Goal: Information Seeking & Learning: Learn about a topic

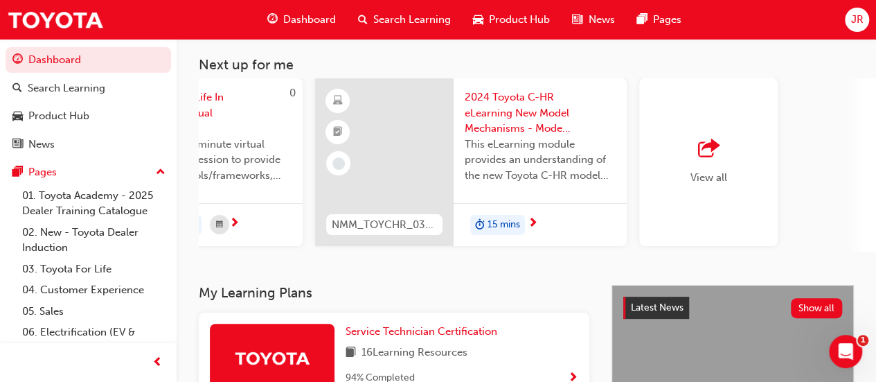
scroll to position [0, 1265]
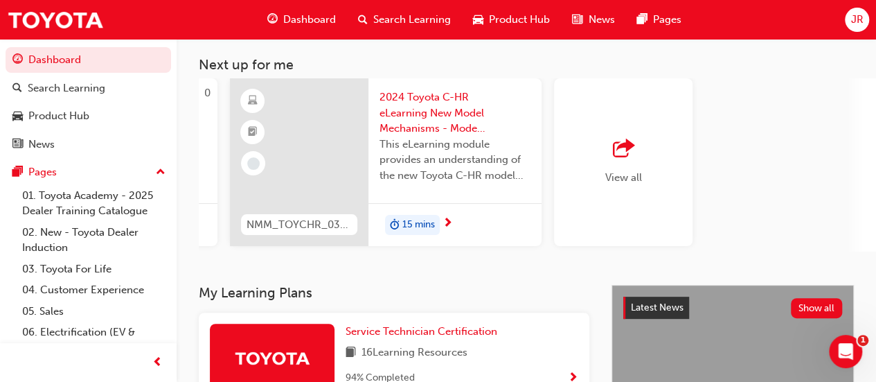
click at [640, 162] on div "View all" at bounding box center [623, 162] width 37 height 46
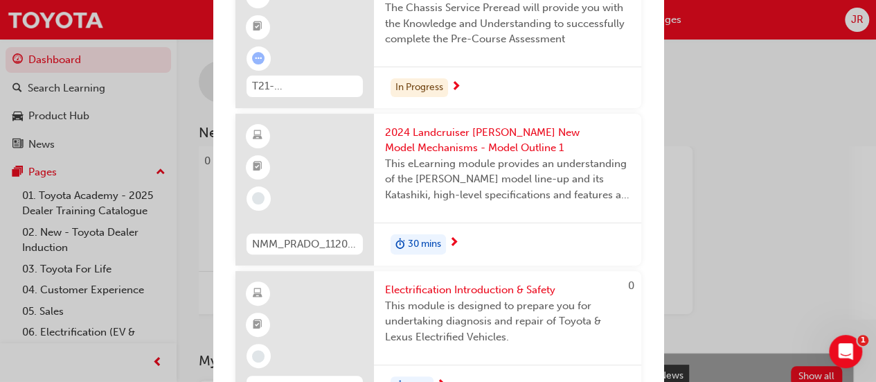
scroll to position [0, 0]
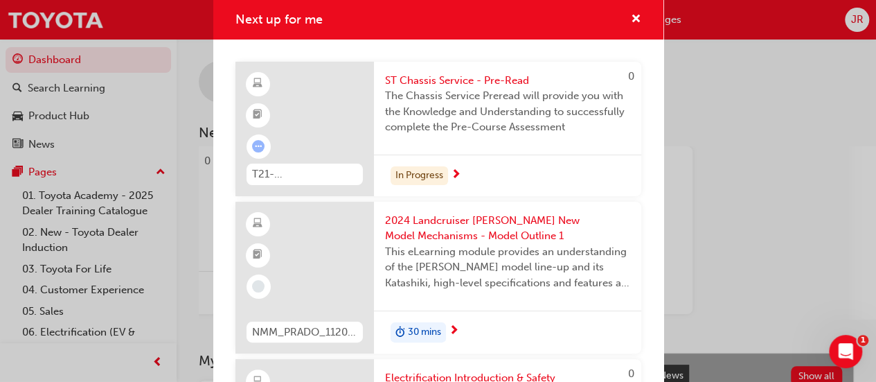
click at [771, 114] on div "Next up for me 0 T21-STCHS_PRE_READ ST Chassis Service - Pre-Read The Chassis S…" at bounding box center [438, 191] width 876 height 382
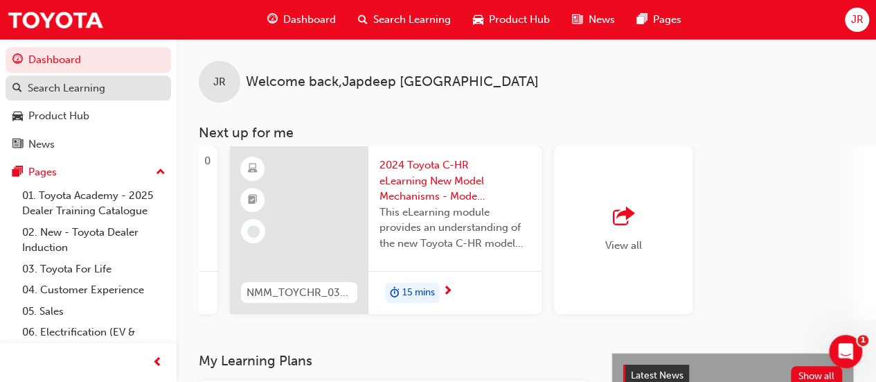
click at [113, 90] on div "Search Learning" at bounding box center [88, 88] width 152 height 17
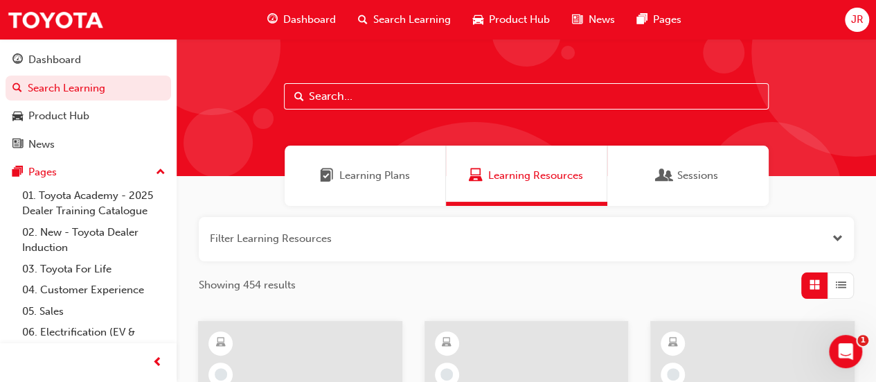
click at [428, 105] on input "text" at bounding box center [526, 96] width 485 height 26
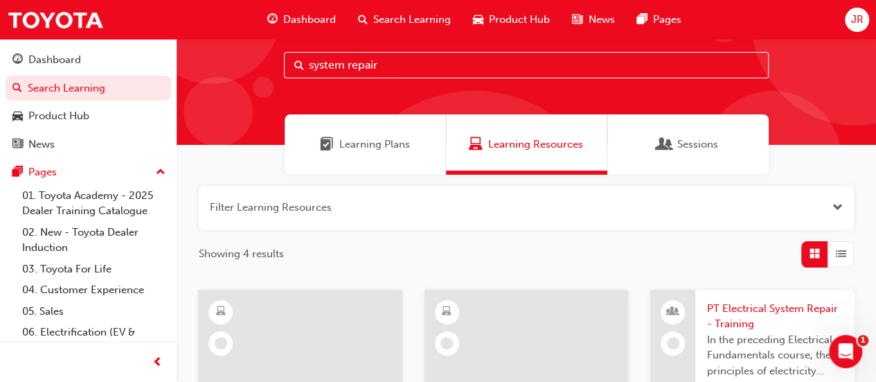
scroll to position [30, 0]
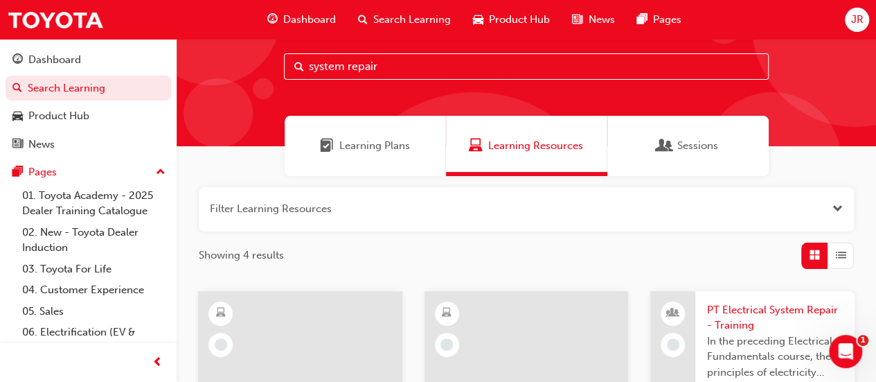
click at [432, 72] on input "system repair" at bounding box center [526, 66] width 485 height 26
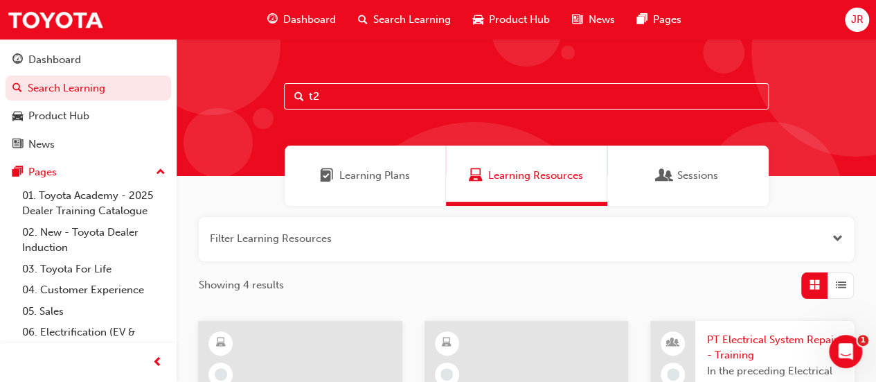
type input "t"
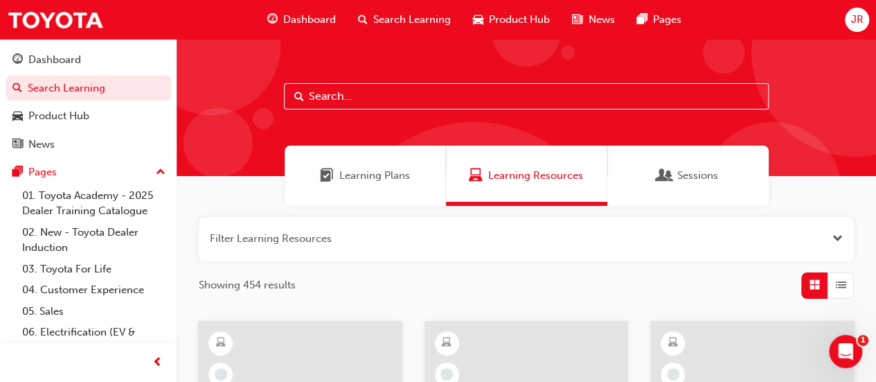
click at [413, 179] on div "Learning Plans" at bounding box center [365, 175] width 161 height 60
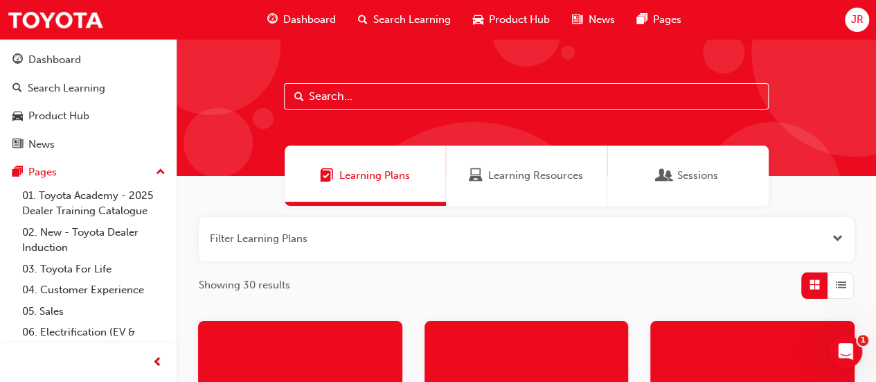
click at [314, 22] on span "Dashboard" at bounding box center [309, 20] width 53 height 16
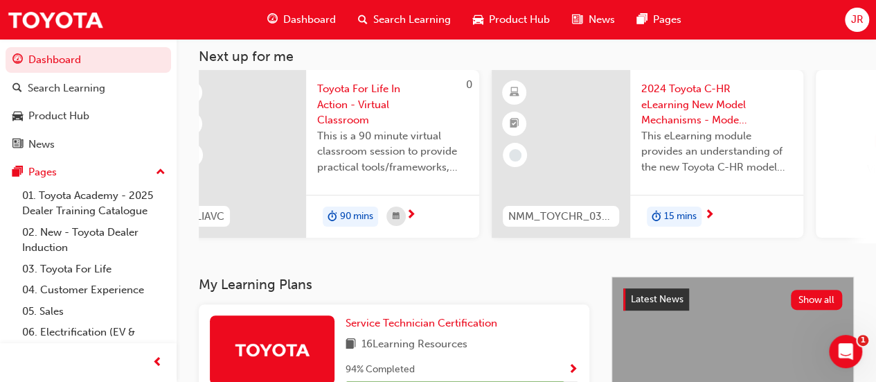
scroll to position [0, 1265]
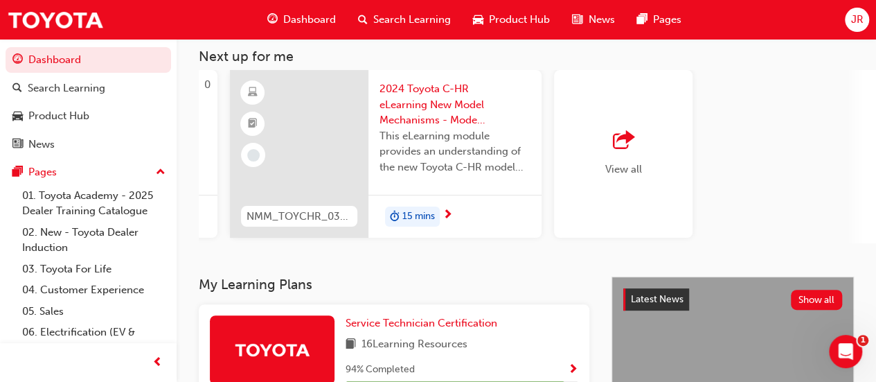
click at [641, 143] on div "button" at bounding box center [623, 140] width 37 height 19
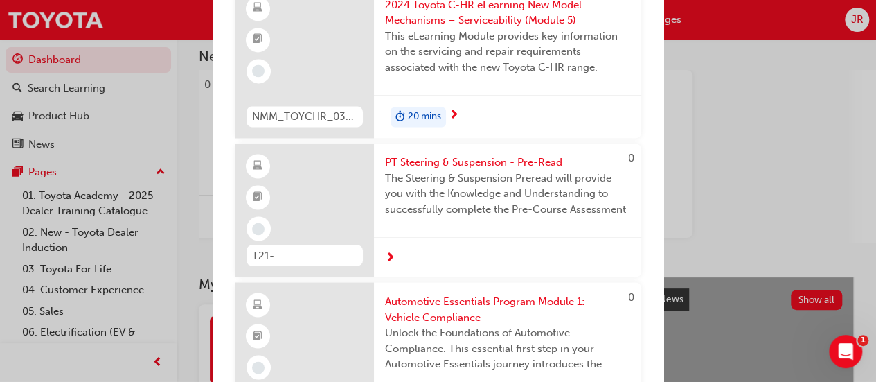
scroll to position [3718, 0]
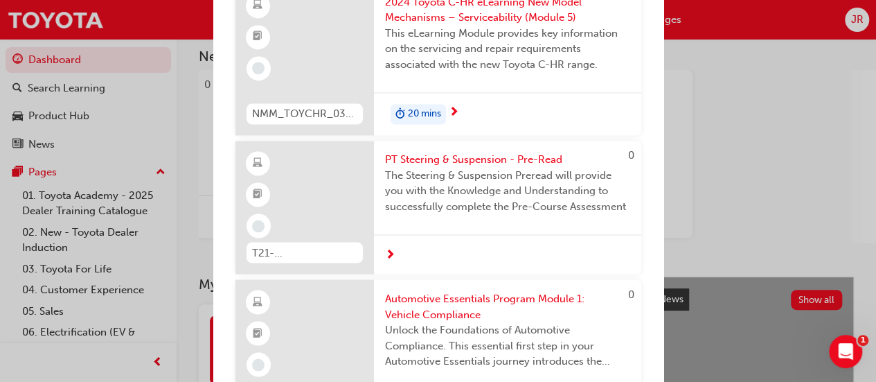
click at [511, 204] on span "The Steering & Suspension Preread will provide you with the Knowledge and Under…" at bounding box center [507, 191] width 245 height 47
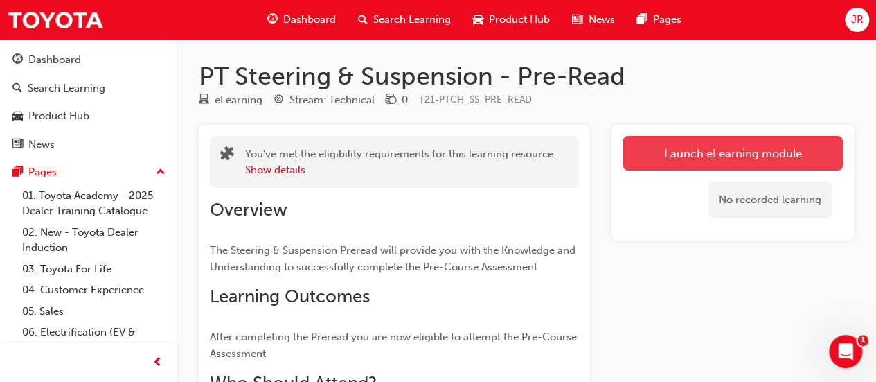
click at [753, 154] on link "Launch eLearning module" at bounding box center [732, 153] width 220 height 35
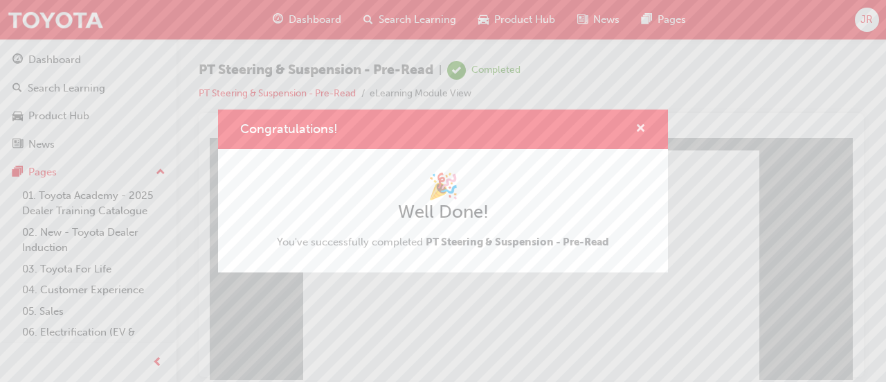
click at [640, 132] on span "cross-icon" at bounding box center [641, 129] width 10 height 12
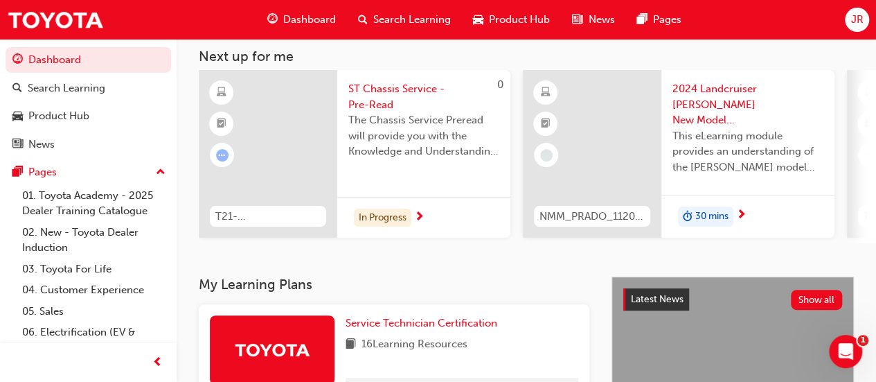
scroll to position [373, 0]
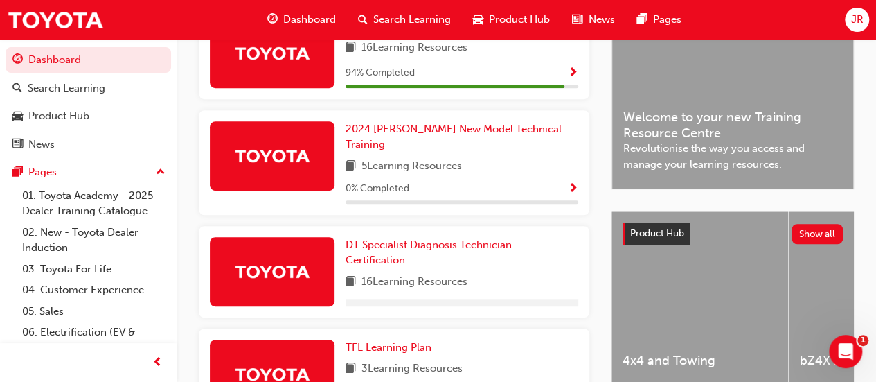
click at [321, 18] on span "Dashboard" at bounding box center [309, 20] width 53 height 16
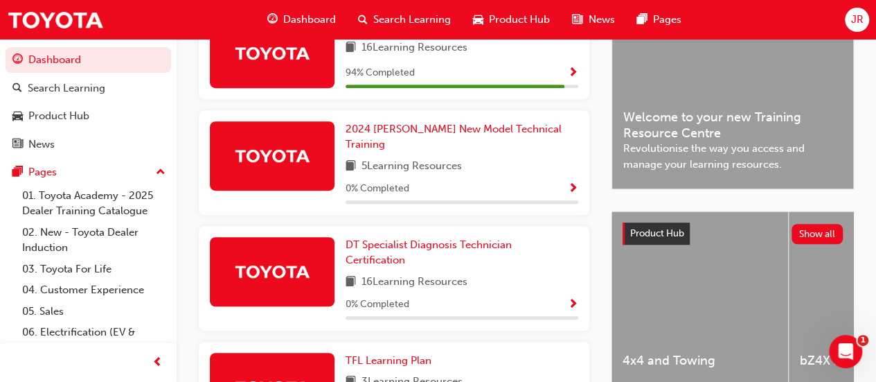
click at [291, 26] on span "Dashboard" at bounding box center [309, 20] width 53 height 16
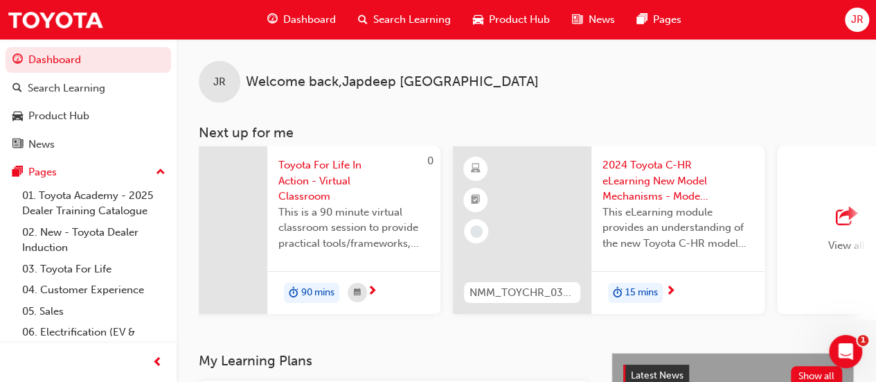
scroll to position [0, 1265]
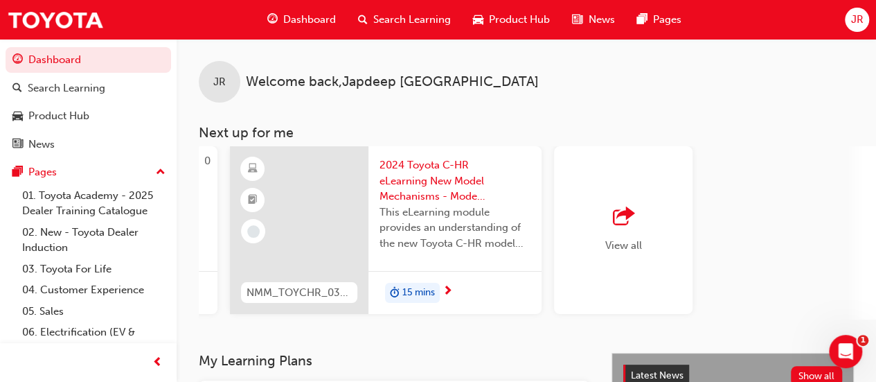
click at [642, 235] on div "View all" at bounding box center [623, 230] width 138 height 168
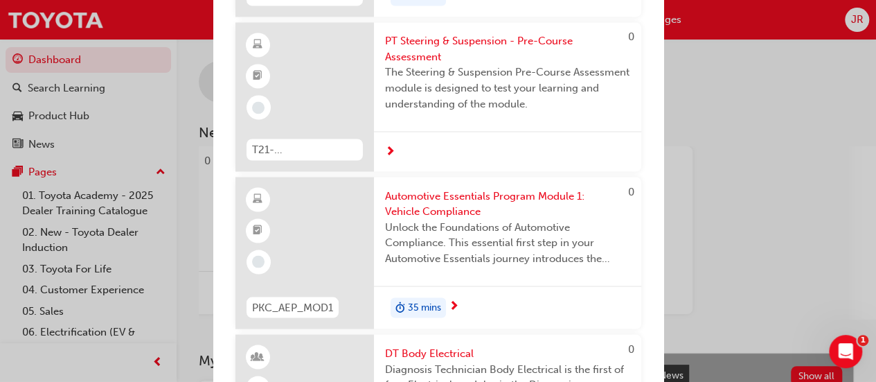
scroll to position [3838, 0]
click at [568, 63] on span "PT Steering & Suspension - Pre-Course Assessment" at bounding box center [507, 47] width 245 height 31
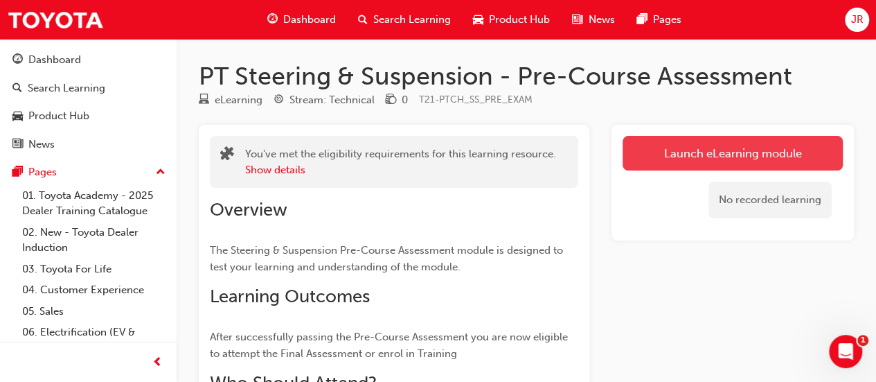
click at [706, 154] on link "Launch eLearning module" at bounding box center [732, 153] width 220 height 35
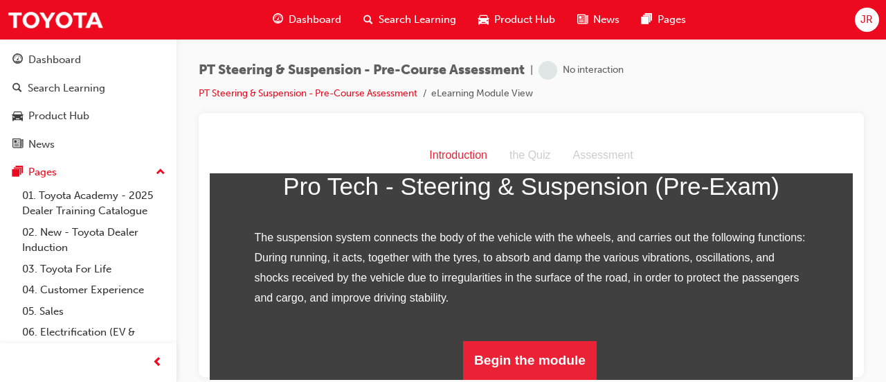
scroll to position [240, 0]
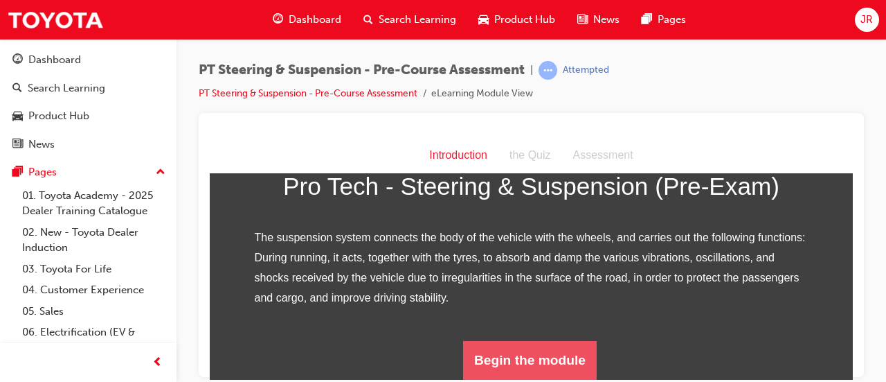
click at [548, 368] on button "Begin the module" at bounding box center [530, 359] width 134 height 39
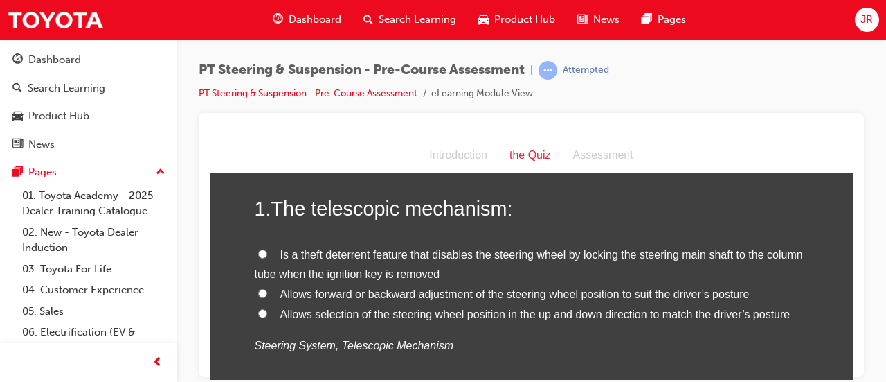
scroll to position [69, 0]
click at [306, 304] on label "Allows selection of the steering wheel position in the up and down direction to…" at bounding box center [532, 313] width 554 height 20
click at [267, 307] on input "Allows selection of the steering wheel position in the up and down direction to…" at bounding box center [262, 311] width 9 height 9
radio input "true"
click at [303, 296] on span "Allows forward or backward adjustment of the steering wheel position to suit th…" at bounding box center [514, 292] width 469 height 12
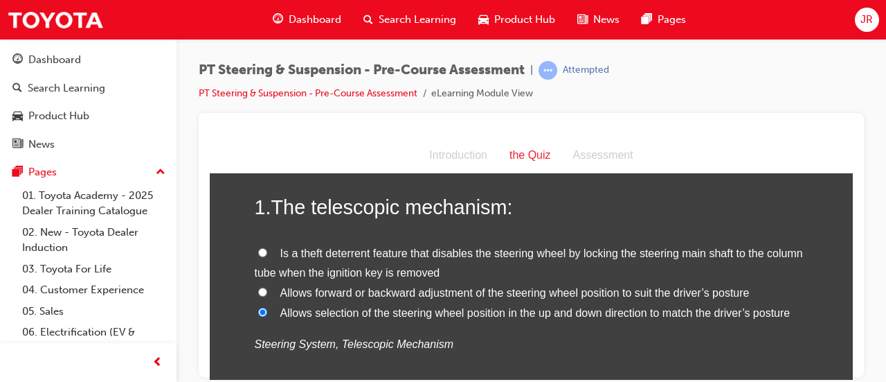
click at [267, 296] on input "Allows forward or backward adjustment of the steering wheel position to suit th…" at bounding box center [262, 291] width 9 height 9
radio input "true"
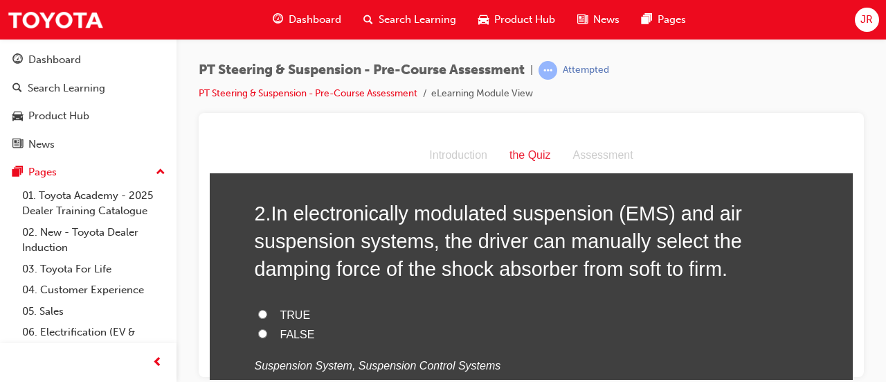
scroll to position [359, 0]
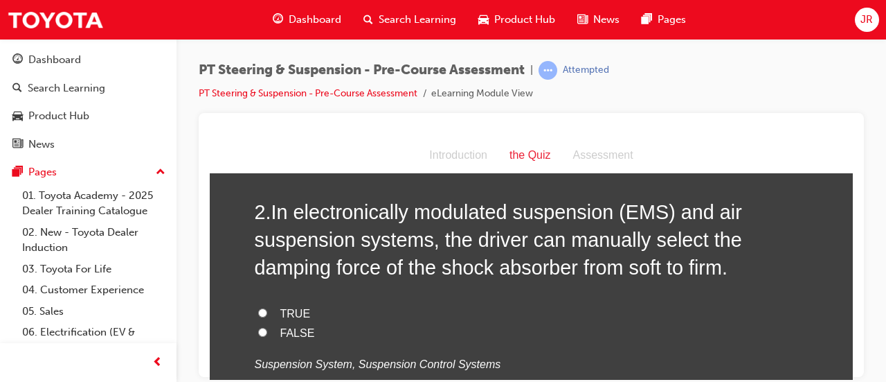
click at [287, 311] on span "TRUE" at bounding box center [295, 313] width 30 height 12
click at [267, 311] on input "TRUE" at bounding box center [262, 311] width 9 height 9
radio input "true"
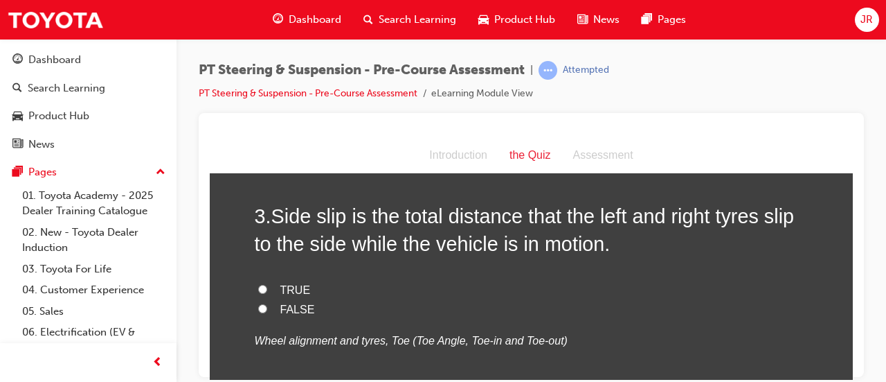
scroll to position [665, 0]
click at [292, 289] on span "TRUE" at bounding box center [295, 289] width 30 height 12
click at [267, 289] on input "TRUE" at bounding box center [262, 288] width 9 height 9
radio input "true"
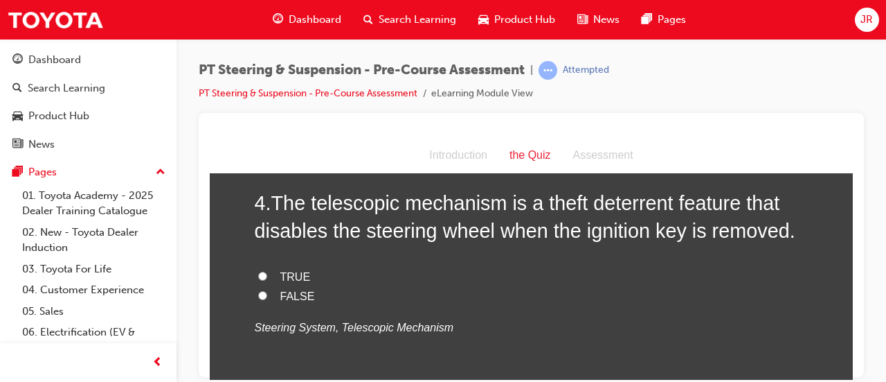
scroll to position [960, 0]
click at [293, 296] on span "FALSE" at bounding box center [297, 296] width 35 height 12
click at [267, 296] on input "FALSE" at bounding box center [262, 295] width 9 height 9
radio input "true"
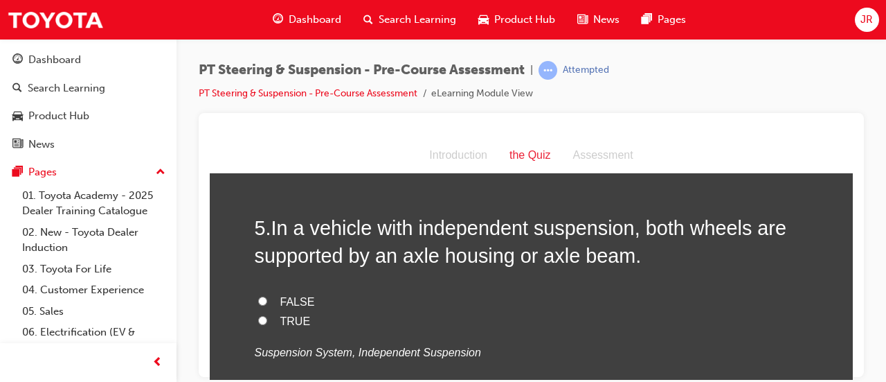
scroll to position [1219, 0]
click at [303, 308] on label "FALSE" at bounding box center [532, 301] width 554 height 20
click at [267, 304] on input "FALSE" at bounding box center [262, 299] width 9 height 9
radio input "true"
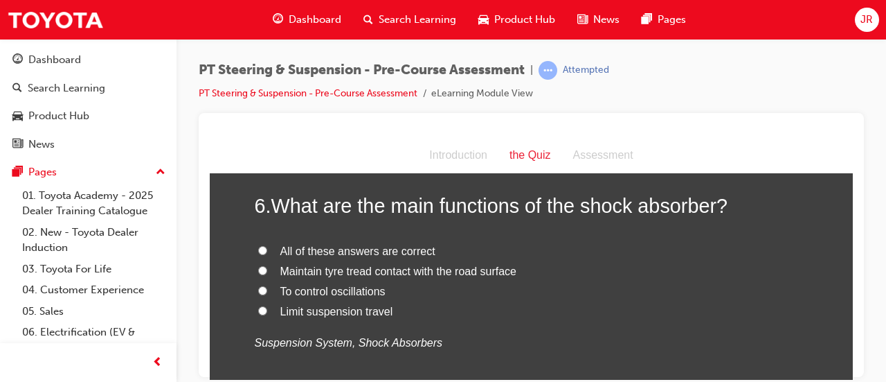
scroll to position [1523, 0]
click at [335, 254] on span "All of these answers are correct" at bounding box center [357, 250] width 155 height 12
click at [267, 253] on input "All of these answers are correct" at bounding box center [262, 248] width 9 height 9
radio input "true"
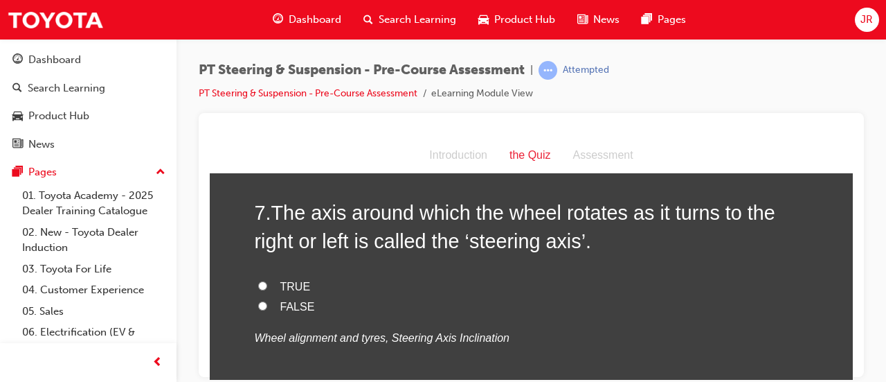
scroll to position [1811, 0]
click at [280, 290] on label "TRUE" at bounding box center [532, 285] width 554 height 20
click at [267, 288] on input "TRUE" at bounding box center [262, 283] width 9 height 9
radio input "true"
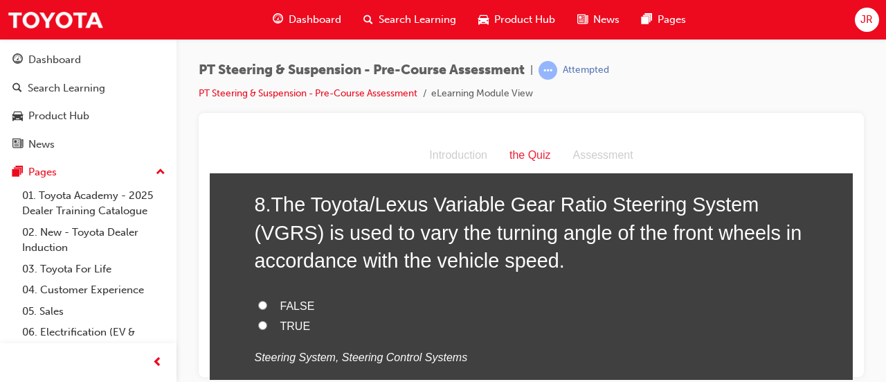
scroll to position [2101, 0]
click at [287, 323] on span "TRUE" at bounding box center [295, 325] width 30 height 12
click at [267, 323] on input "TRUE" at bounding box center [262, 323] width 9 height 9
radio input "true"
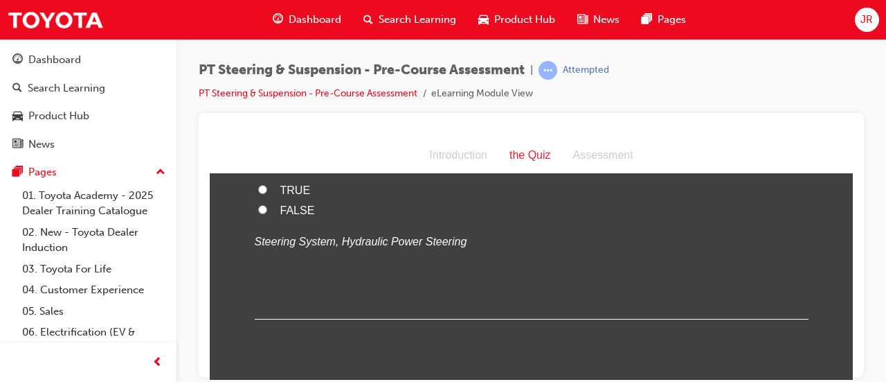
scroll to position [2493, 0]
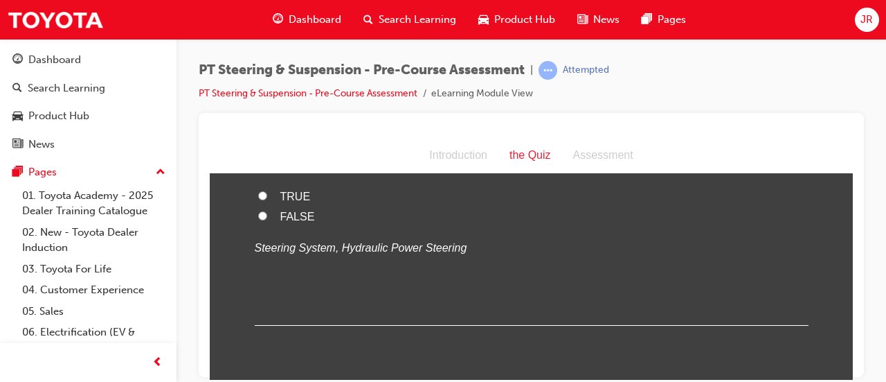
click at [298, 199] on span "TRUE" at bounding box center [295, 196] width 30 height 12
click at [267, 199] on input "TRUE" at bounding box center [262, 194] width 9 height 9
radio input "true"
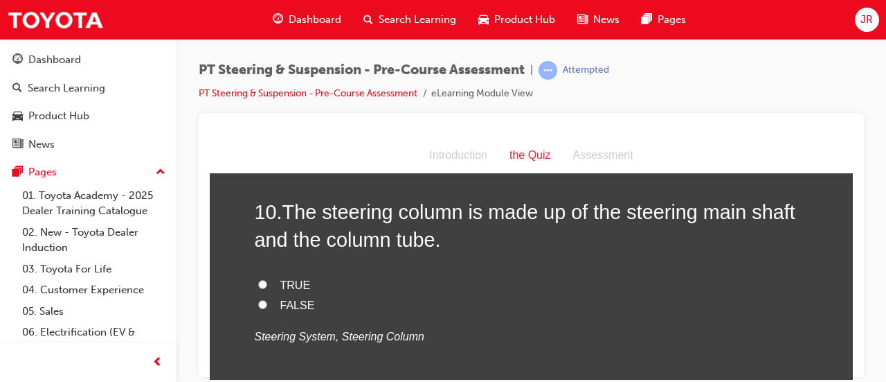
scroll to position [2686, 0]
click at [289, 298] on span "FALSE" at bounding box center [297, 304] width 35 height 12
click at [267, 299] on input "FALSE" at bounding box center [262, 303] width 9 height 9
radio input "true"
click at [285, 280] on span "TRUE" at bounding box center [295, 284] width 30 height 12
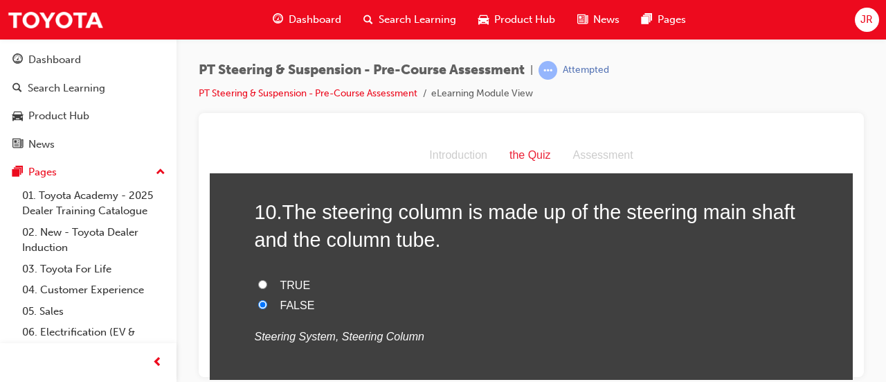
click at [267, 280] on input "TRUE" at bounding box center [262, 283] width 9 height 9
radio input "true"
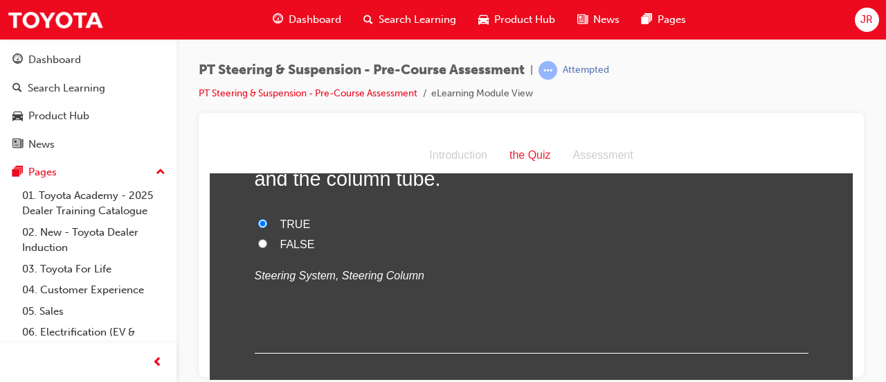
scroll to position [2823, 0]
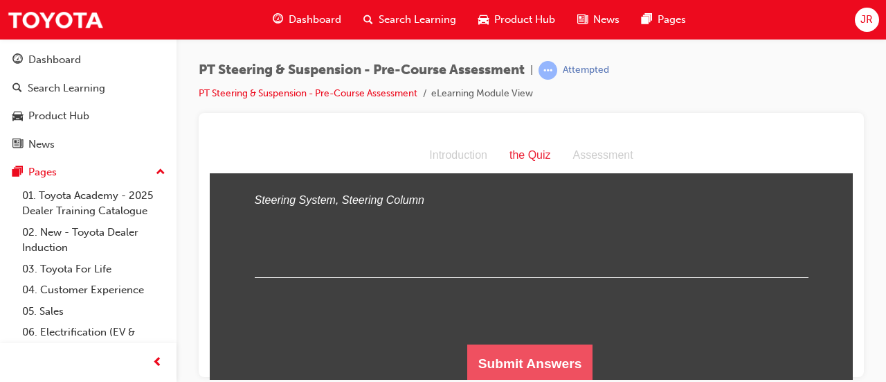
click at [546, 367] on button "Submit Answers" at bounding box center [530, 362] width 126 height 39
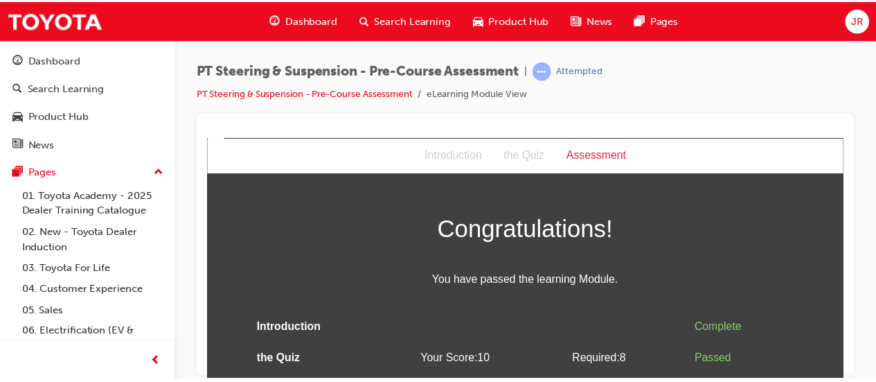
scroll to position [39, 0]
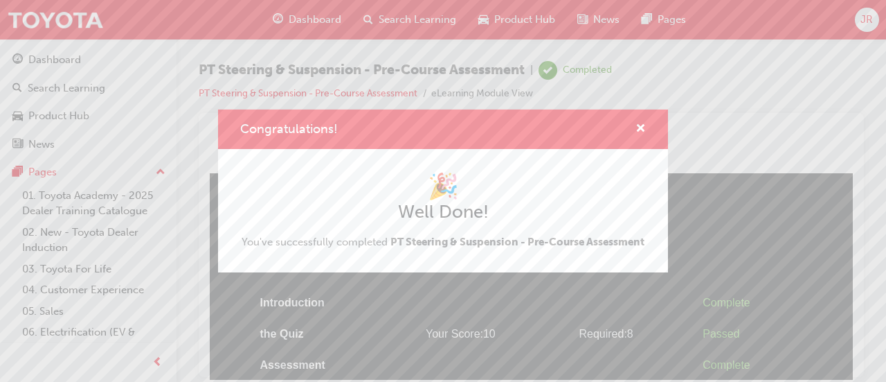
click at [729, 114] on div "Congratulations! 🎉 Well Done! You've successfully completed PT Steering & Suspe…" at bounding box center [443, 191] width 886 height 382
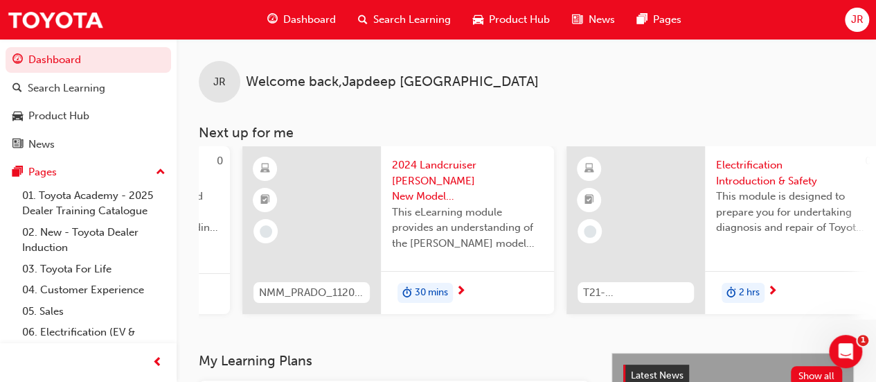
scroll to position [0, 1265]
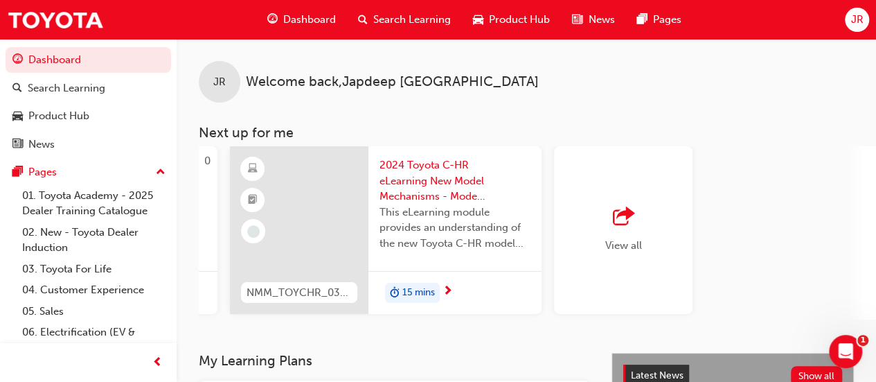
click at [618, 222] on span "outbound-icon" at bounding box center [623, 216] width 21 height 19
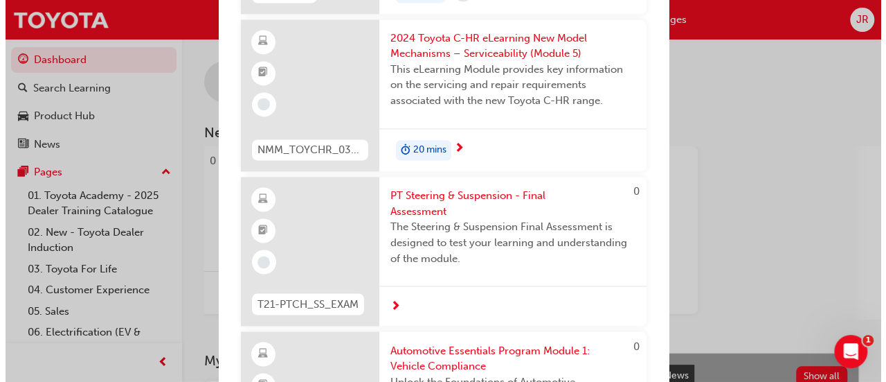
scroll to position [3695, 0]
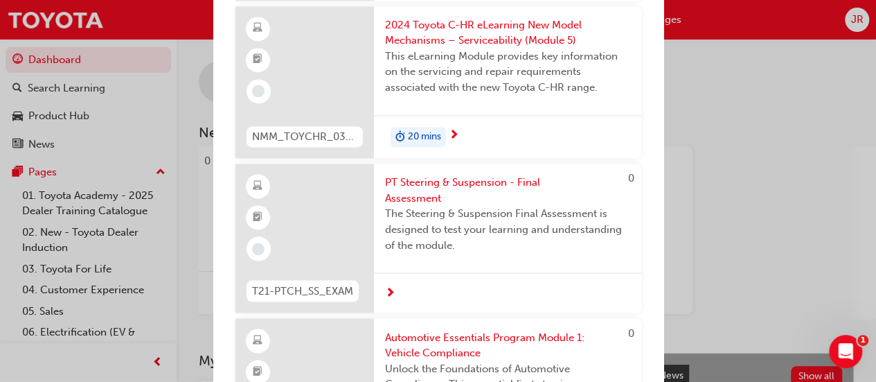
click at [533, 206] on span "PT Steering & Suspension - Final Assessment" at bounding box center [507, 189] width 245 height 31
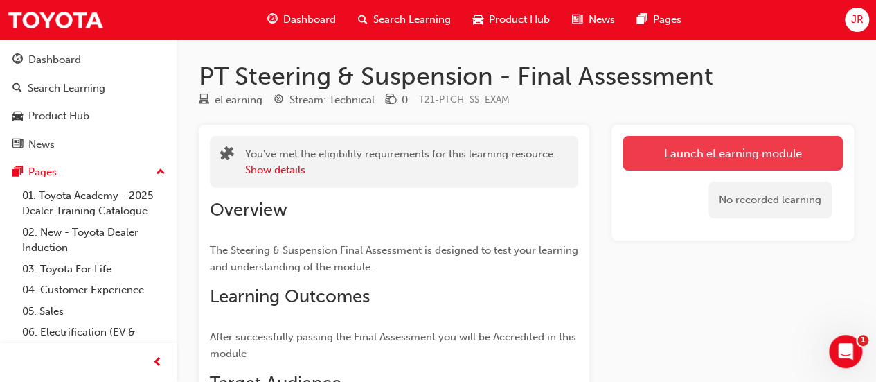
click at [761, 151] on link "Launch eLearning module" at bounding box center [732, 153] width 220 height 35
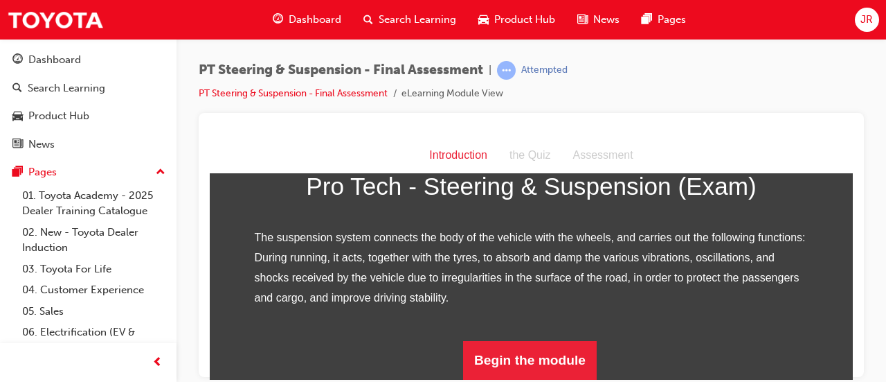
scroll to position [240, 0]
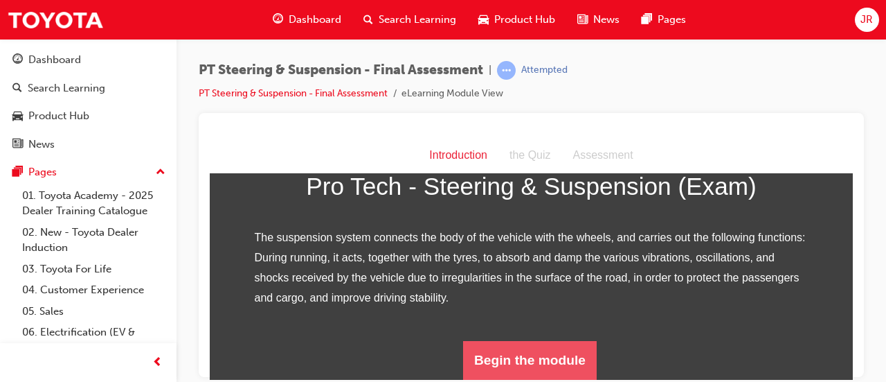
click at [548, 366] on button "Begin the module" at bounding box center [530, 359] width 134 height 39
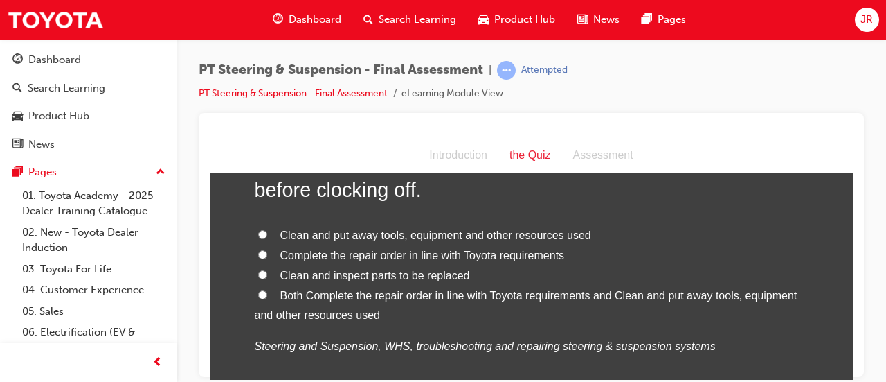
scroll to position [144, 0]
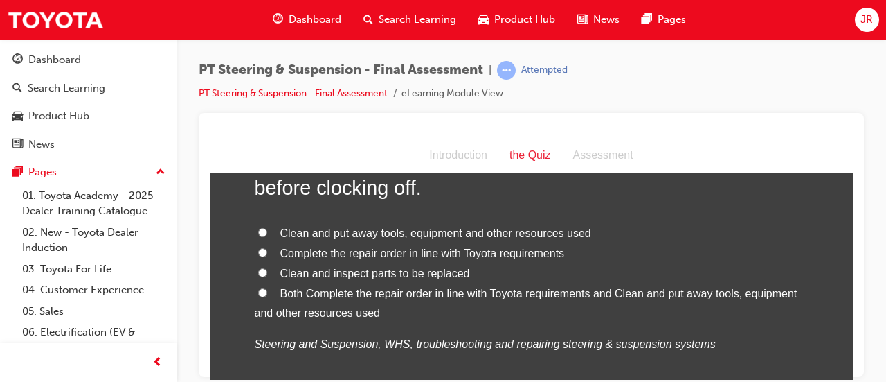
click at [259, 294] on input "Both Complete the repair order in line with Toyota requirements and Clean and p…" at bounding box center [262, 291] width 9 height 9
radio input "true"
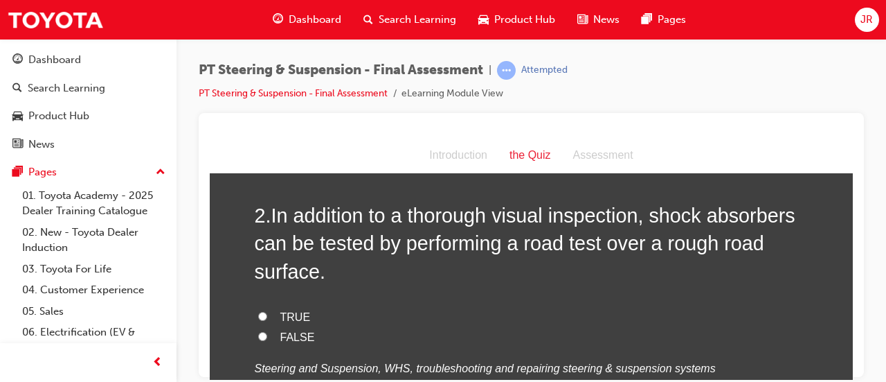
scroll to position [437, 0]
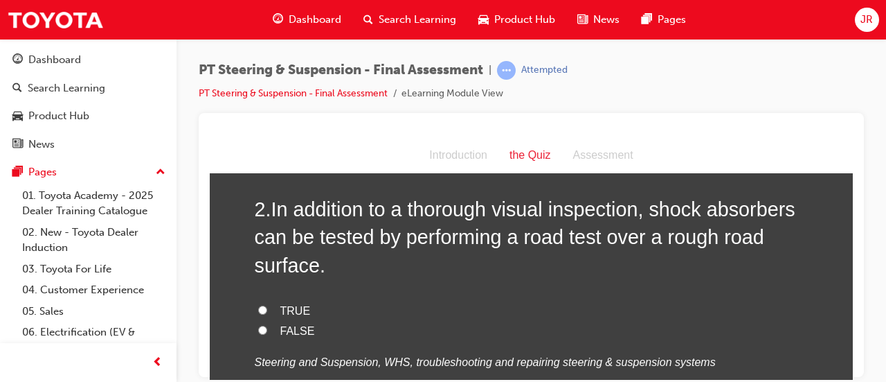
click at [292, 308] on span "TRUE" at bounding box center [295, 310] width 30 height 12
click at [267, 308] on input "TRUE" at bounding box center [262, 309] width 9 height 9
radio input "true"
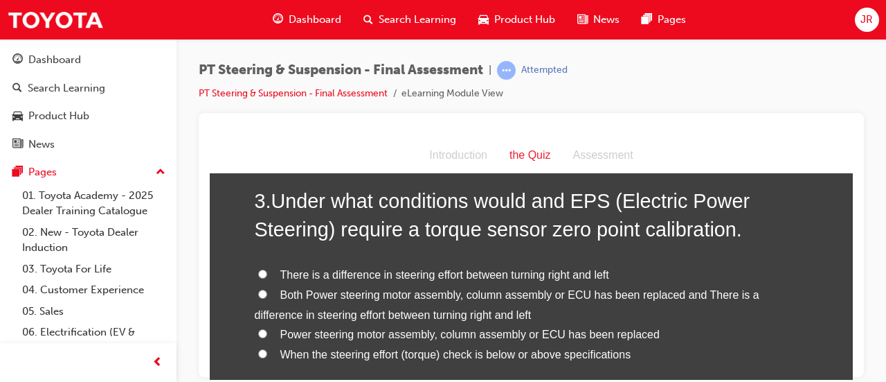
scroll to position [756, 0]
click at [422, 336] on span "Power steering motor assembly, column assembly or ECU has been replaced" at bounding box center [469, 333] width 379 height 12
click at [267, 336] on input "Power steering motor assembly, column assembly or ECU has been replaced" at bounding box center [262, 332] width 9 height 9
radio input "true"
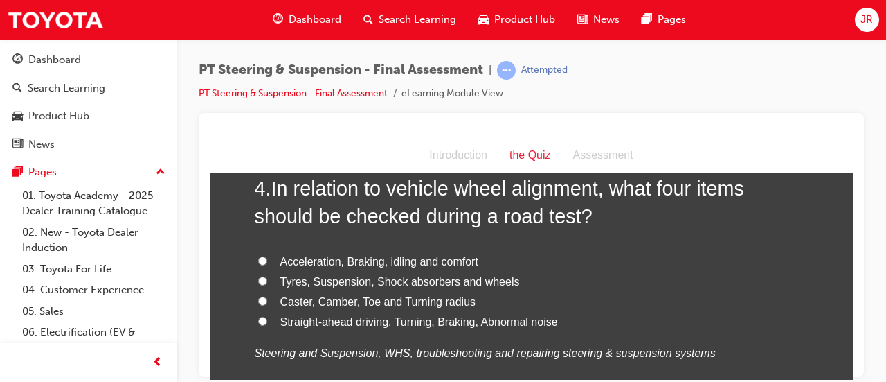
scroll to position [1109, 0]
click at [382, 325] on span "Straight-ahead driving, Turning, Braking, Abnormal noise" at bounding box center [419, 322] width 278 height 12
click at [267, 325] on input "Straight-ahead driving, Turning, Braking, Abnormal noise" at bounding box center [262, 321] width 9 height 9
radio input "true"
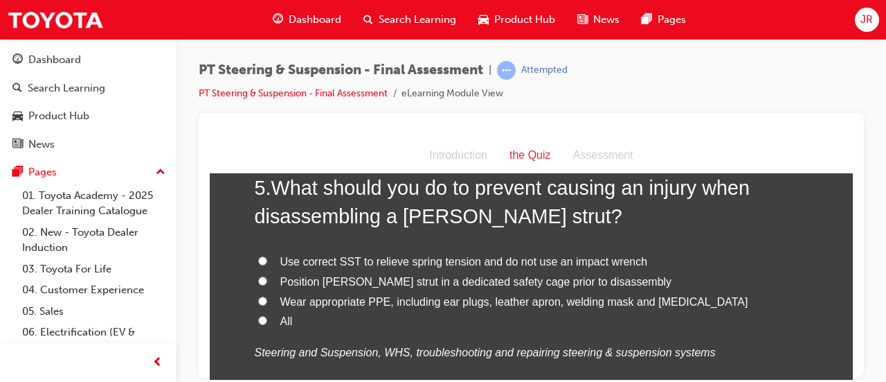
scroll to position [1434, 0]
click at [258, 318] on input "All" at bounding box center [262, 318] width 9 height 9
radio input "true"
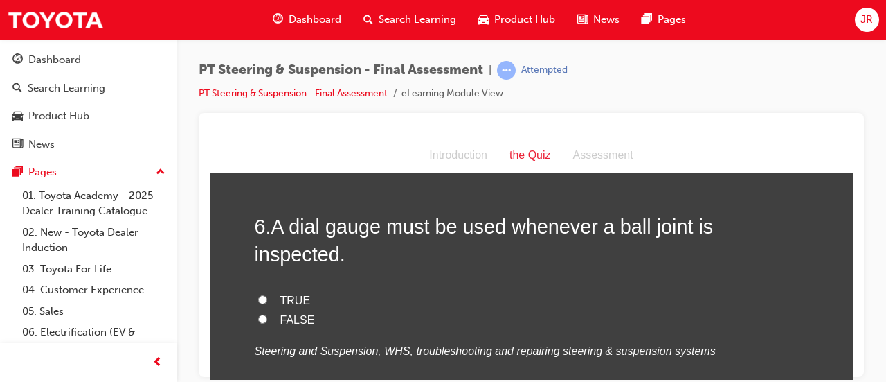
scroll to position [1717, 0]
click at [294, 313] on span "FALSE" at bounding box center [297, 319] width 35 height 12
click at [267, 314] on input "FALSE" at bounding box center [262, 318] width 9 height 9
radio input "true"
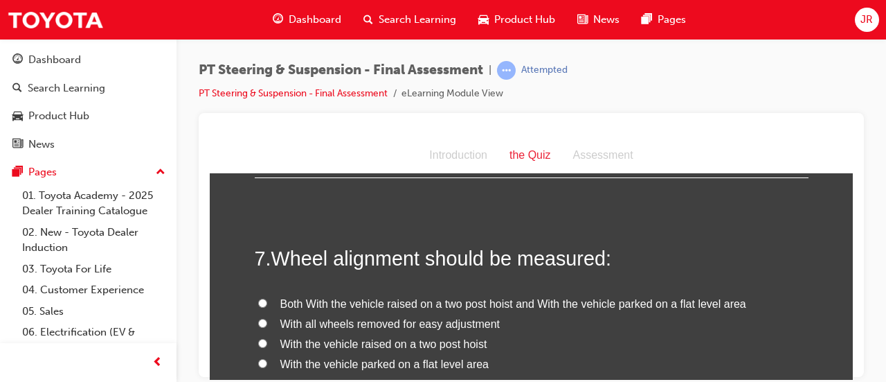
scroll to position [1975, 0]
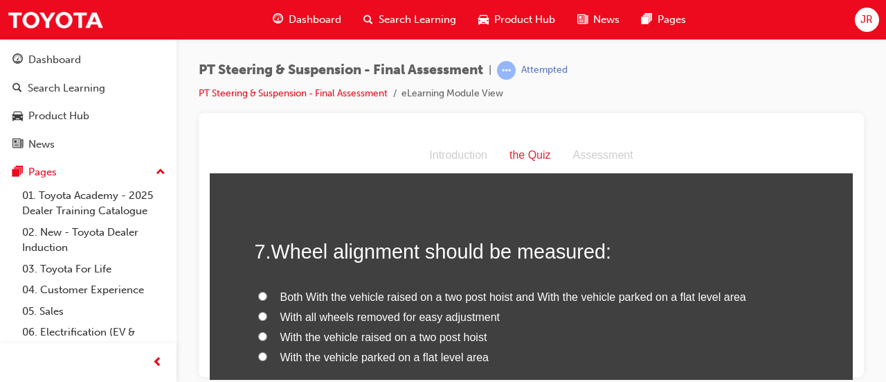
click at [261, 351] on input "With the vehicle parked on a flat level area" at bounding box center [262, 355] width 9 height 9
radio input "true"
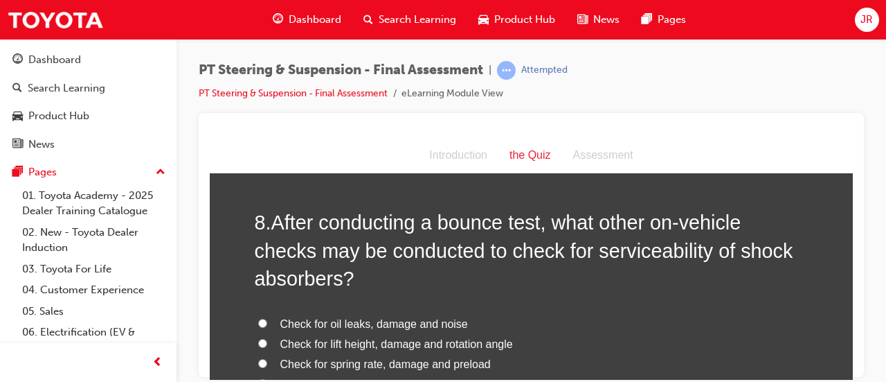
scroll to position [2299, 0]
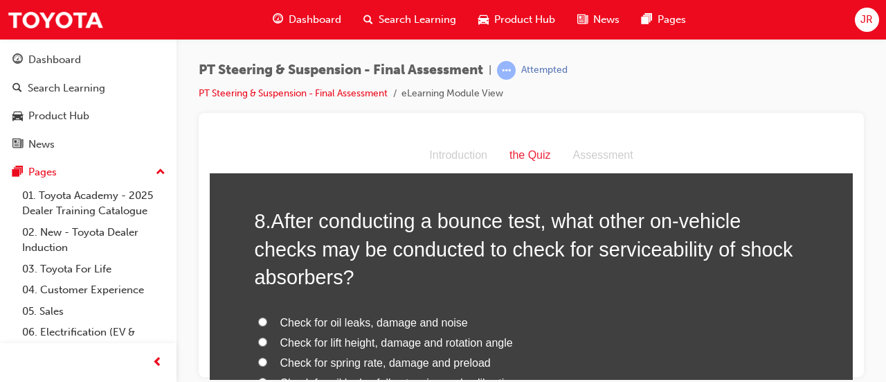
click at [289, 316] on span "Check for oil leaks, damage and noise" at bounding box center [374, 322] width 188 height 12
click at [267, 316] on input "Check for oil leaks, damage and noise" at bounding box center [262, 320] width 9 height 9
radio input "true"
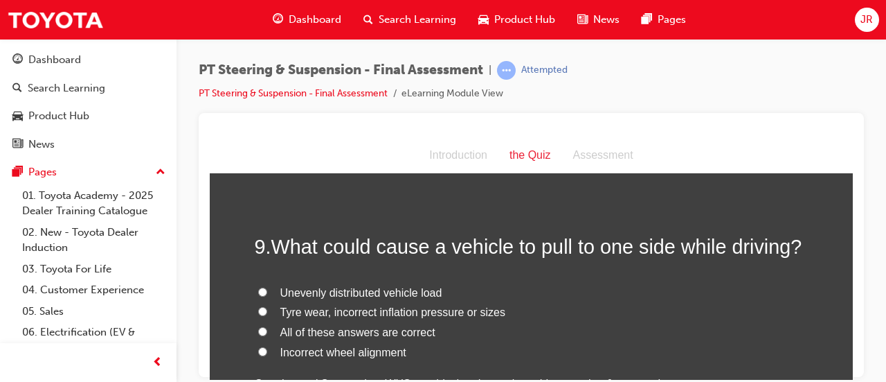
scroll to position [2628, 0]
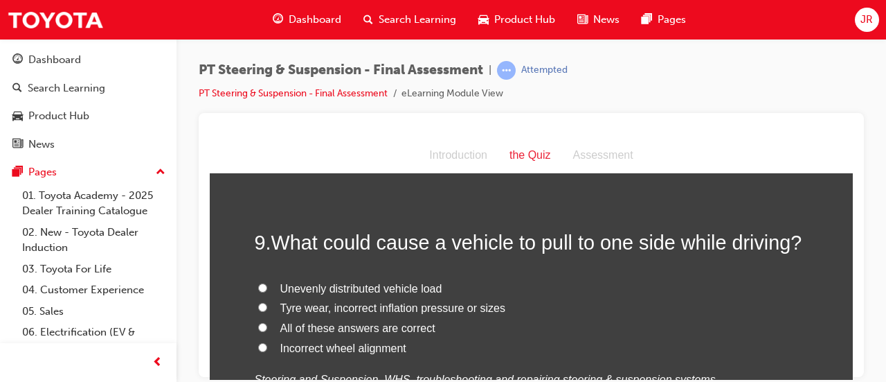
click at [313, 321] on span "All of these answers are correct" at bounding box center [357, 327] width 155 height 12
click at [267, 322] on input "All of these answers are correct" at bounding box center [262, 326] width 9 height 9
radio input "true"
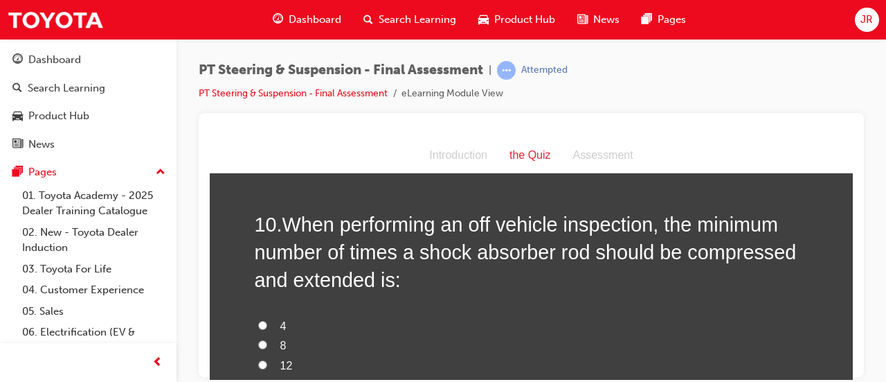
scroll to position [2942, 0]
click at [258, 319] on input "4" at bounding box center [262, 323] width 9 height 9
radio input "true"
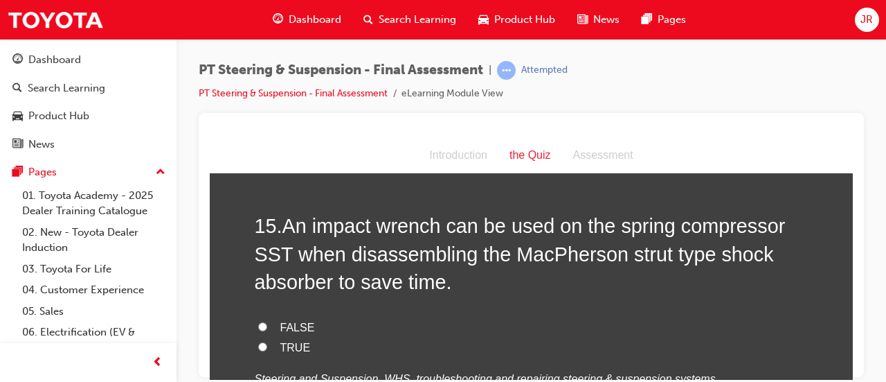
scroll to position [4608, 0]
click at [303, 320] on span "FALSE" at bounding box center [297, 326] width 35 height 12
click at [267, 321] on input "FALSE" at bounding box center [262, 325] width 9 height 9
radio input "true"
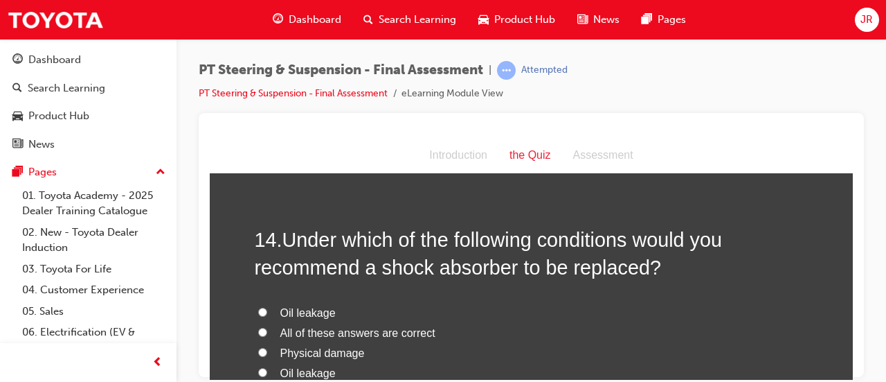
scroll to position [4273, 0]
click at [258, 325] on input "All of these answers are correct" at bounding box center [262, 329] width 9 height 9
radio input "true"
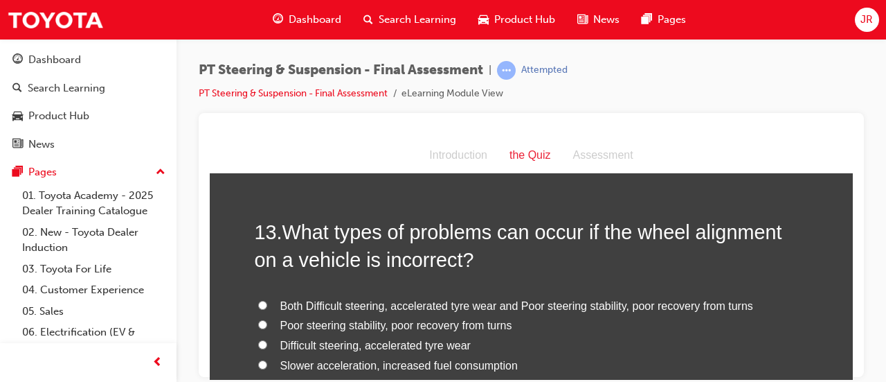
scroll to position [3956, 0]
click at [364, 300] on span "Both Difficult steering, accelerated tyre wear and Poor steering stability, poo…" at bounding box center [516, 306] width 473 height 12
click at [267, 300] on input "Both Difficult steering, accelerated tyre wear and Poor steering stability, poo…" at bounding box center [262, 304] width 9 height 9
radio input "true"
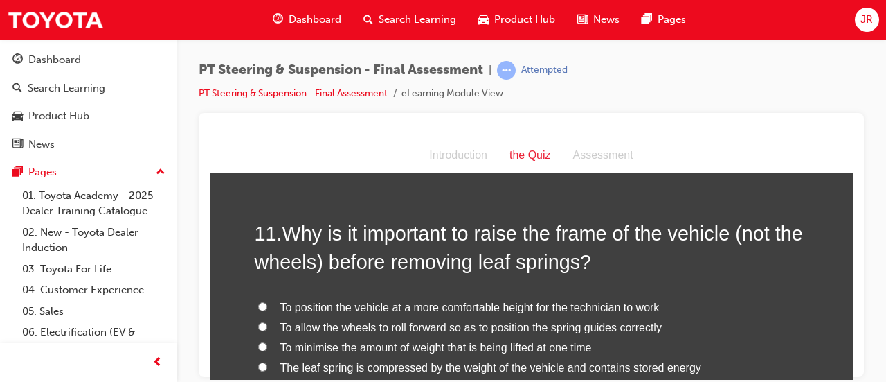
scroll to position [3279, 0]
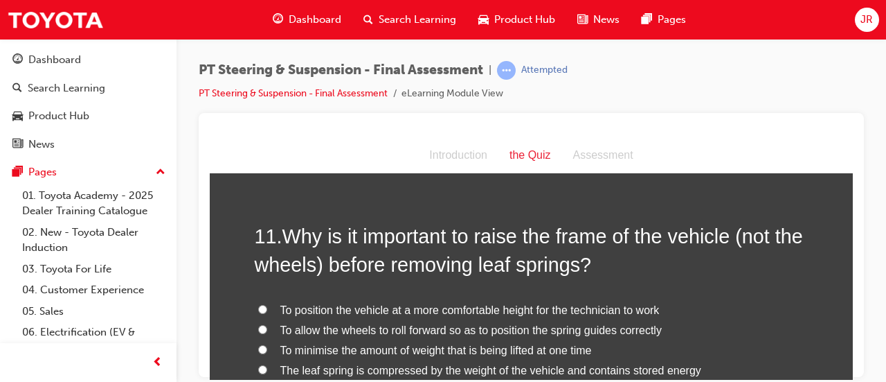
click at [531, 360] on label "The leaf spring is compressed by the weight of the vehicle and contains stored …" at bounding box center [532, 370] width 554 height 20
click at [267, 364] on input "The leaf spring is compressed by the weight of the vehicle and contains stored …" at bounding box center [262, 368] width 9 height 9
radio input "true"
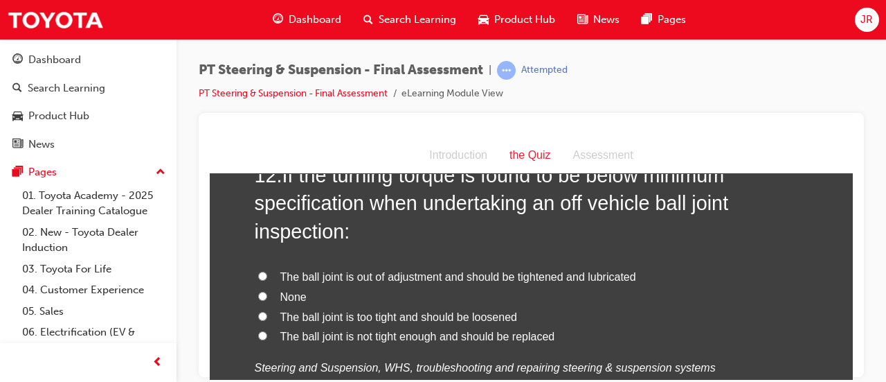
scroll to position [3679, 0]
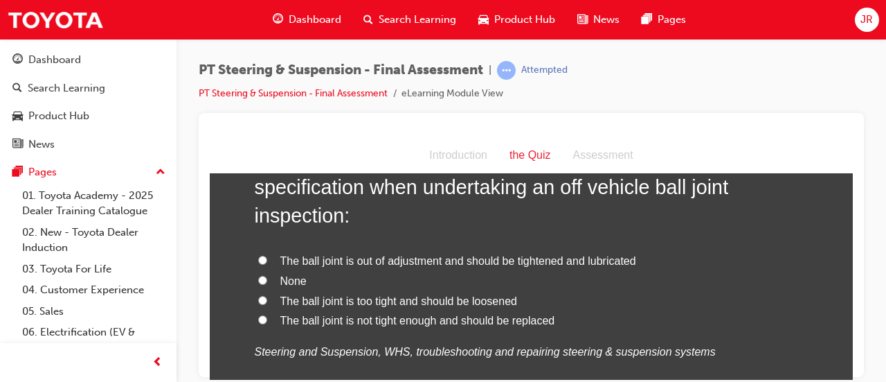
click at [258, 314] on input "The ball joint is not tight enough and should be replaced" at bounding box center [262, 318] width 9 height 9
radio input "true"
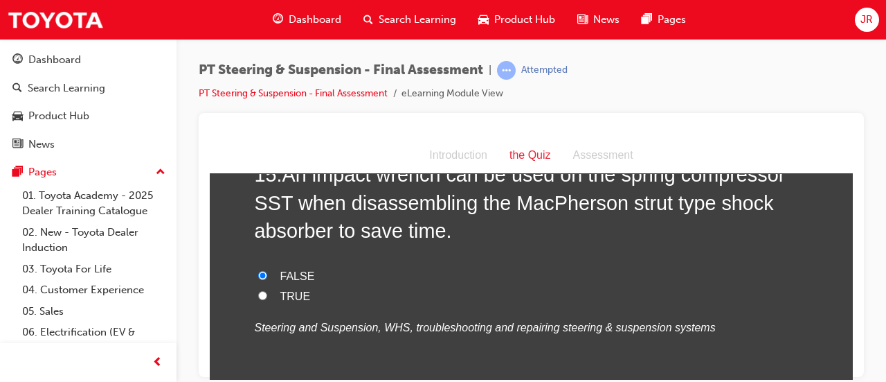
scroll to position [4757, 0]
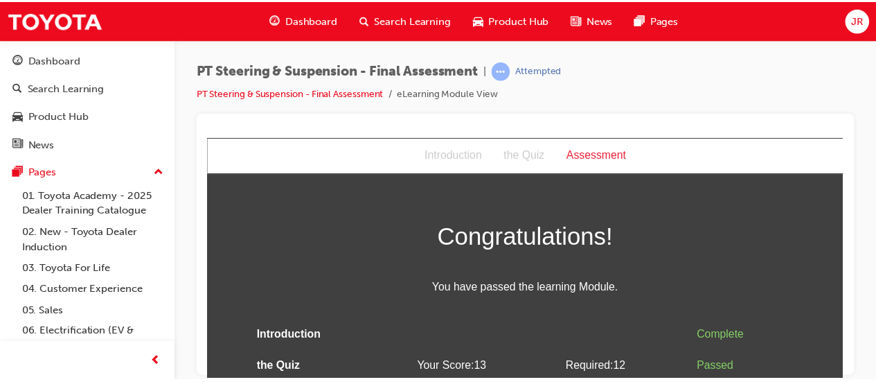
scroll to position [39, 0]
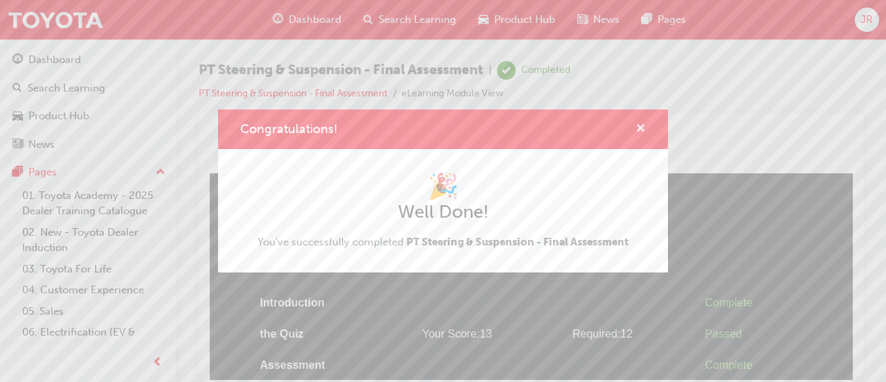
click at [642, 134] on span "cross-icon" at bounding box center [641, 129] width 10 height 12
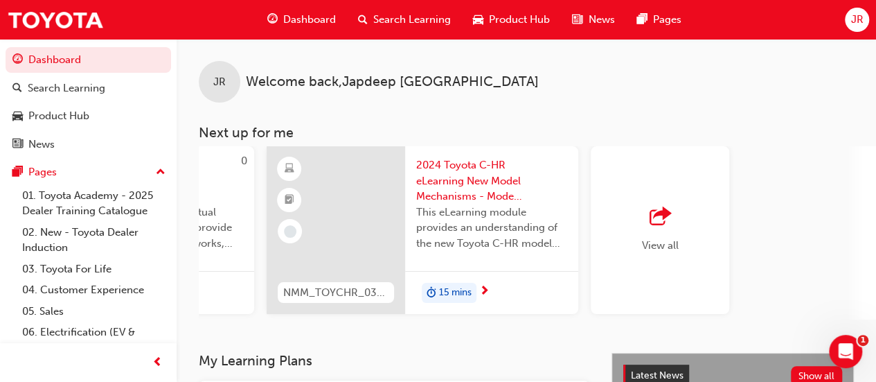
scroll to position [0, 1265]
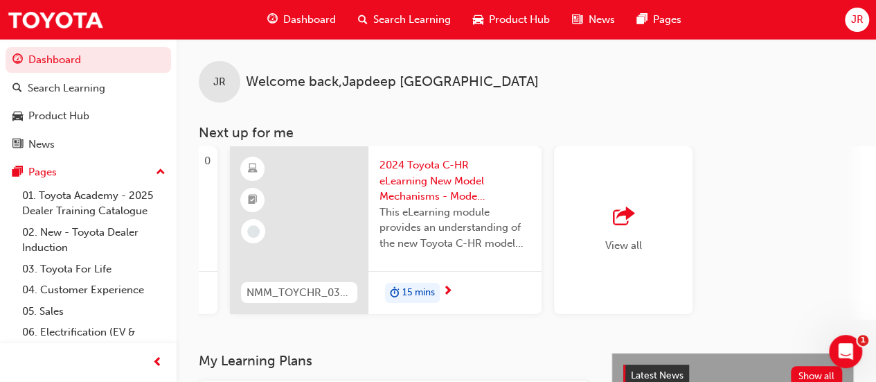
click at [615, 220] on span "outbound-icon" at bounding box center [623, 216] width 21 height 19
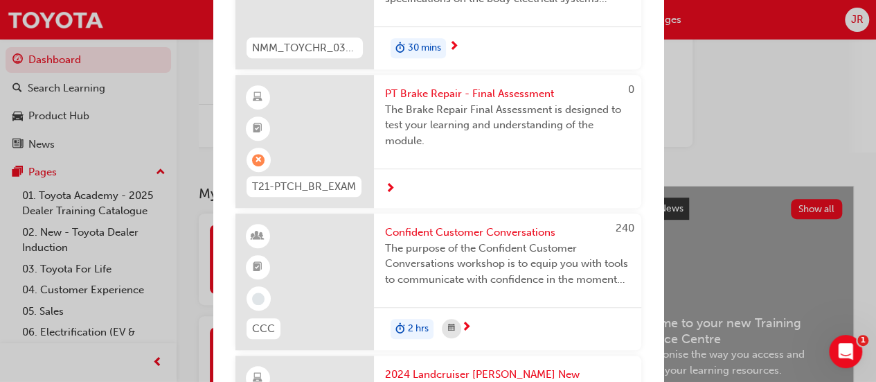
scroll to position [3046, 0]
click at [562, 134] on span "The Brake Repair Final Assessment is designed to test your learning and underst…" at bounding box center [507, 125] width 245 height 47
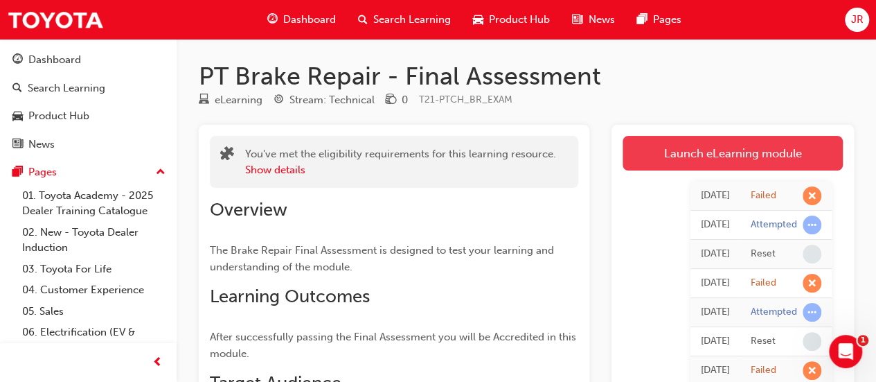
click at [757, 154] on link "Launch eLearning module" at bounding box center [732, 153] width 220 height 35
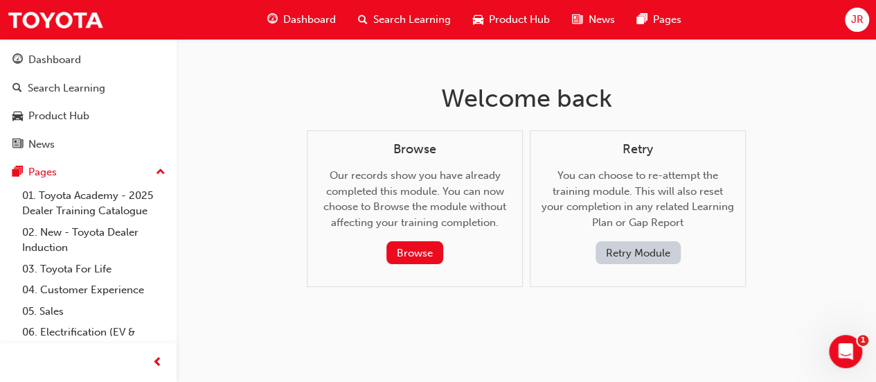
click at [640, 254] on button "Retry Module" at bounding box center [637, 252] width 85 height 23
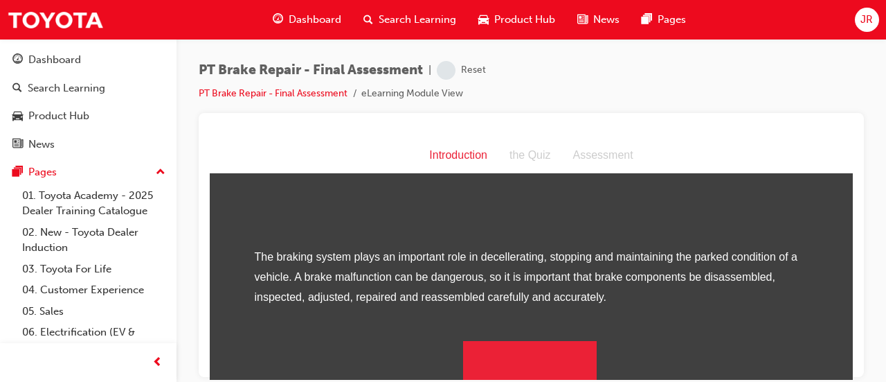
scroll to position [219, 0]
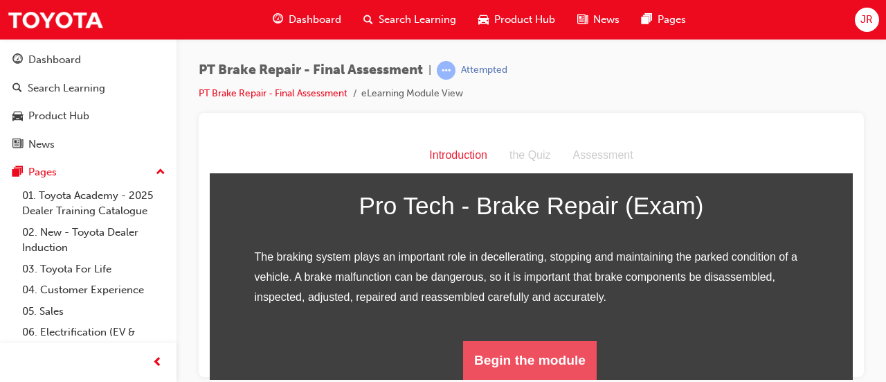
click at [554, 365] on button "Begin the module" at bounding box center [530, 359] width 134 height 39
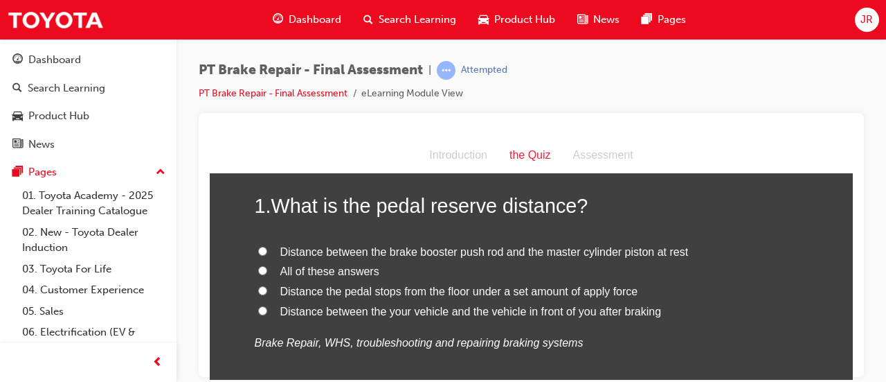
scroll to position [71, 0]
click at [415, 291] on span "Distance the pedal stops from the floor under a set amount of apply force" at bounding box center [459, 290] width 358 height 12
click at [267, 291] on input "Distance the pedal stops from the floor under a set amount of apply force" at bounding box center [262, 289] width 9 height 9
radio input "true"
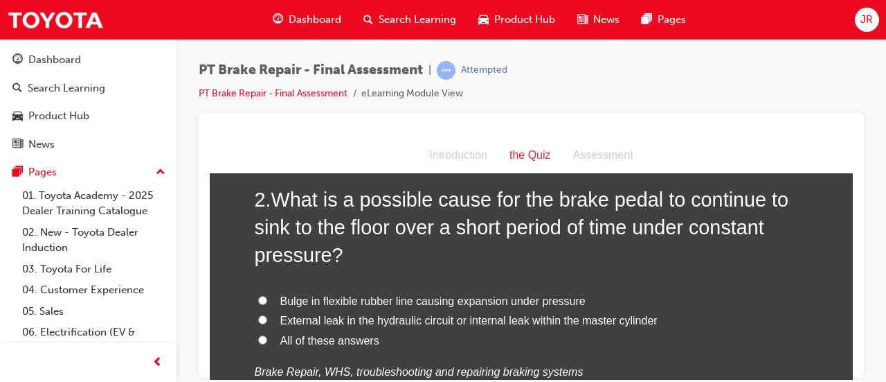
scroll to position [372, 0]
click at [258, 337] on input "All of these answers" at bounding box center [262, 338] width 9 height 9
radio input "true"
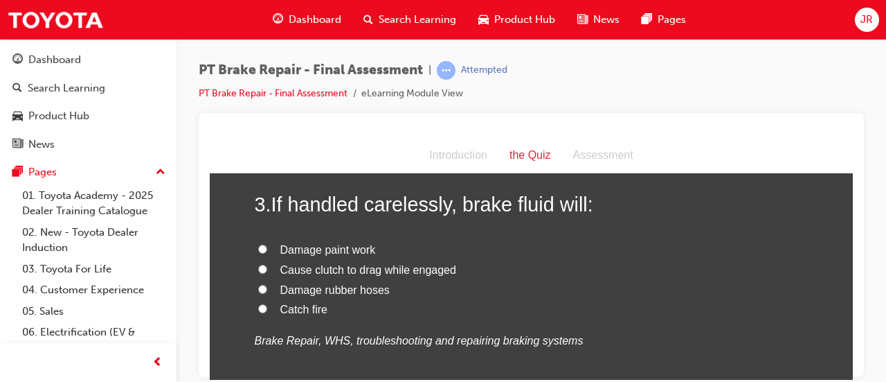
scroll to position [697, 0]
click at [258, 251] on input "Damage paint work" at bounding box center [262, 247] width 9 height 9
radio input "true"
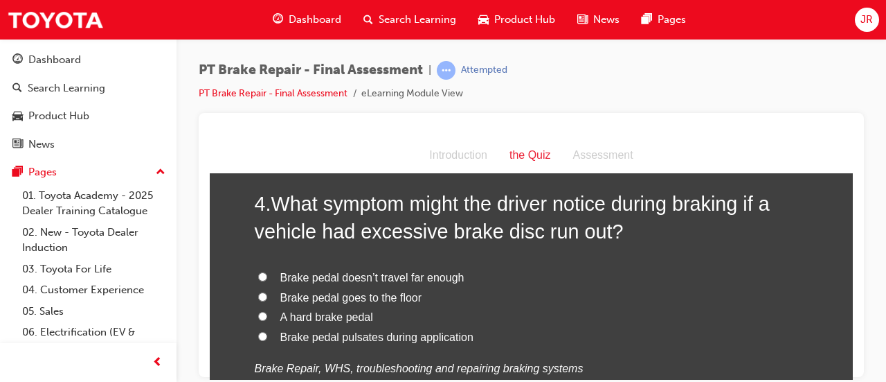
scroll to position [994, 0]
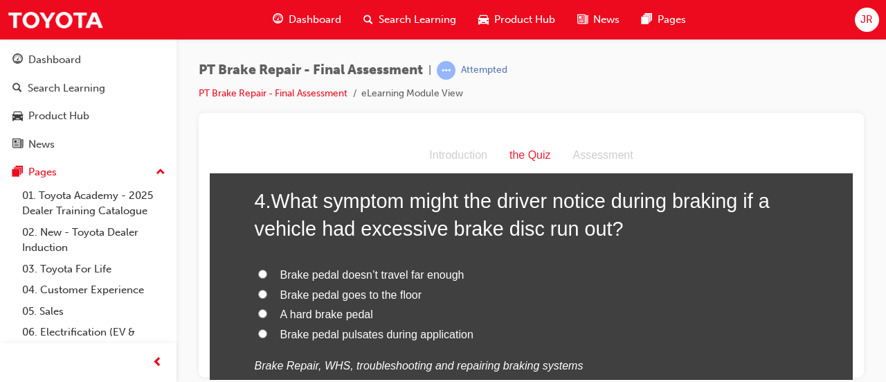
click at [384, 337] on span "Brake pedal pulsates during application" at bounding box center [376, 334] width 193 height 12
click at [267, 337] on input "Brake pedal pulsates during application" at bounding box center [262, 332] width 9 height 9
radio input "true"
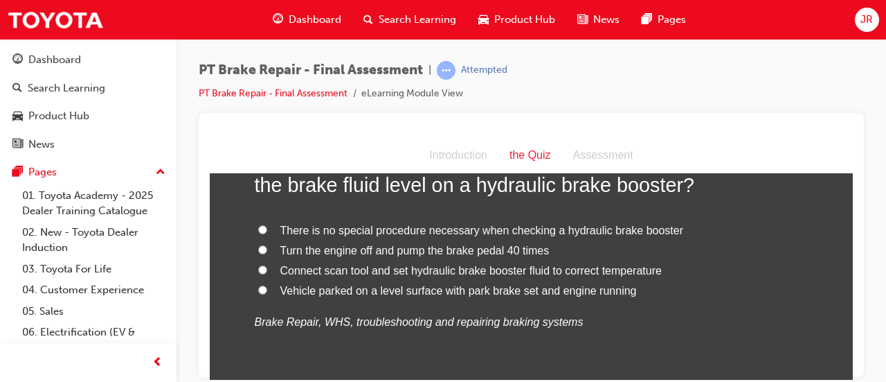
scroll to position [1363, 0]
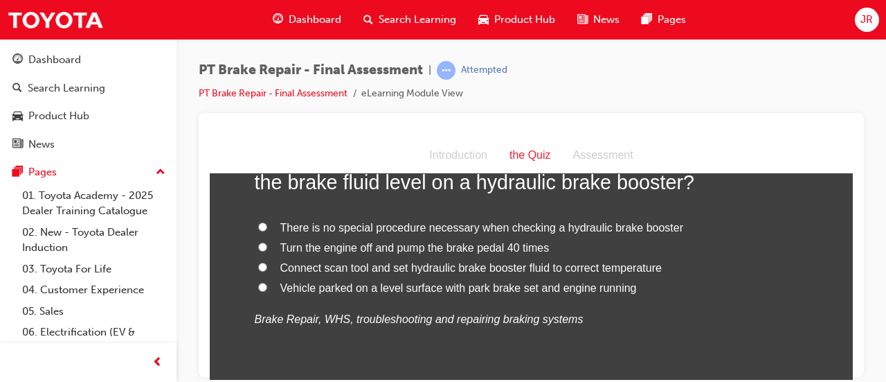
click at [423, 291] on span "Vehicle parked on a level surface with park brake set and engine running" at bounding box center [458, 287] width 357 height 12
click at [267, 291] on input "Vehicle parked on a level surface with park brake set and engine running" at bounding box center [262, 286] width 9 height 9
radio input "true"
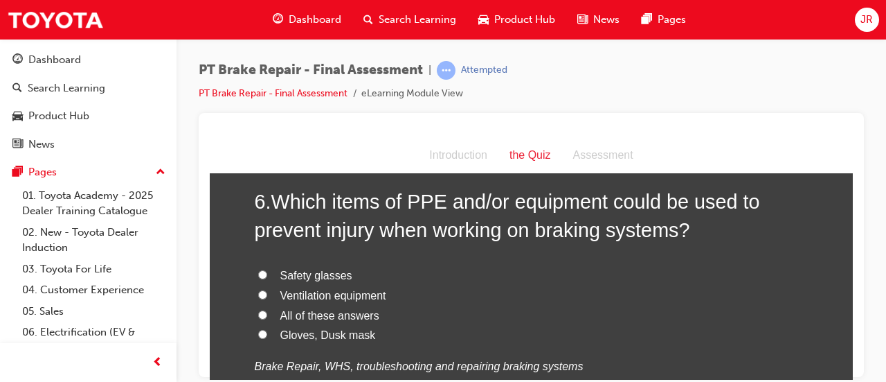
scroll to position [1640, 0]
click at [312, 314] on span "All of these answers" at bounding box center [329, 313] width 99 height 12
click at [267, 314] on input "All of these answers" at bounding box center [262, 312] width 9 height 9
radio input "true"
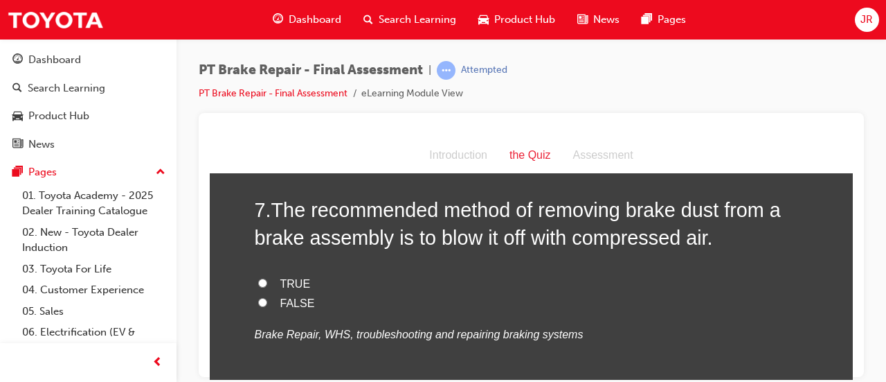
scroll to position [1954, 0]
click at [284, 302] on span "FALSE" at bounding box center [297, 301] width 35 height 12
click at [267, 302] on input "FALSE" at bounding box center [262, 300] width 9 height 9
radio input "true"
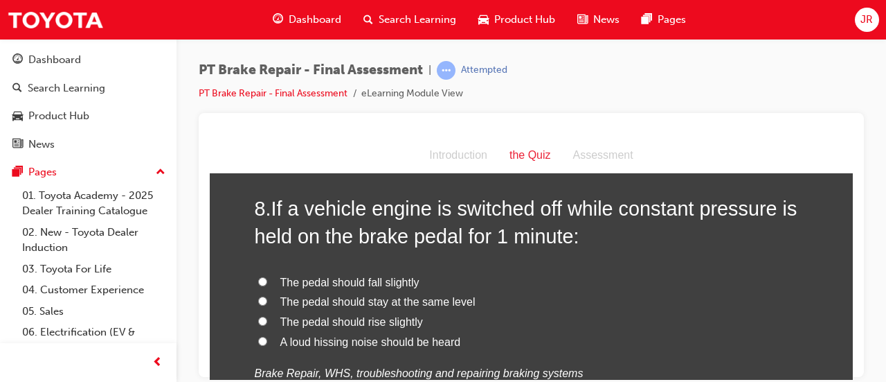
scroll to position [2237, 0]
click at [360, 303] on span "The pedal should stay at the same level" at bounding box center [377, 300] width 195 height 12
click at [267, 303] on input "The pedal should stay at the same level" at bounding box center [262, 299] width 9 height 9
radio input "true"
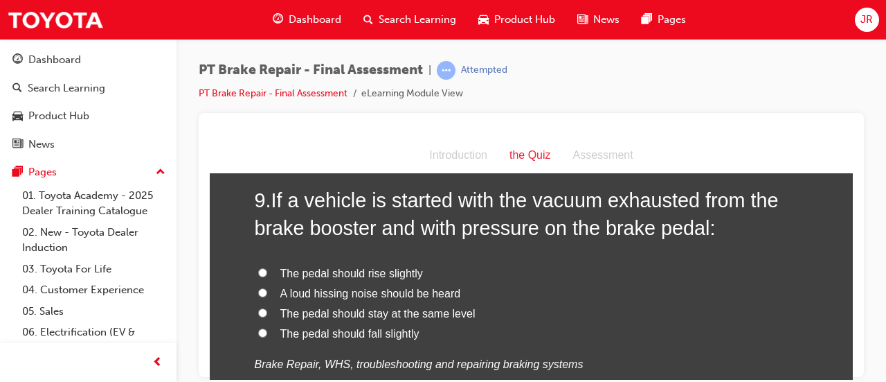
scroll to position [2567, 0]
click at [355, 332] on span "The pedal should fall slightly" at bounding box center [349, 333] width 139 height 12
click at [267, 332] on input "The pedal should fall slightly" at bounding box center [262, 332] width 9 height 9
radio input "true"
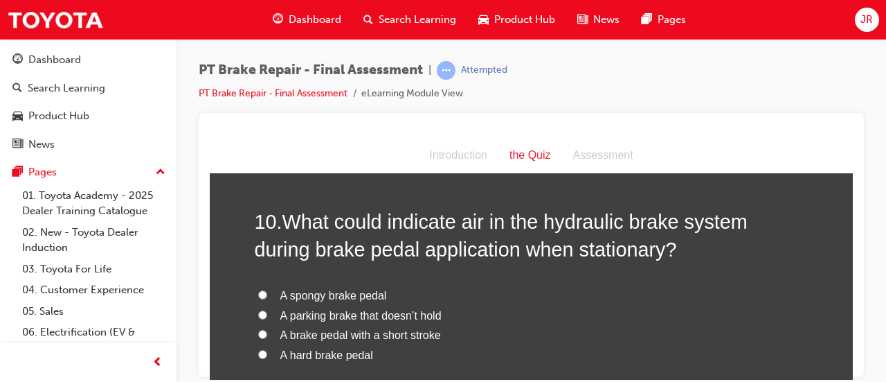
scroll to position [2871, 0]
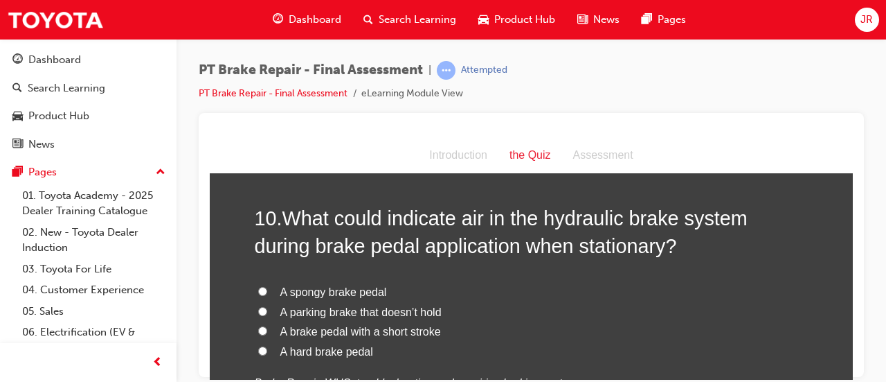
click at [334, 294] on span "A spongy brake pedal" at bounding box center [333, 291] width 107 height 12
click at [267, 294] on input "A spongy brake pedal" at bounding box center [262, 290] width 9 height 9
radio input "true"
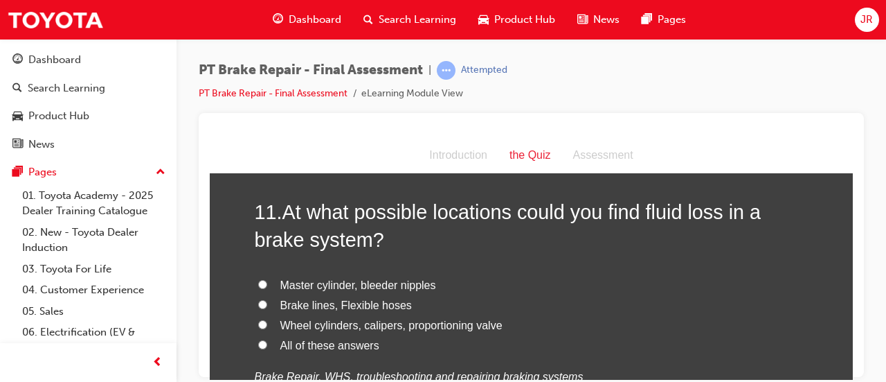
scroll to position [3202, 0]
click at [258, 343] on input "All of these answers" at bounding box center [262, 342] width 9 height 9
radio input "true"
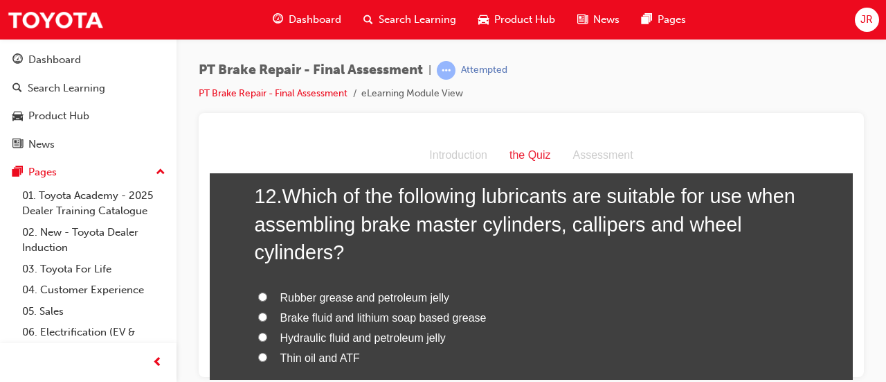
scroll to position [3537, 0]
click at [409, 316] on span "Brake fluid and lithium soap based grease" at bounding box center [383, 318] width 206 height 12
click at [267, 316] on input "Brake fluid and lithium soap based grease" at bounding box center [262, 317] width 9 height 9
radio input "true"
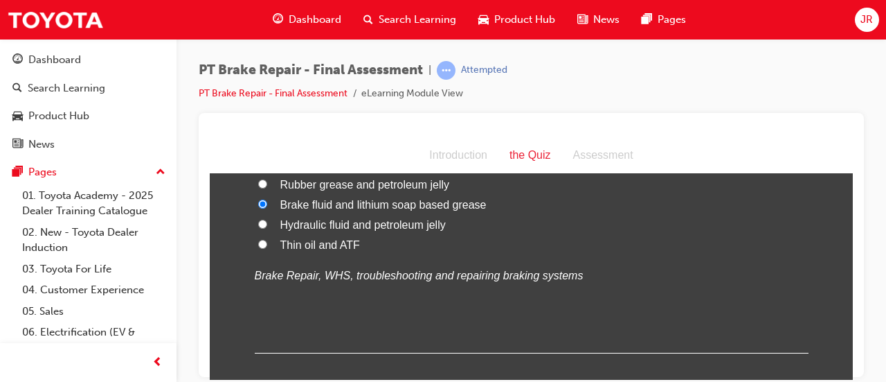
scroll to position [3726, 0]
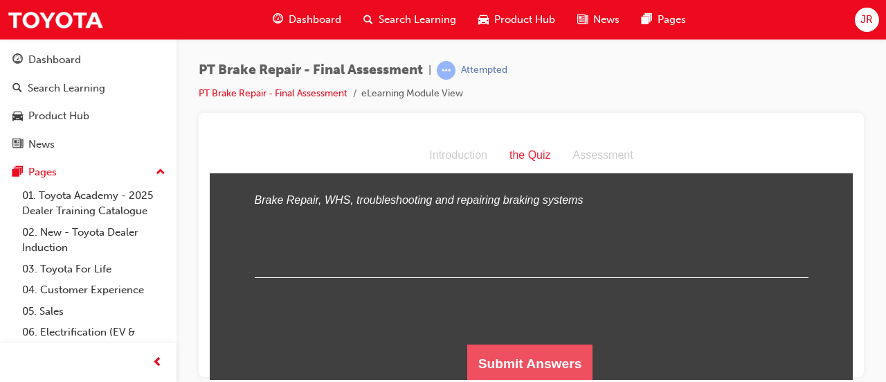
click at [530, 357] on button "Submit Answers" at bounding box center [530, 362] width 126 height 39
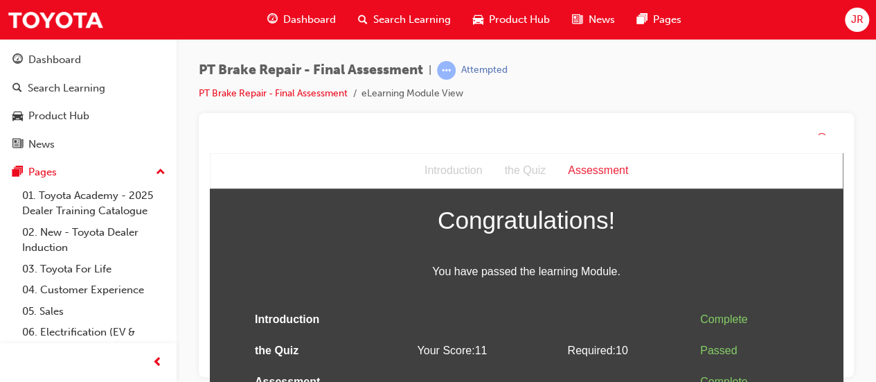
scroll to position [39, 0]
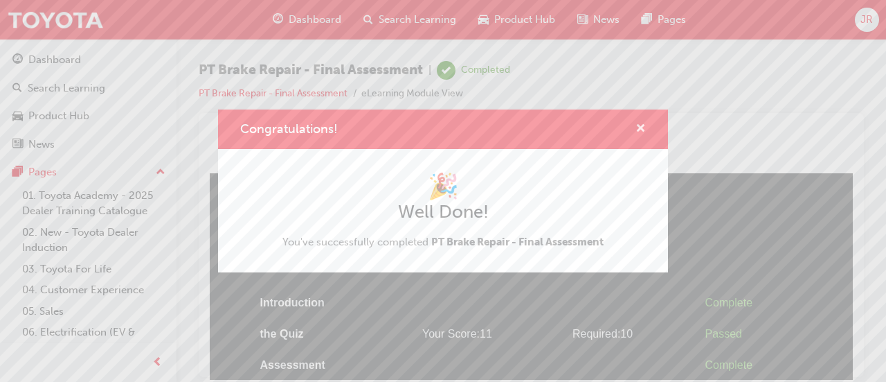
click at [639, 130] on span "cross-icon" at bounding box center [641, 129] width 10 height 12
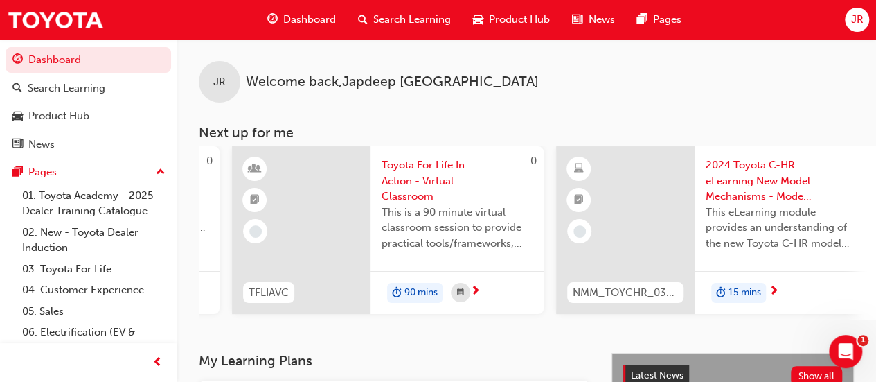
scroll to position [0, 1265]
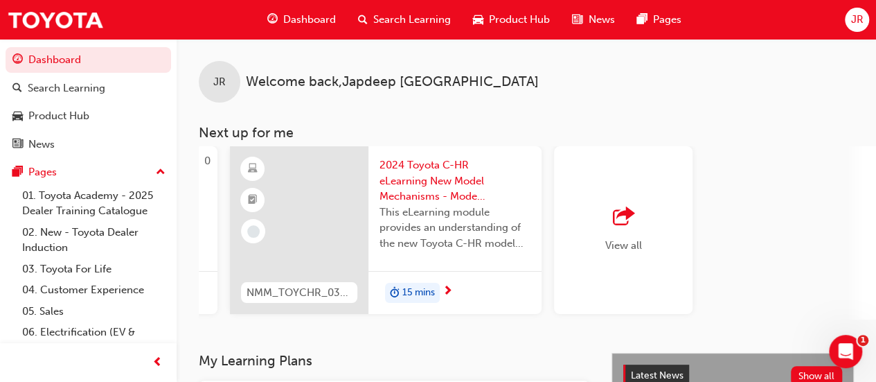
click at [642, 226] on div "View all" at bounding box center [623, 230] width 138 height 168
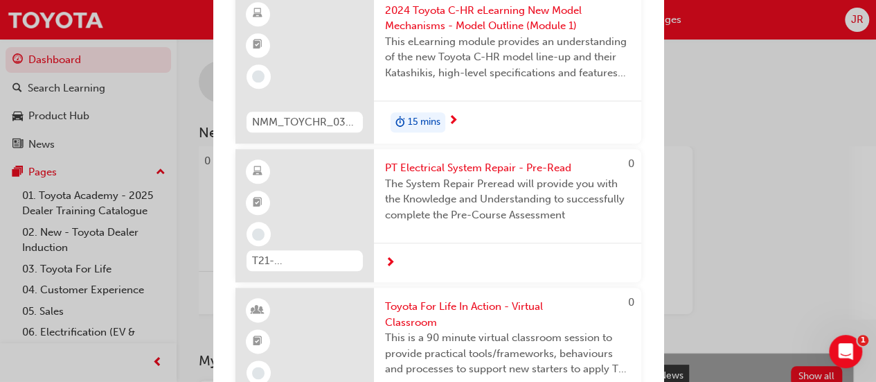
scroll to position [668, 0]
click at [530, 193] on span "The System Repair Preread will provide you with the Knowledge and Understanding…" at bounding box center [507, 197] width 245 height 47
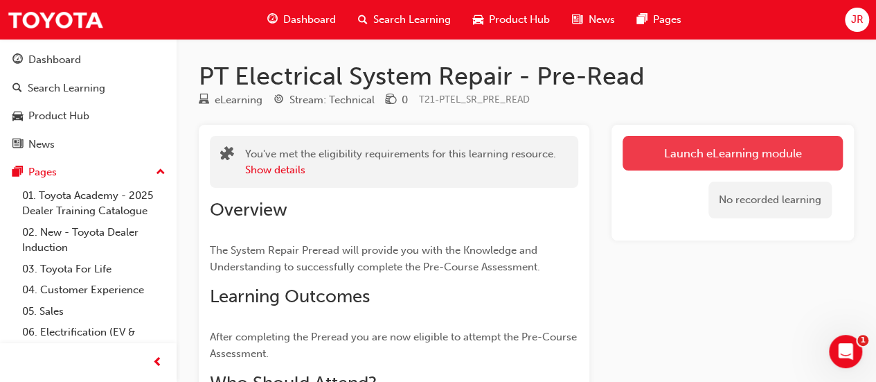
click at [715, 154] on link "Launch eLearning module" at bounding box center [732, 153] width 220 height 35
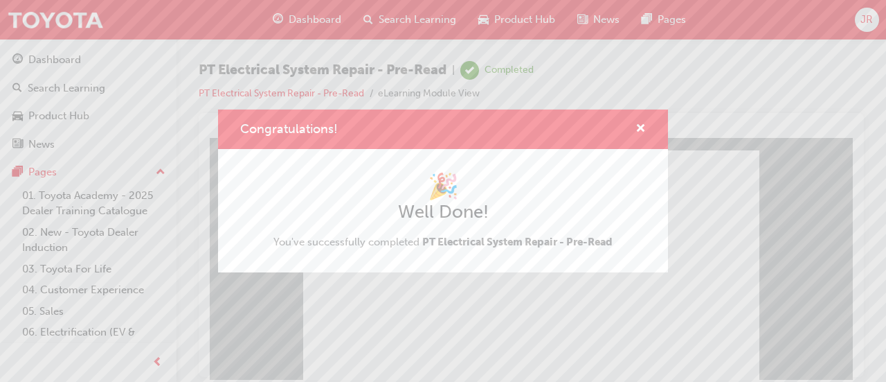
click at [404, 291] on div "Congratulations! 🎉 Well Done! You've successfully completed PT Electrical Syste…" at bounding box center [443, 191] width 886 height 382
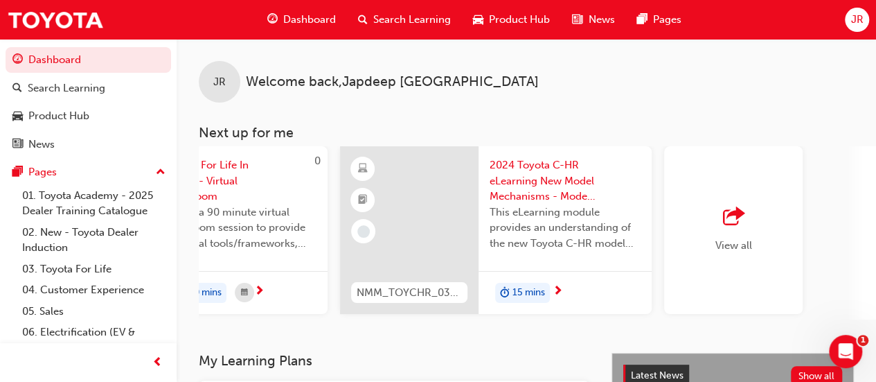
scroll to position [0, 1265]
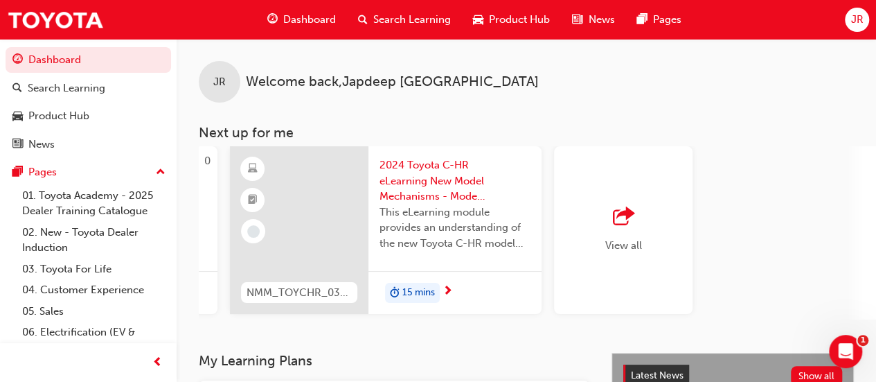
click at [635, 229] on div "View all" at bounding box center [623, 230] width 37 height 46
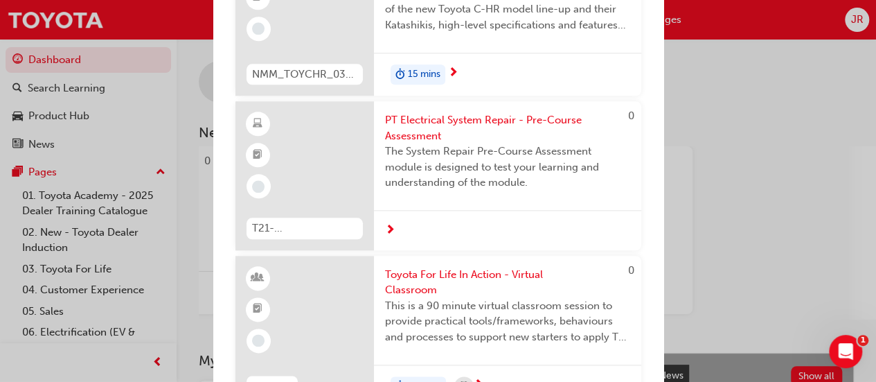
scroll to position [719, 0]
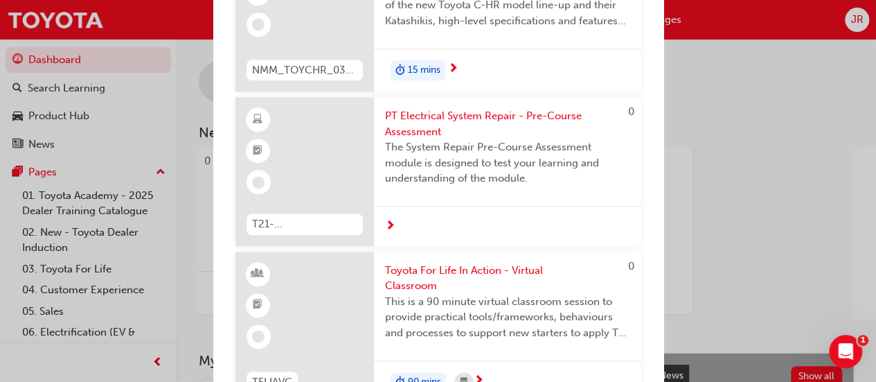
click at [528, 159] on span "The System Repair Pre-Course Assessment module is designed to test your learnin…" at bounding box center [507, 162] width 245 height 47
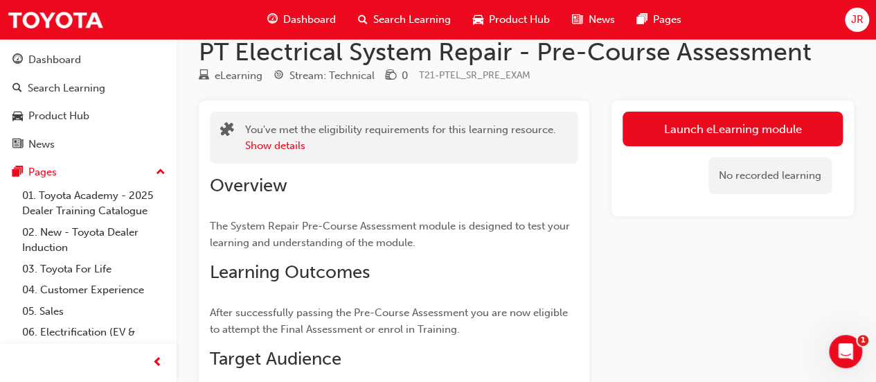
scroll to position [26, 0]
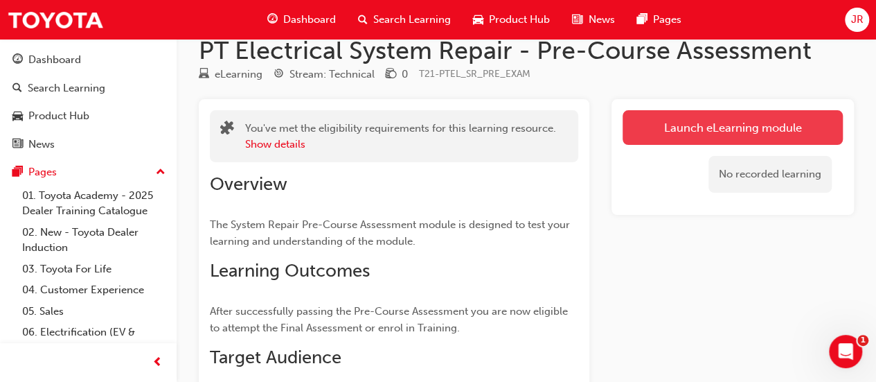
click at [690, 134] on link "Launch eLearning module" at bounding box center [732, 127] width 220 height 35
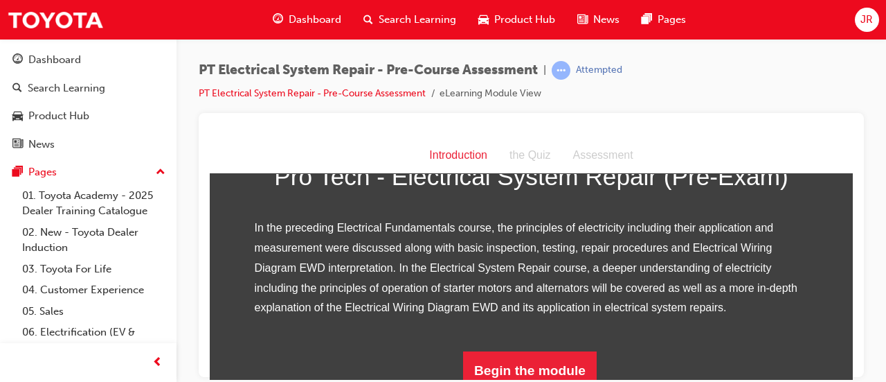
scroll to position [260, 0]
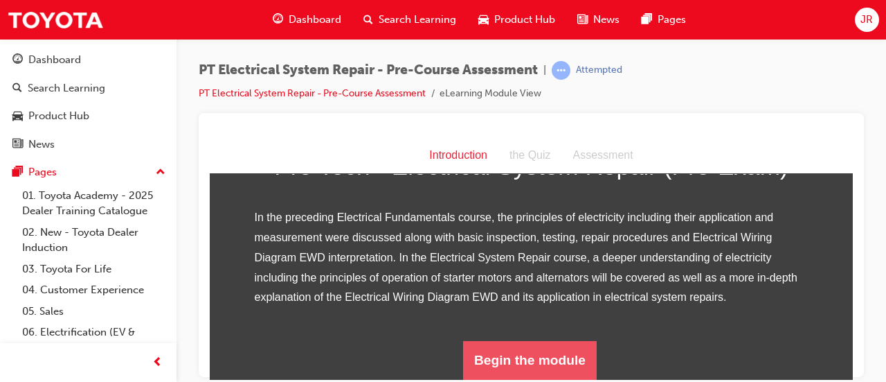
click at [530, 352] on button "Begin the module" at bounding box center [530, 359] width 134 height 39
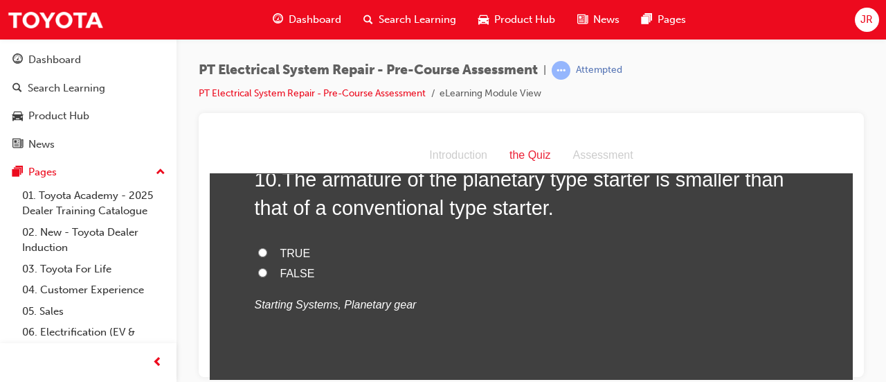
scroll to position [2851, 0]
click at [305, 262] on label "TRUE" at bounding box center [532, 252] width 554 height 20
click at [267, 255] on input "TRUE" at bounding box center [262, 250] width 9 height 9
radio input "true"
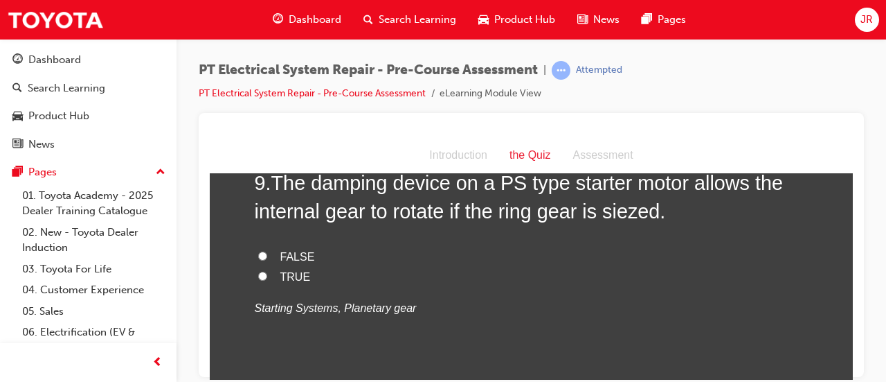
scroll to position [2560, 0]
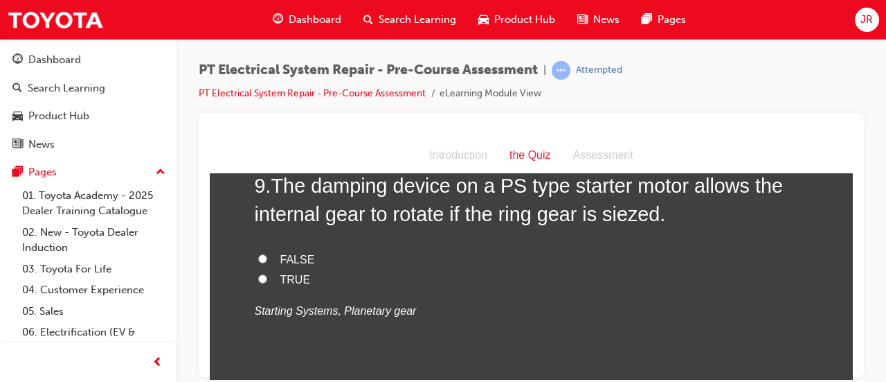
click at [304, 264] on span "FALSE" at bounding box center [297, 259] width 35 height 12
click at [267, 262] on input "FALSE" at bounding box center [262, 257] width 9 height 9
radio input "true"
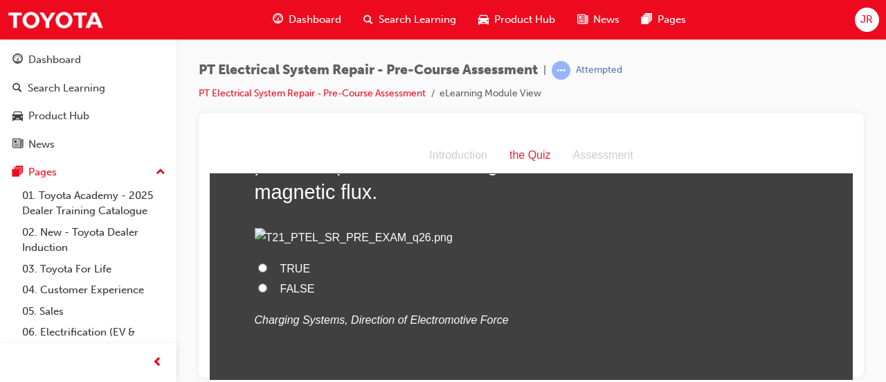
scroll to position [2288, 0]
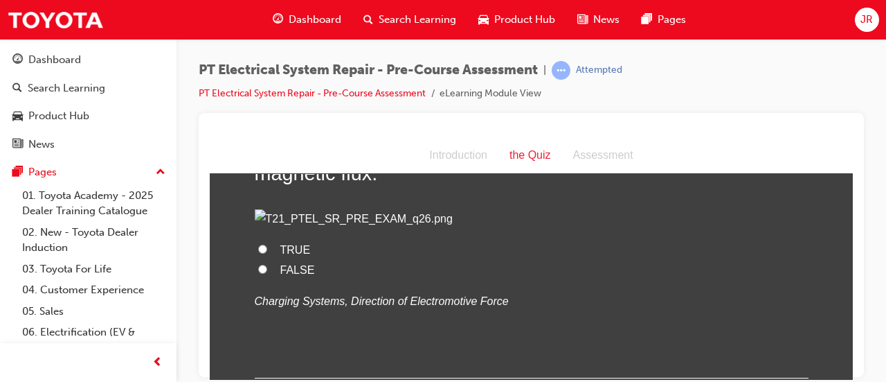
click at [285, 255] on span "TRUE" at bounding box center [295, 249] width 30 height 12
click at [267, 253] on input "TRUE" at bounding box center [262, 248] width 9 height 9
radio input "true"
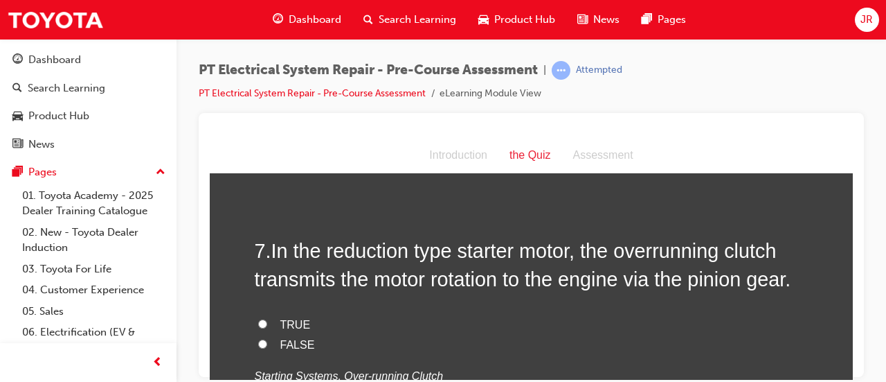
scroll to position [1871, 0]
click at [258, 319] on input "TRUE" at bounding box center [262, 323] width 9 height 9
radio input "true"
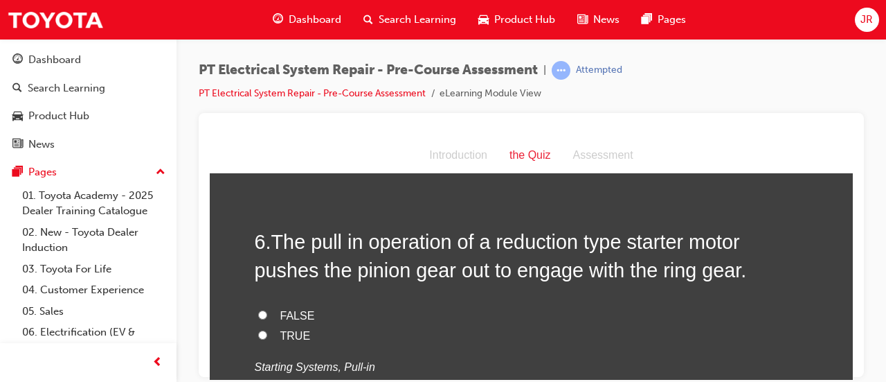
scroll to position [1598, 0]
click at [280, 329] on span "TRUE" at bounding box center [295, 335] width 30 height 12
click at [267, 330] on input "TRUE" at bounding box center [262, 334] width 9 height 9
radio input "true"
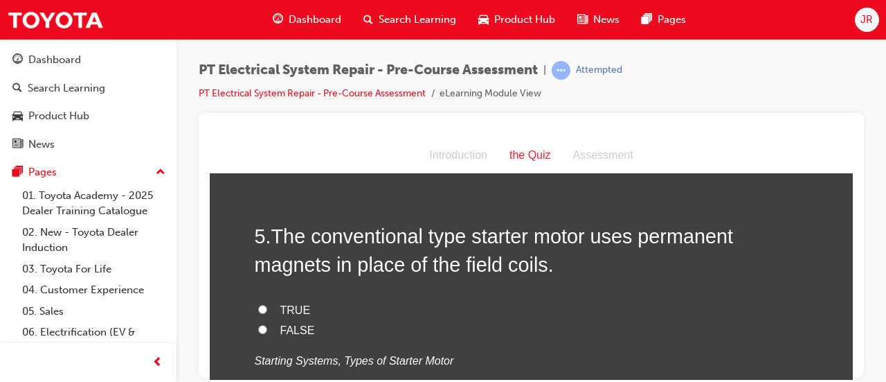
scroll to position [1320, 0]
click at [260, 325] on input "FALSE" at bounding box center [262, 329] width 9 height 9
radio input "true"
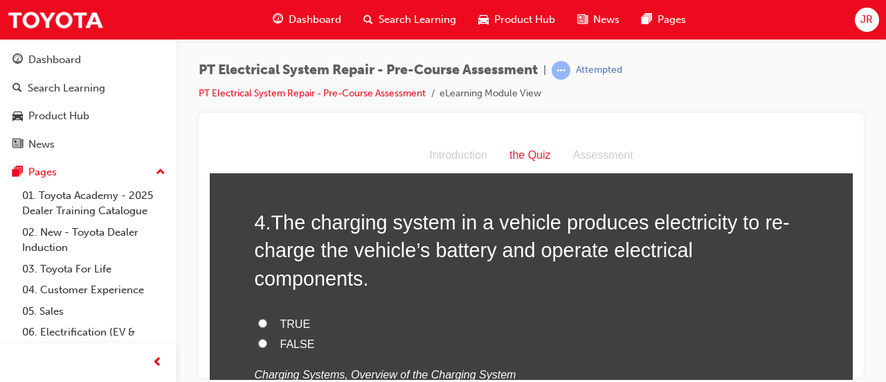
scroll to position [1025, 0]
click at [259, 318] on input "TRUE" at bounding box center [262, 322] width 9 height 9
radio input "true"
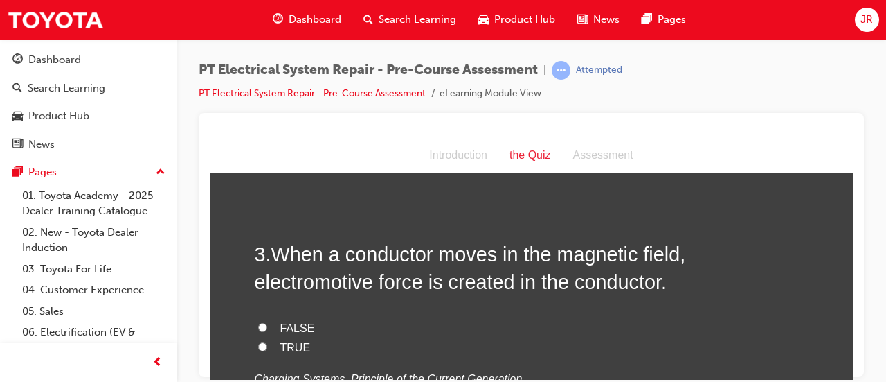
scroll to position [706, 0]
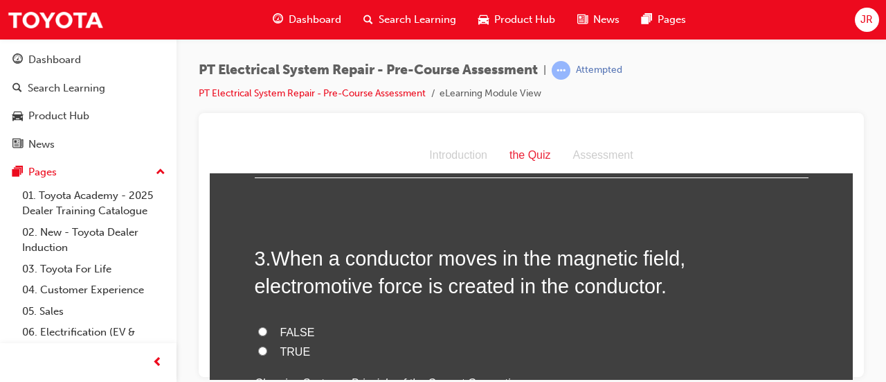
click at [276, 341] on label "TRUE" at bounding box center [532, 351] width 554 height 20
click at [267, 346] on input "TRUE" at bounding box center [262, 350] width 9 height 9
radio input "true"
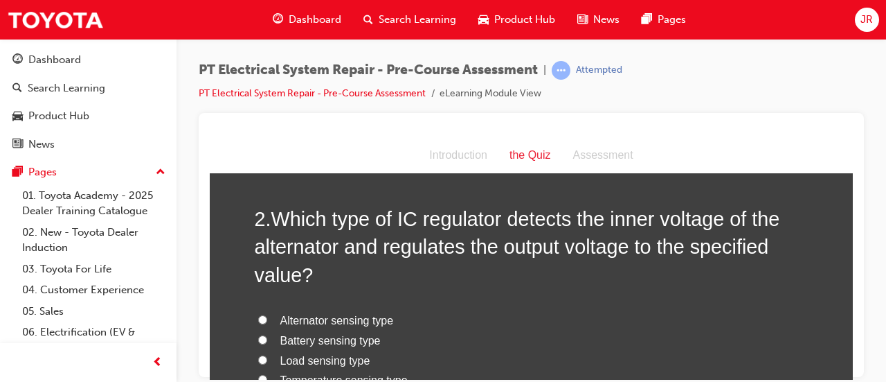
scroll to position [396, 0]
click at [295, 313] on span "Alternator sensing type" at bounding box center [337, 319] width 114 height 12
click at [267, 314] on input "Alternator sensing type" at bounding box center [262, 318] width 9 height 9
radio input "true"
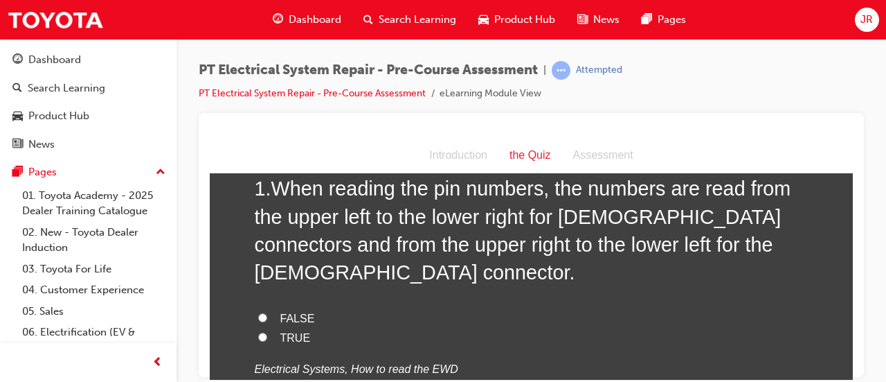
scroll to position [82, 0]
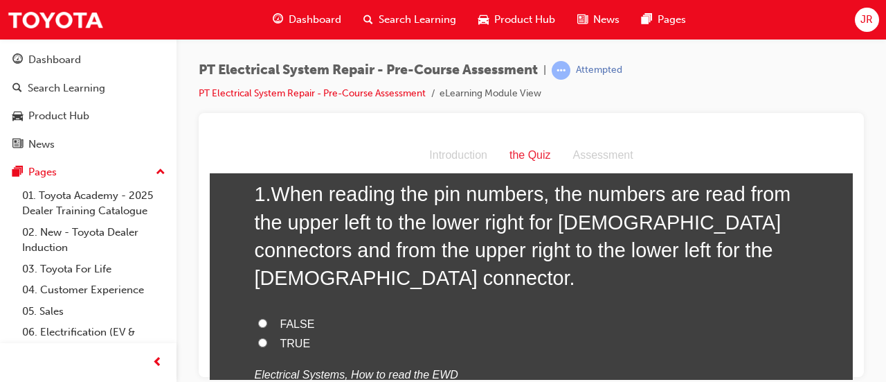
click at [280, 337] on span "TRUE" at bounding box center [295, 343] width 30 height 12
click at [267, 337] on input "TRUE" at bounding box center [262, 341] width 9 height 9
radio input "true"
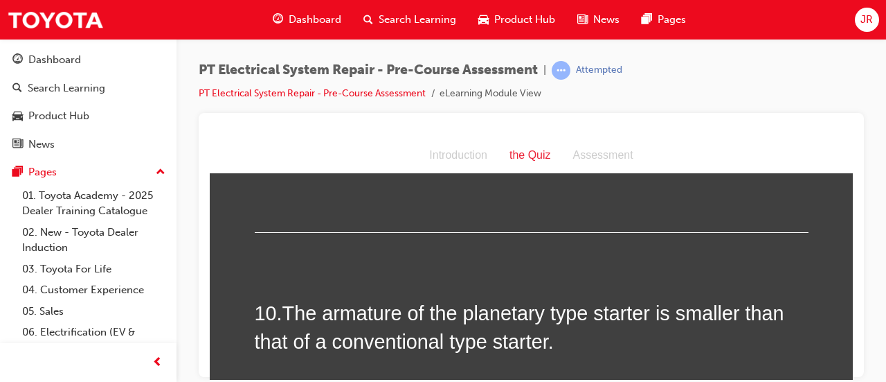
scroll to position [2987, 0]
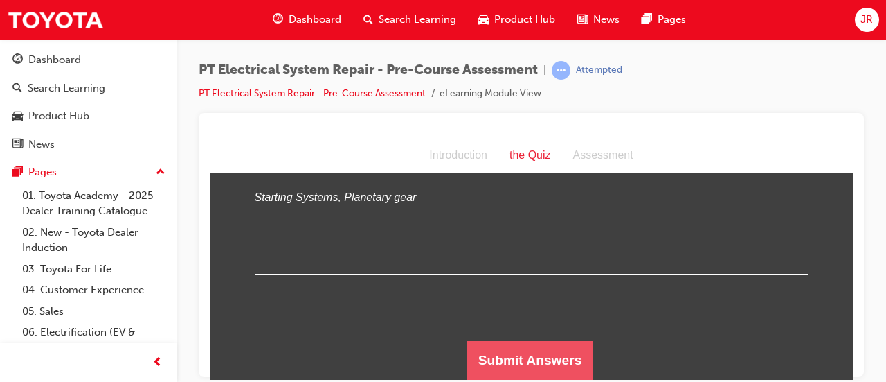
click at [500, 373] on button "Submit Answers" at bounding box center [530, 359] width 126 height 39
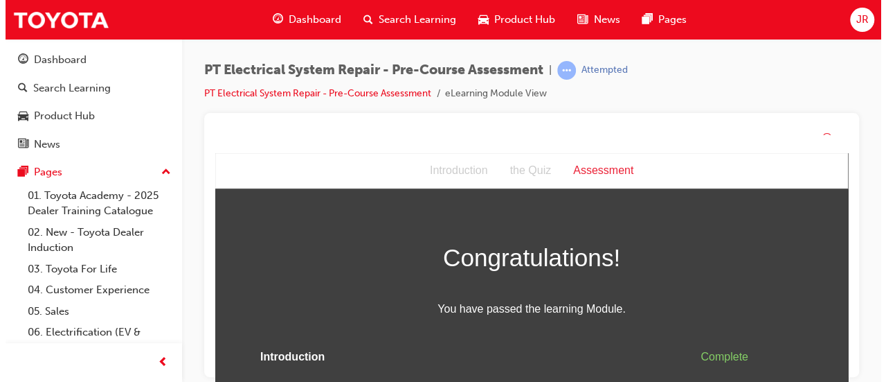
scroll to position [39, 0]
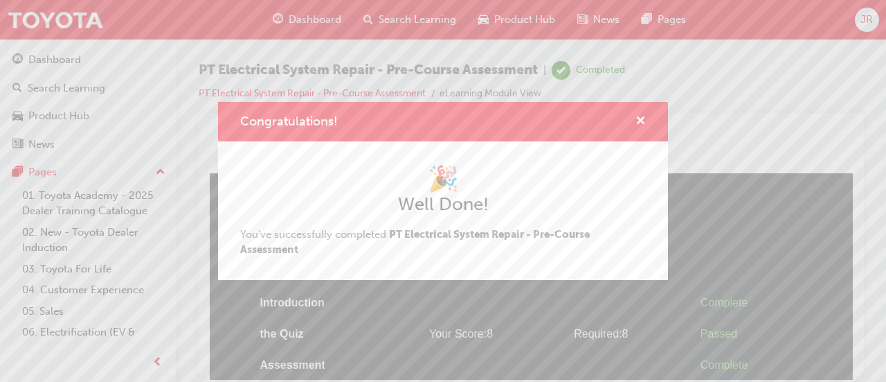
click at [326, 321] on div "Congratulations! 🎉 Well Done! You've successfully completed PT Electrical Syste…" at bounding box center [443, 191] width 886 height 382
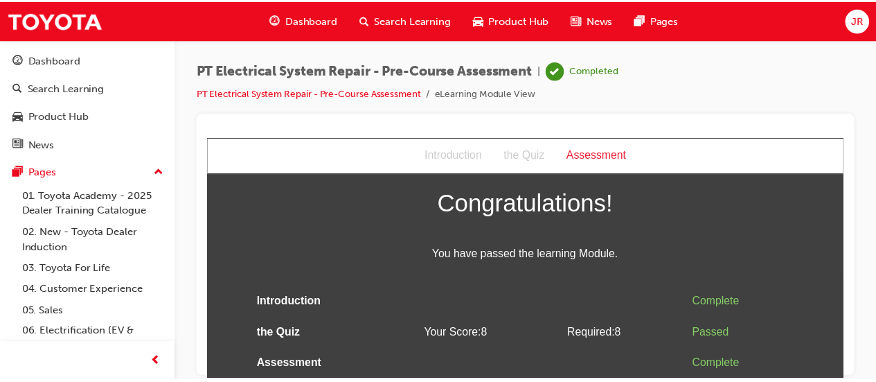
scroll to position [26, 0]
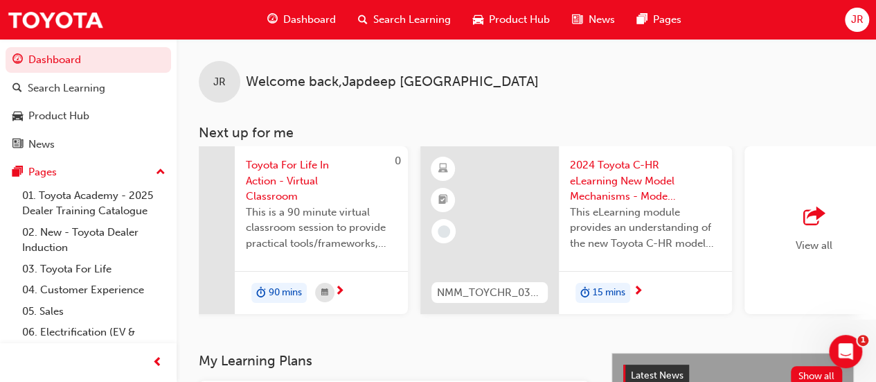
scroll to position [0, 1265]
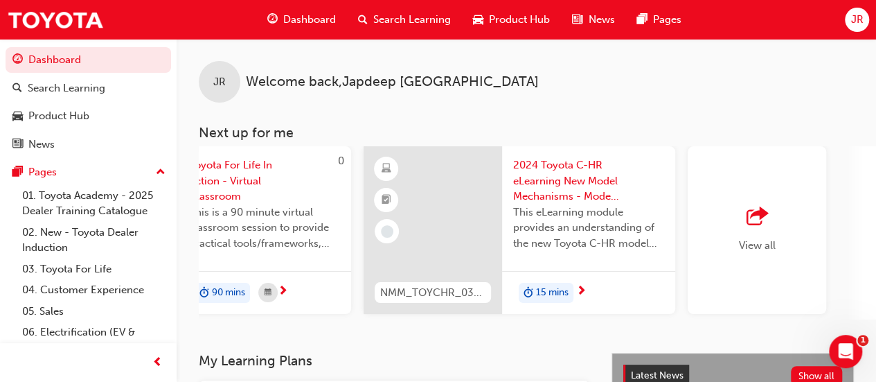
scroll to position [0, 1265]
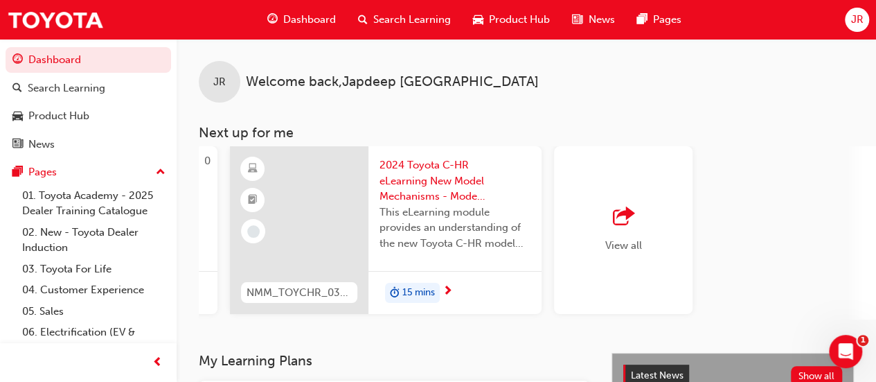
click at [618, 224] on span "outbound-icon" at bounding box center [623, 216] width 21 height 19
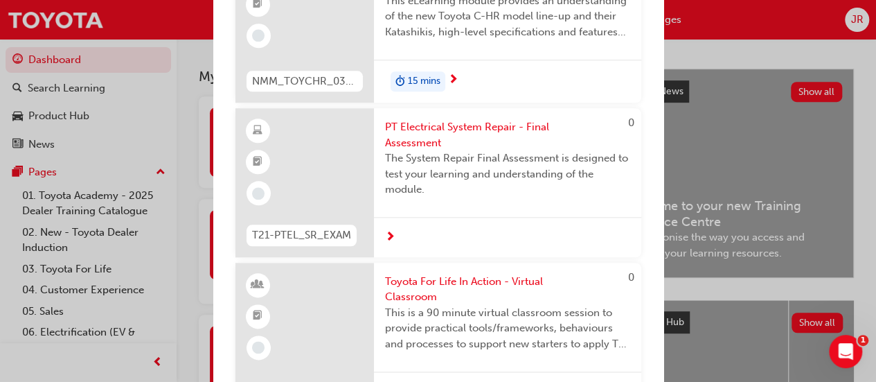
scroll to position [710, 0]
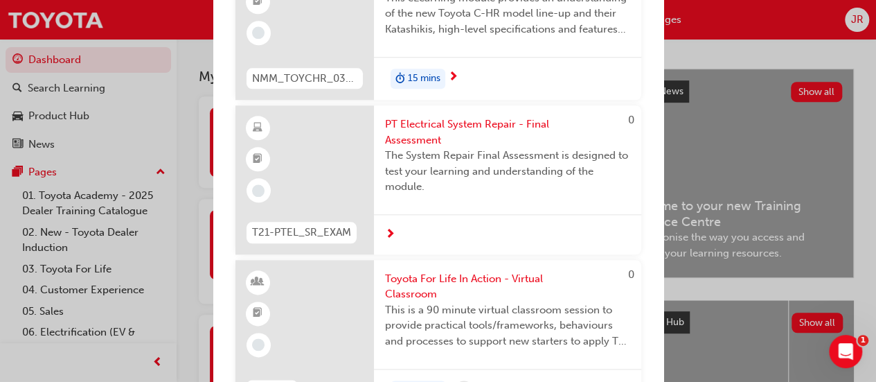
click at [563, 181] on span "The System Repair Final Assessment is designed to test your learning and unders…" at bounding box center [507, 170] width 245 height 47
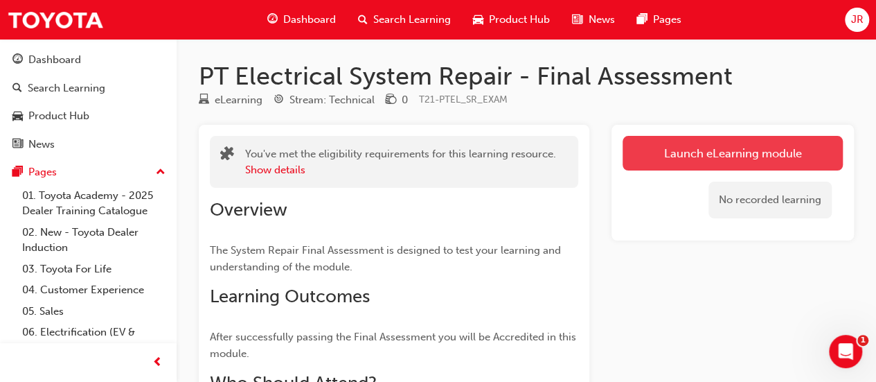
click at [712, 158] on link "Launch eLearning module" at bounding box center [732, 153] width 220 height 35
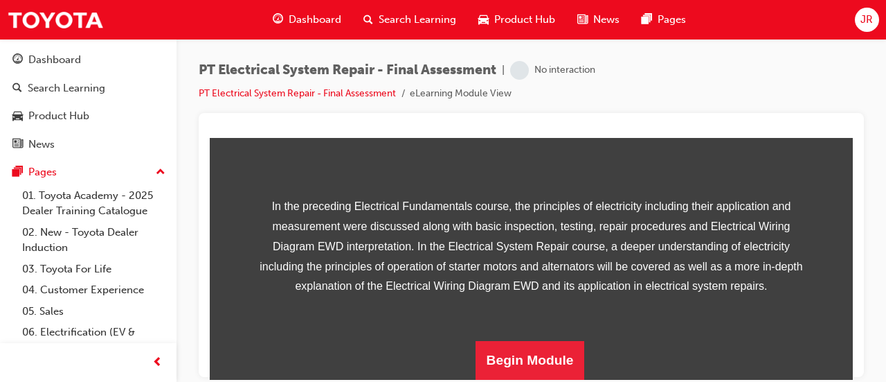
scroll to position [338, 0]
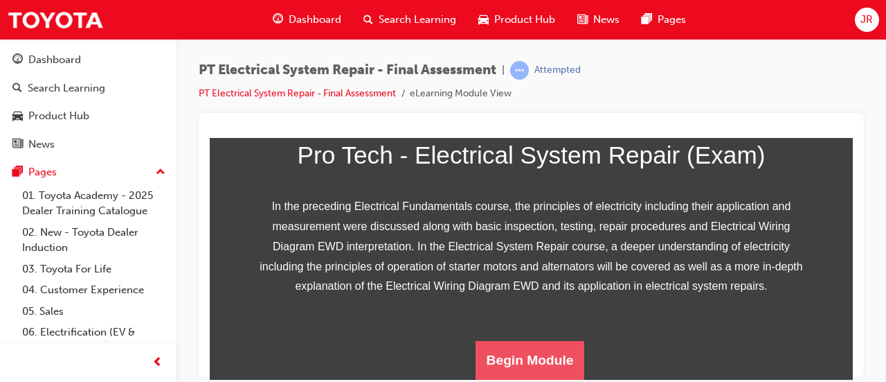
click at [543, 356] on button "Begin Module" at bounding box center [530, 359] width 109 height 39
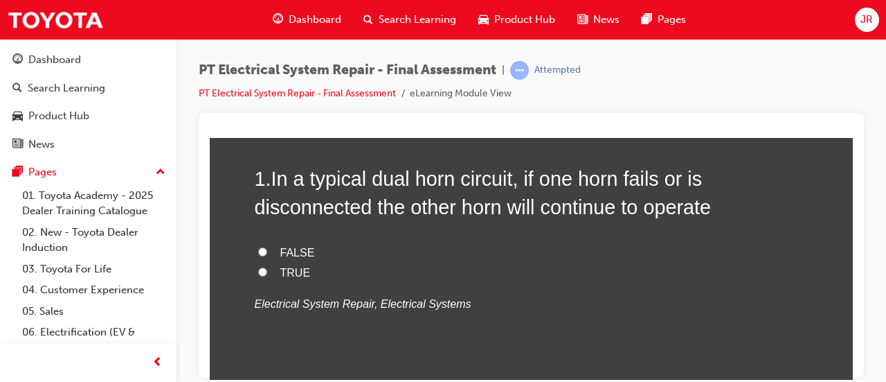
scroll to position [122, 0]
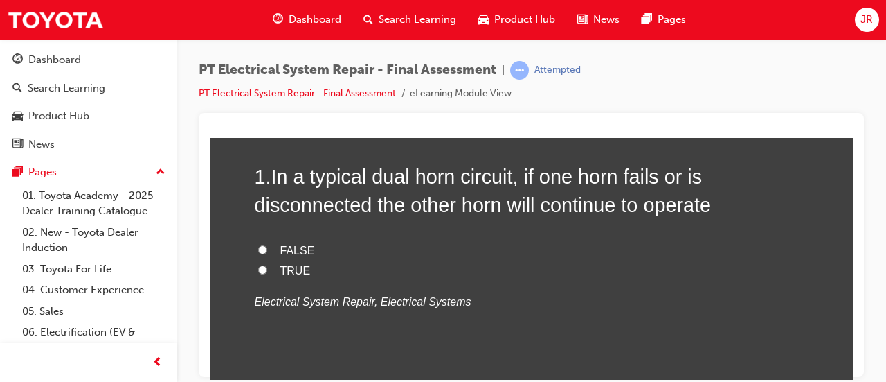
click at [292, 271] on span "TRUE" at bounding box center [295, 270] width 30 height 12
click at [267, 271] on input "TRUE" at bounding box center [262, 268] width 9 height 9
radio input "true"
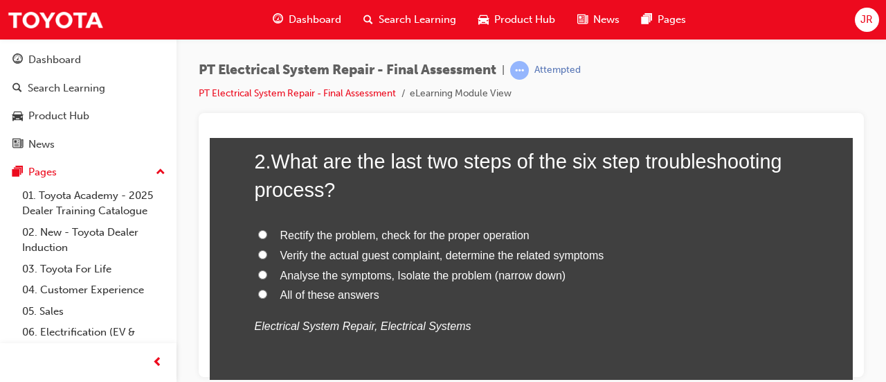
scroll to position [419, 0]
click at [423, 240] on span "Rectify the problem, check for the proper operation" at bounding box center [404, 235] width 249 height 12
click at [267, 239] on input "Rectify the problem, check for the proper operation" at bounding box center [262, 234] width 9 height 9
radio input "true"
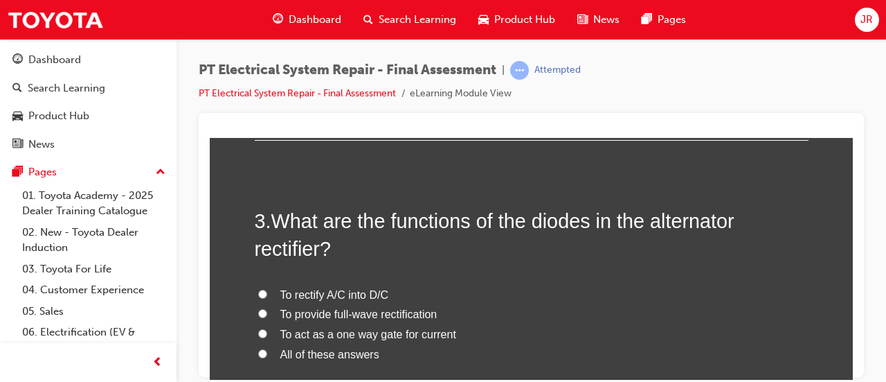
scroll to position [695, 0]
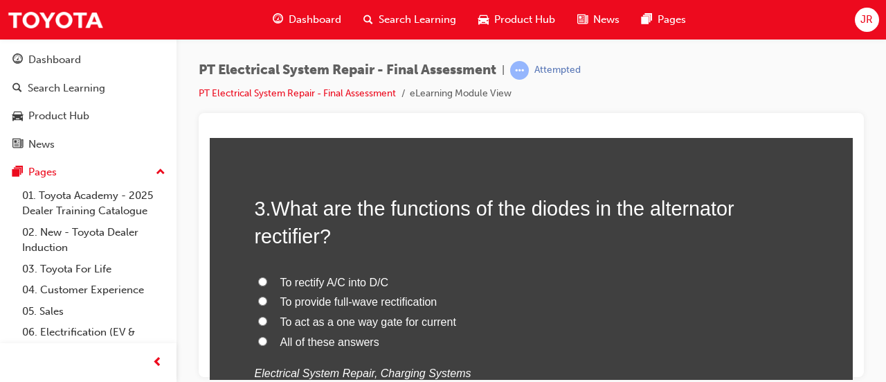
click at [343, 341] on span "All of these answers" at bounding box center [329, 341] width 99 height 12
click at [267, 341] on input "All of these answers" at bounding box center [262, 340] width 9 height 9
radio input "true"
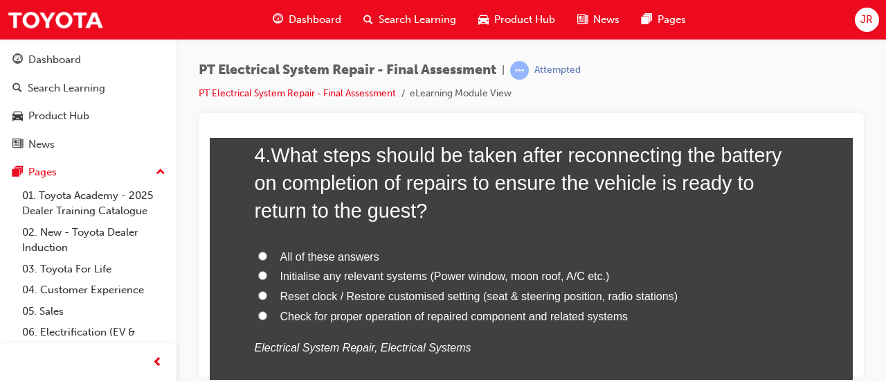
scroll to position [1073, 0]
click at [259, 253] on input "All of these answers" at bounding box center [262, 253] width 9 height 9
radio input "true"
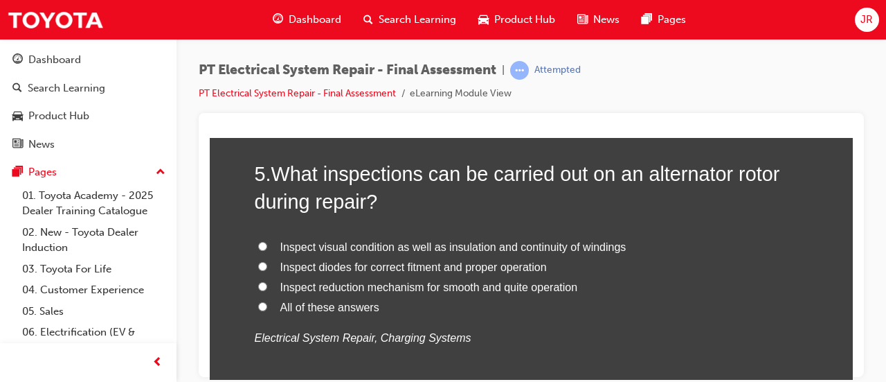
scroll to position [1403, 0]
click at [489, 250] on span "Inspect visual condition as well as insulation and continuity of windings" at bounding box center [453, 246] width 346 height 12
click at [267, 250] on input "Inspect visual condition as well as insulation and continuity of windings" at bounding box center [262, 245] width 9 height 9
radio input "true"
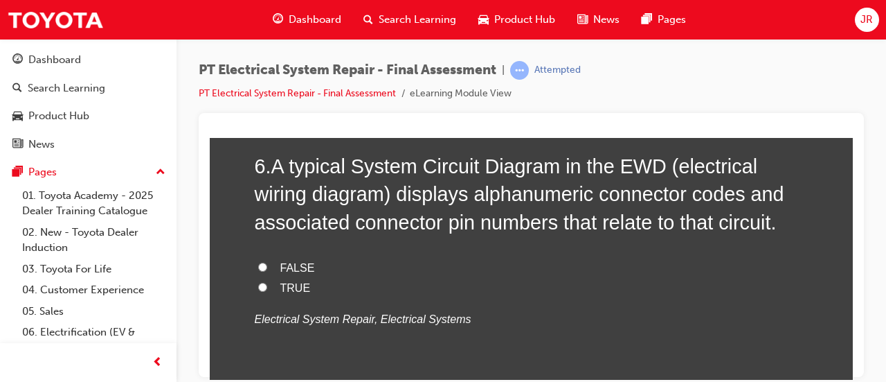
scroll to position [1734, 0]
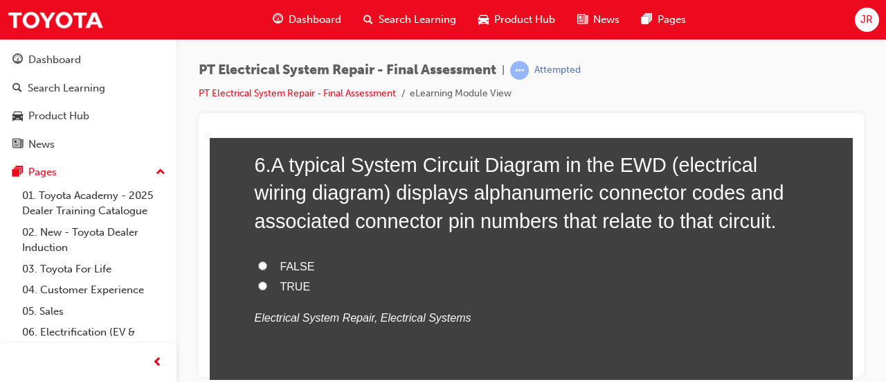
click at [280, 291] on label "TRUE" at bounding box center [532, 286] width 554 height 20
click at [267, 289] on input "TRUE" at bounding box center [262, 284] width 9 height 9
radio input "true"
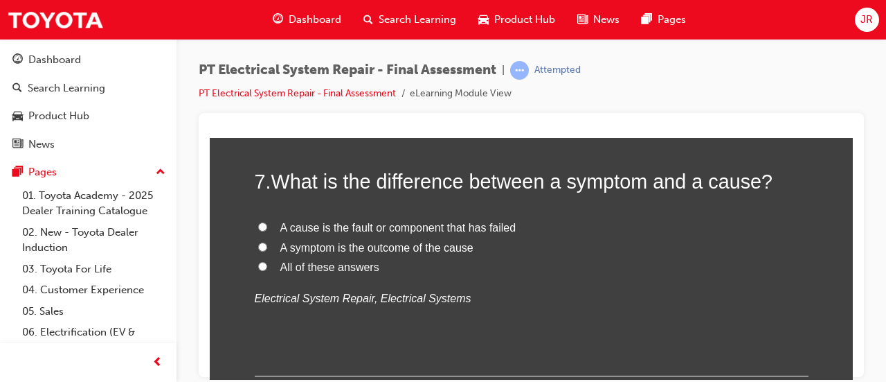
scroll to position [2027, 0]
click at [351, 267] on span "All of these answers" at bounding box center [329, 266] width 99 height 12
click at [267, 267] on input "All of these answers" at bounding box center [262, 265] width 9 height 9
radio input "true"
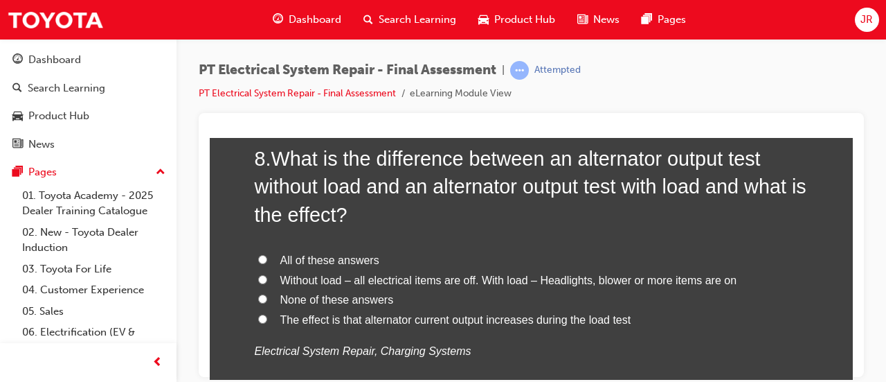
scroll to position [2326, 0]
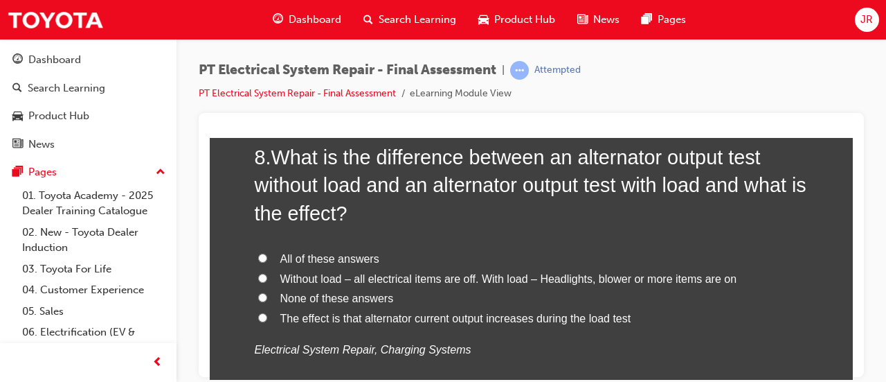
click at [346, 255] on span "All of these answers" at bounding box center [329, 258] width 99 height 12
click at [267, 255] on input "All of these answers" at bounding box center [262, 257] width 9 height 9
radio input "true"
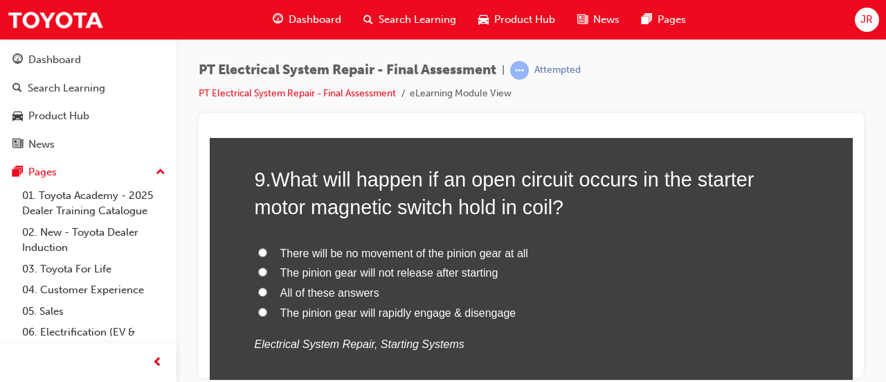
scroll to position [2655, 0]
click at [341, 290] on span "All of these answers" at bounding box center [329, 291] width 99 height 12
click at [267, 290] on input "All of these answers" at bounding box center [262, 290] width 9 height 9
radio input "true"
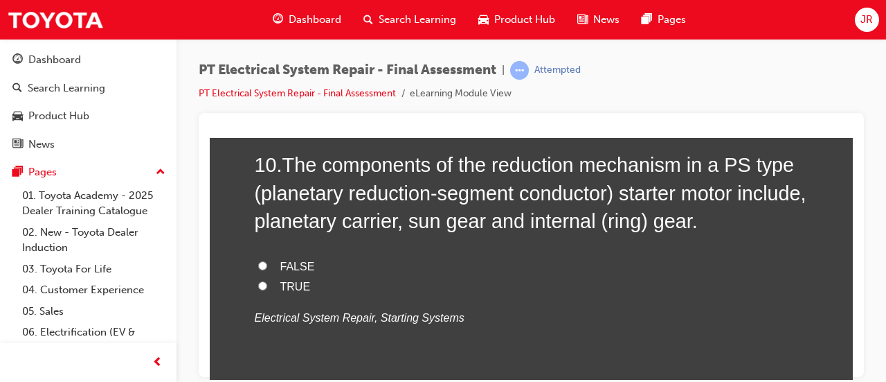
scroll to position [2993, 0]
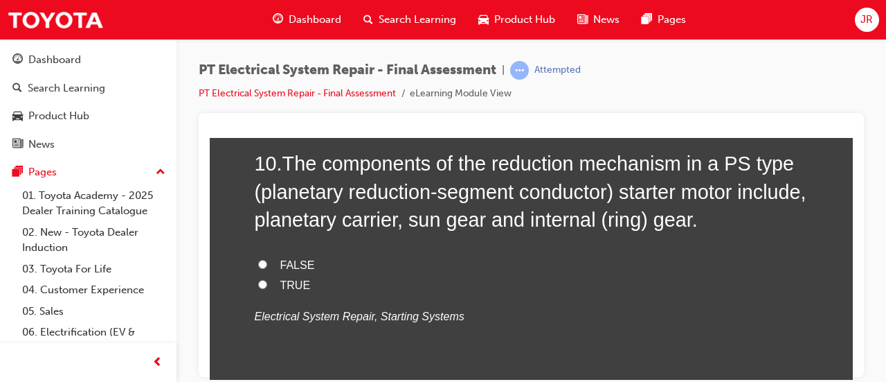
click at [258, 281] on input "TRUE" at bounding box center [262, 283] width 9 height 9
radio input "true"
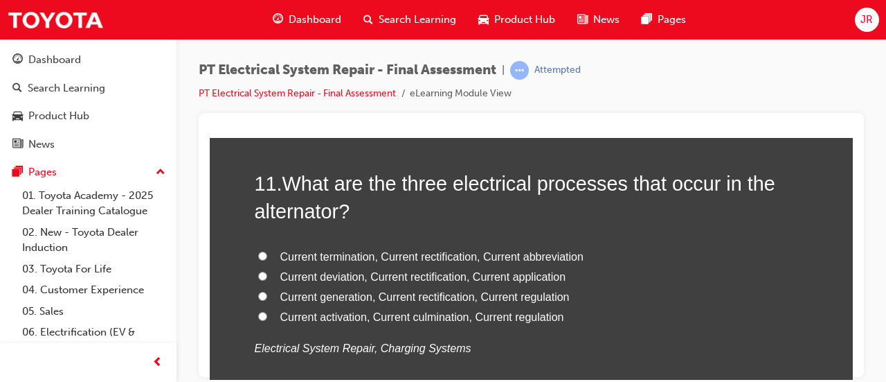
scroll to position [3284, 0]
click at [370, 295] on span "Current generation, Current rectification, Current regulation" at bounding box center [424, 295] width 289 height 12
click at [267, 295] on input "Current generation, Current rectification, Current regulation" at bounding box center [262, 294] width 9 height 9
radio input "true"
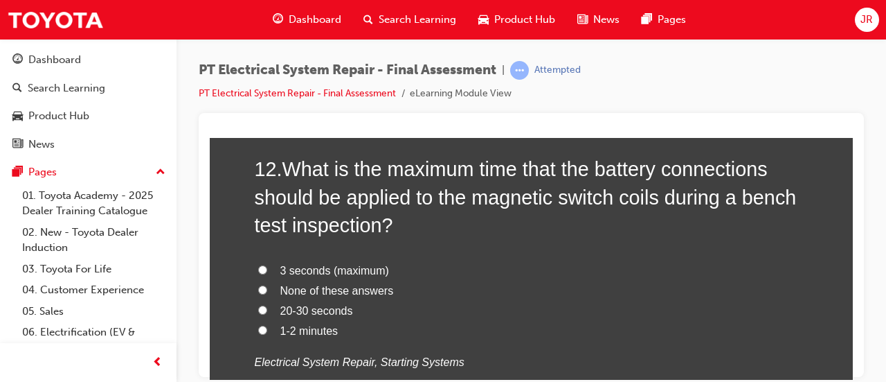
scroll to position [3622, 0]
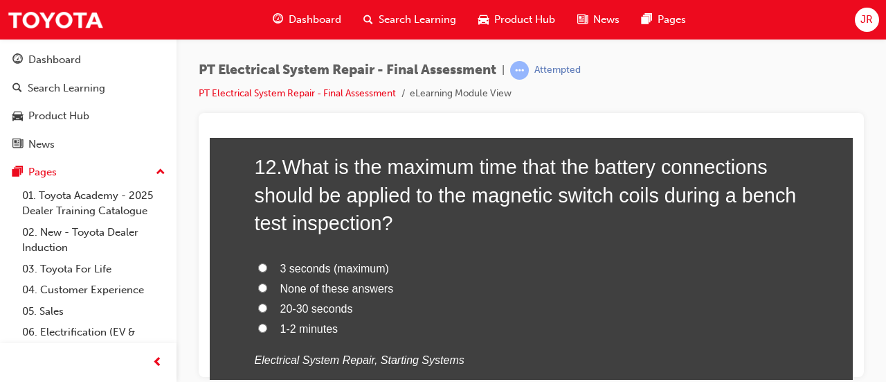
click at [334, 269] on span "3 seconds (maximum)" at bounding box center [334, 268] width 109 height 12
click at [267, 269] on input "3 seconds (maximum)" at bounding box center [262, 266] width 9 height 9
radio input "true"
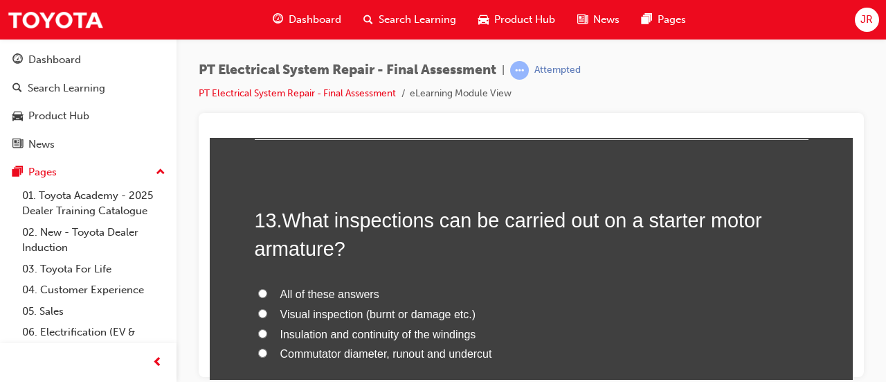
scroll to position [3919, 0]
click at [342, 307] on span "Visual inspection (burnt or damage etc.)" at bounding box center [378, 313] width 196 height 12
click at [267, 308] on input "Visual inspection (burnt or damage etc.)" at bounding box center [262, 312] width 9 height 9
radio input "true"
click at [330, 293] on span "All of these answers" at bounding box center [329, 293] width 99 height 12
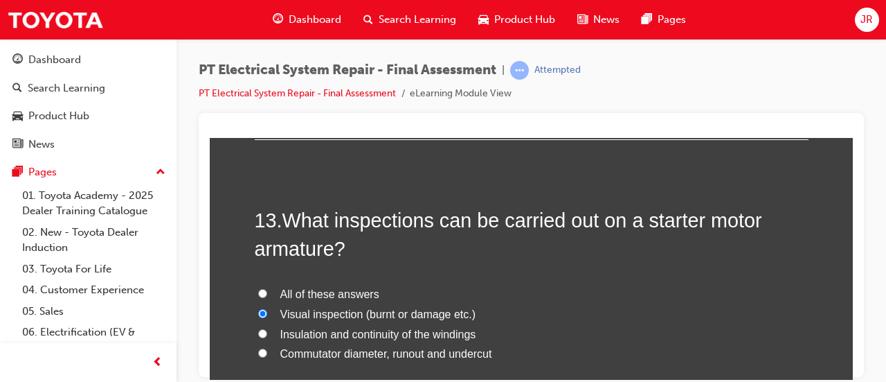
click at [267, 293] on input "All of these answers" at bounding box center [262, 292] width 9 height 9
radio input "true"
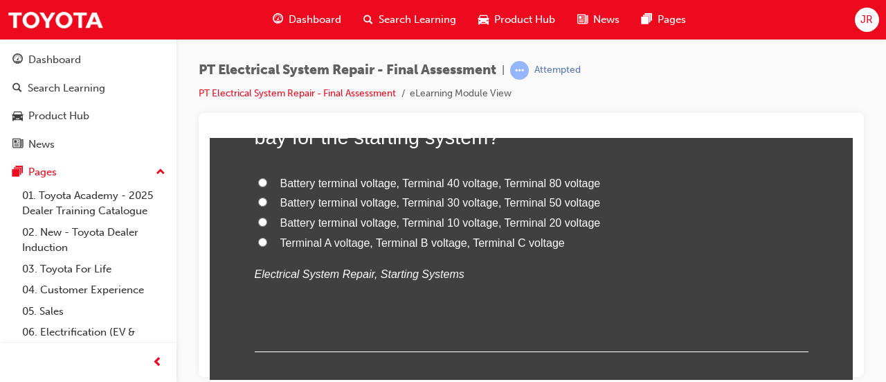
scroll to position [4347, 0]
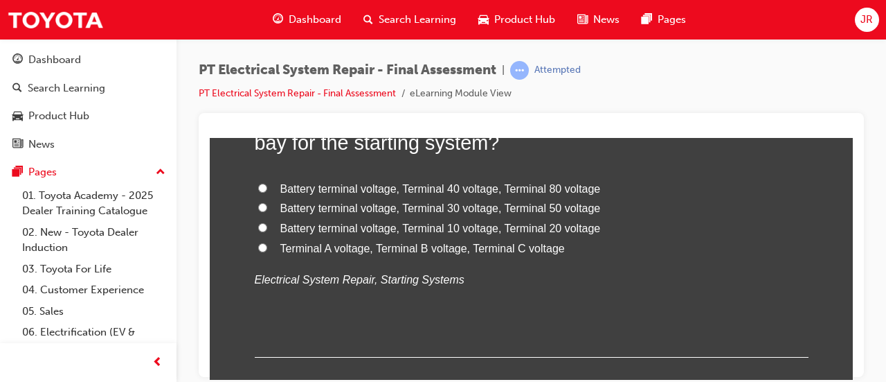
click at [580, 209] on span "Battery terminal voltage, Terminal 30 voltage, Terminal 50 voltage" at bounding box center [440, 207] width 321 height 12
click at [267, 209] on input "Battery terminal voltage, Terminal 30 voltage, Terminal 50 voltage" at bounding box center [262, 206] width 9 height 9
radio input "true"
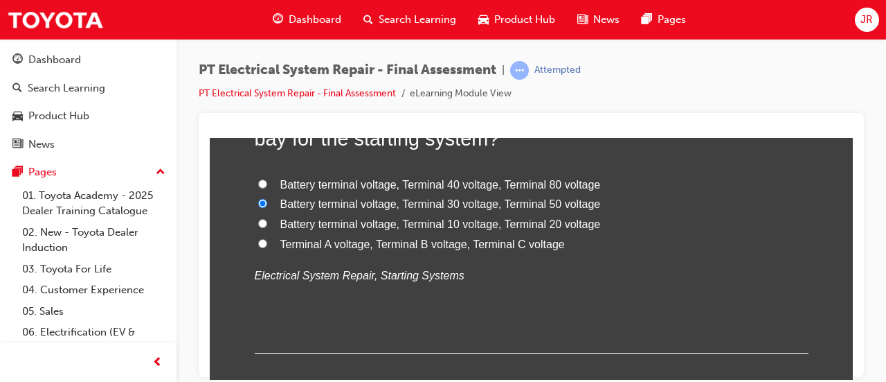
scroll to position [4426, 0]
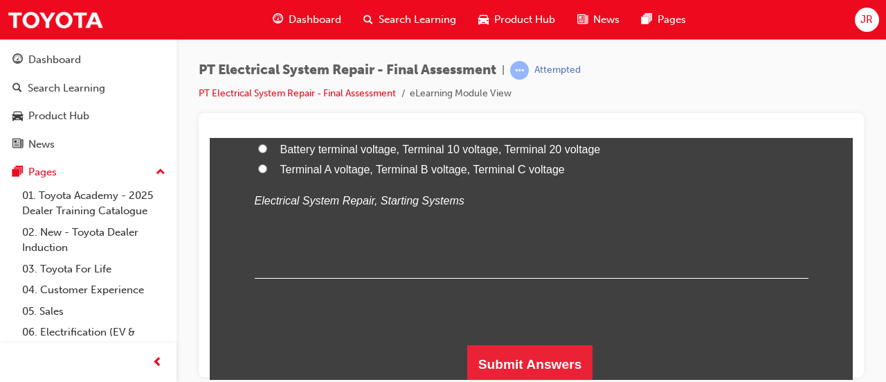
click at [529, 363] on button "Submit Answers" at bounding box center [530, 363] width 126 height 39
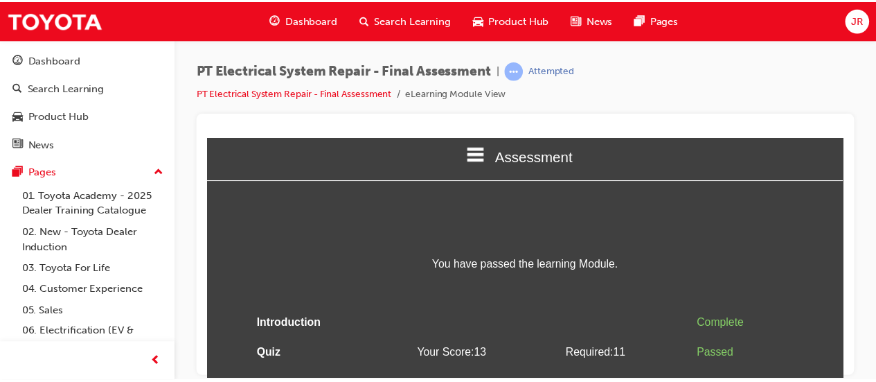
scroll to position [55, 0]
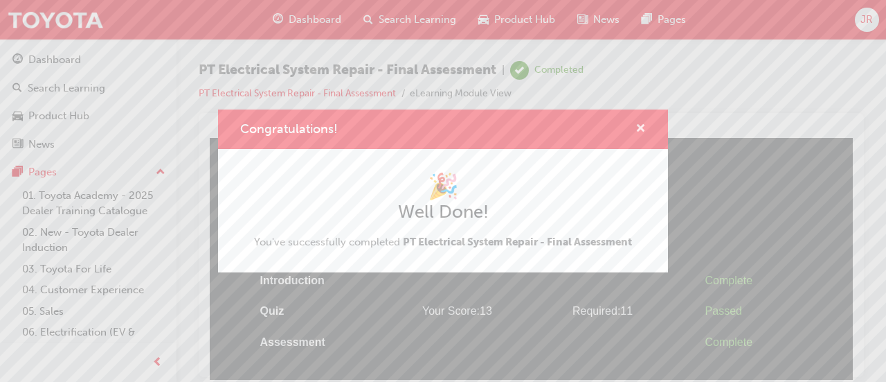
click at [642, 130] on span "cross-icon" at bounding box center [641, 129] width 10 height 12
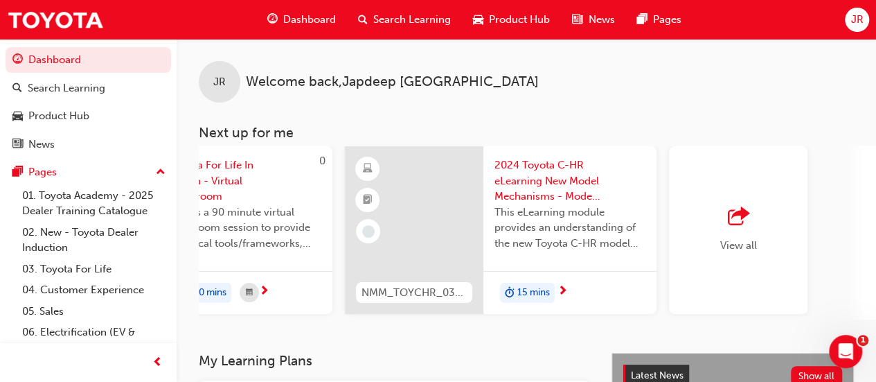
scroll to position [0, 1265]
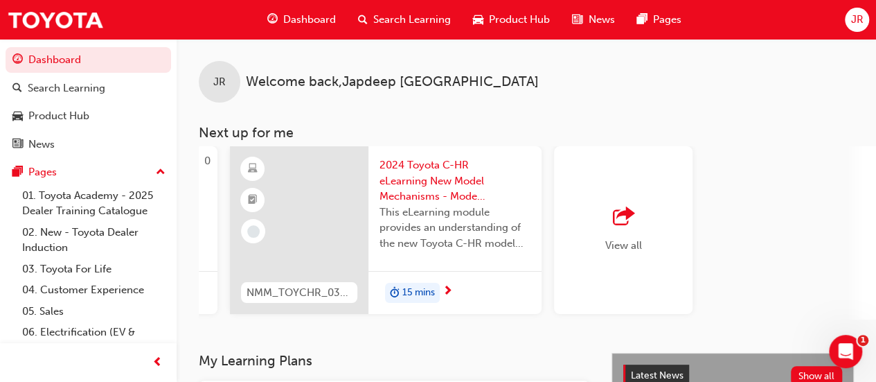
click at [631, 207] on span "outbound-icon" at bounding box center [623, 216] width 21 height 19
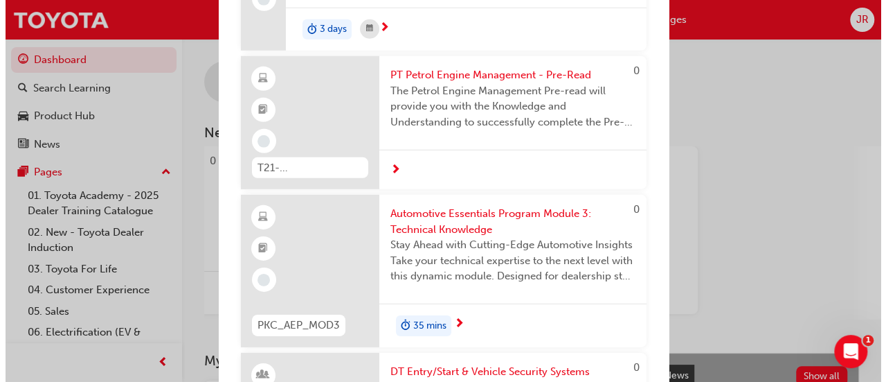
scroll to position [4704, 0]
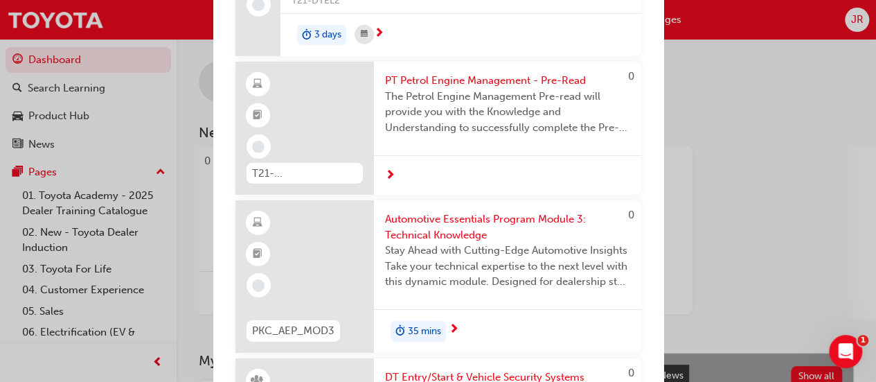
click at [481, 136] on span "The Petrol Engine Management Pre-read will provide you with the Knowledge and U…" at bounding box center [507, 112] width 245 height 47
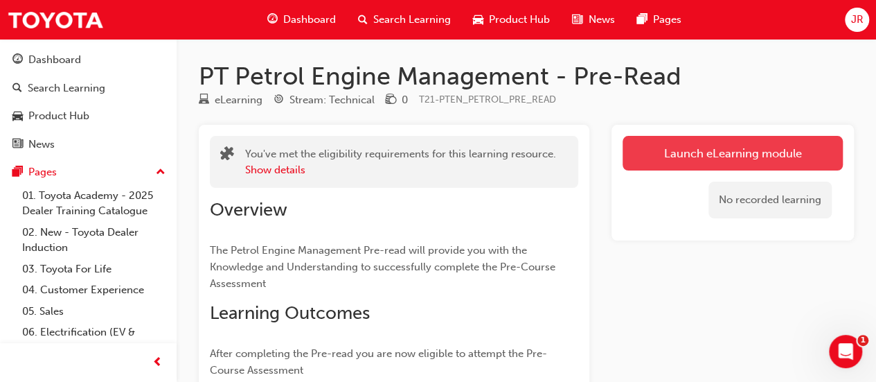
click at [724, 154] on link "Launch eLearning module" at bounding box center [732, 153] width 220 height 35
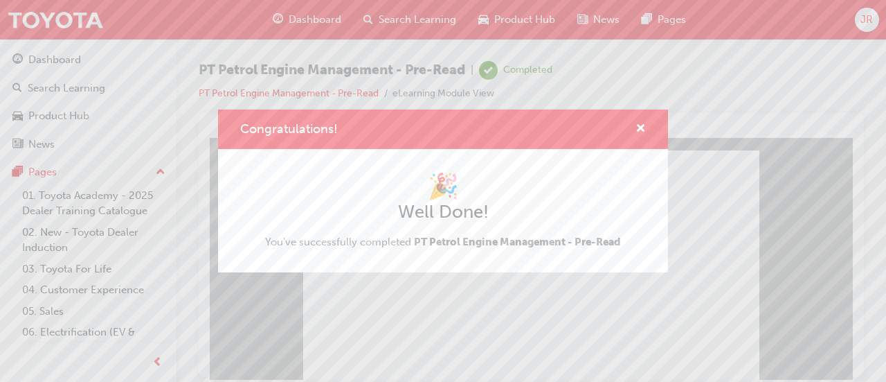
click at [598, 321] on div "Congratulations! 🎉 Well Done! You've successfully completed PT Petrol Engine Ma…" at bounding box center [443, 191] width 886 height 382
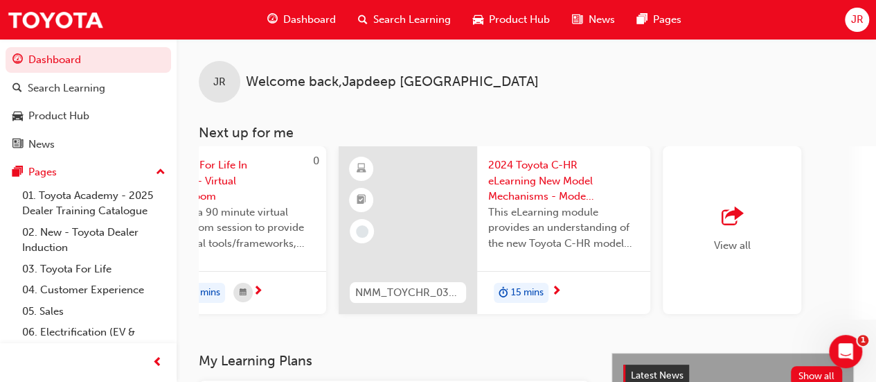
scroll to position [0, 1265]
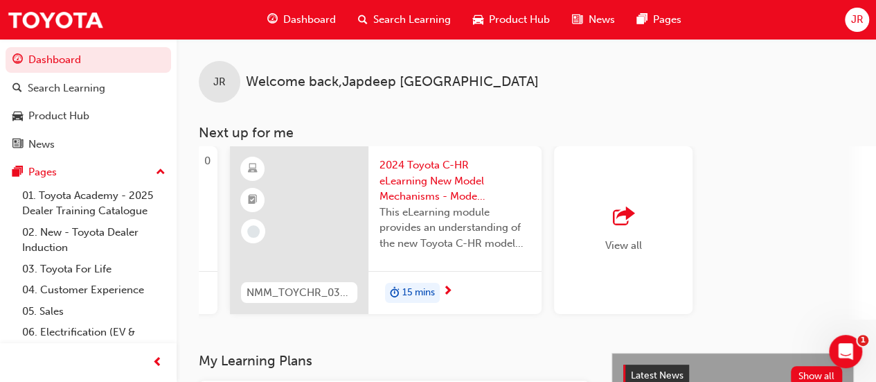
click at [624, 219] on span "outbound-icon" at bounding box center [623, 216] width 21 height 19
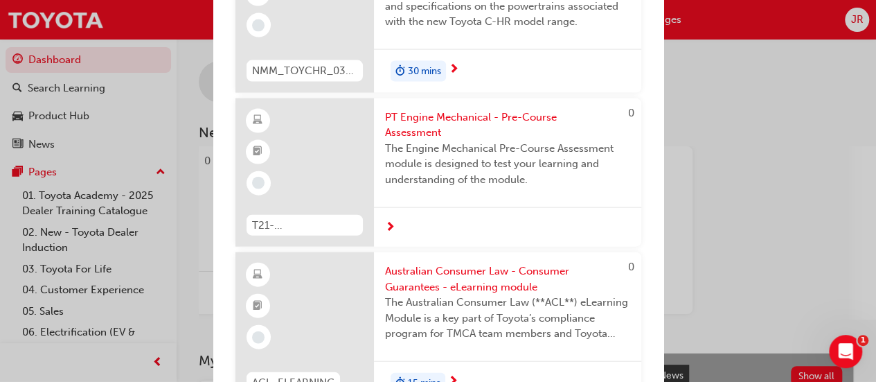
scroll to position [1477, 0]
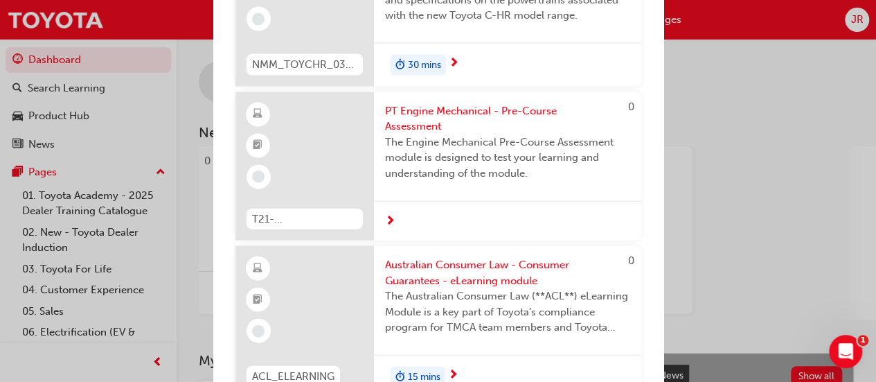
click at [555, 181] on span "The Engine Mechanical Pre-Course Assessment module is designed to test your lea…" at bounding box center [507, 157] width 245 height 47
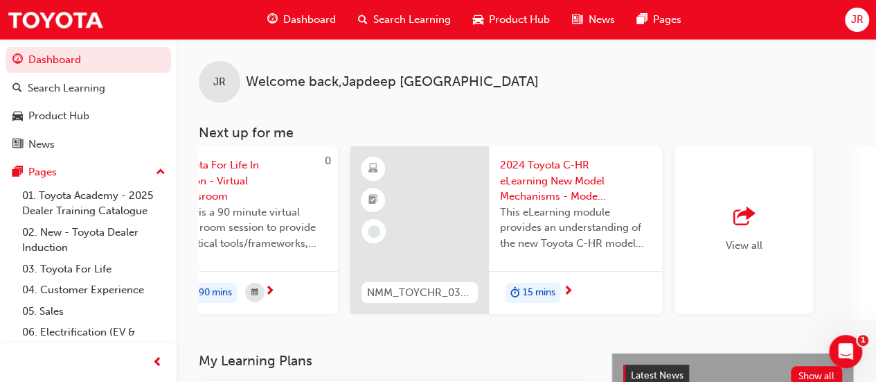
scroll to position [0, 1265]
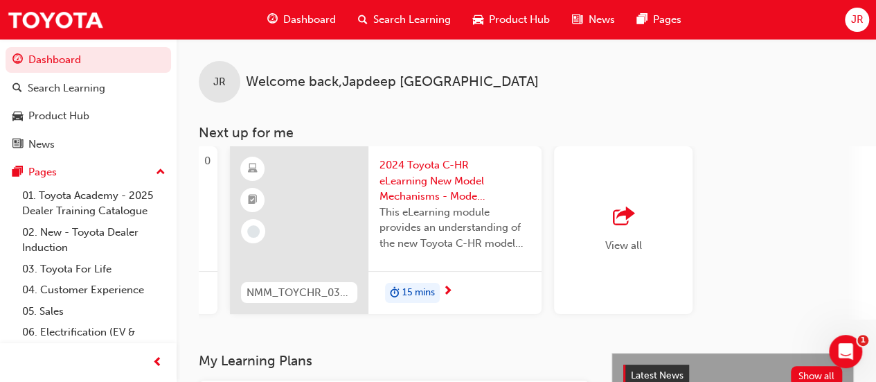
click at [622, 212] on span "outbound-icon" at bounding box center [623, 216] width 21 height 19
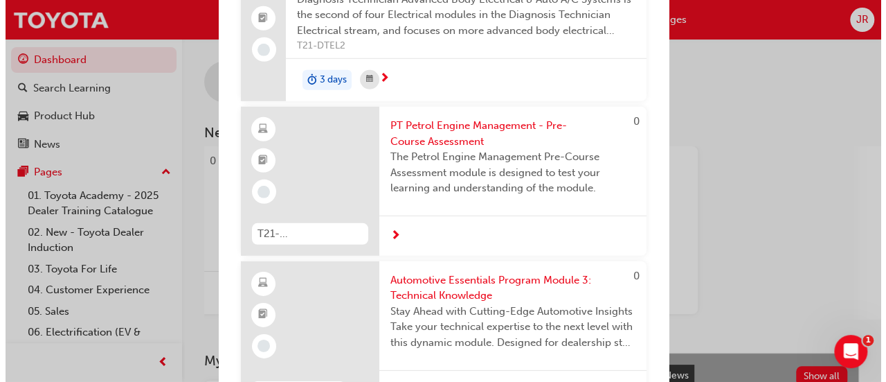
scroll to position [4663, 0]
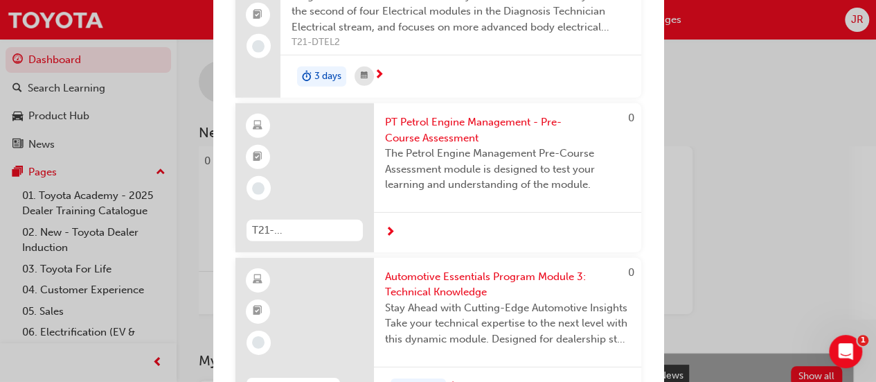
click at [563, 145] on span "PT Petrol Engine Management - Pre-Course Assessment" at bounding box center [507, 129] width 245 height 31
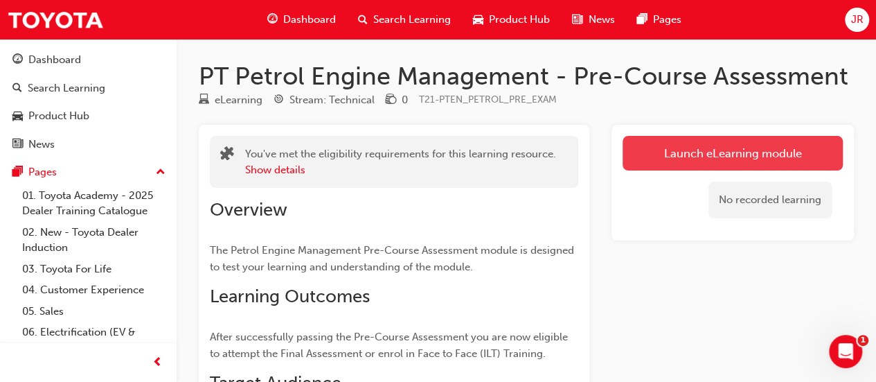
click at [694, 163] on link "Launch eLearning module" at bounding box center [732, 153] width 220 height 35
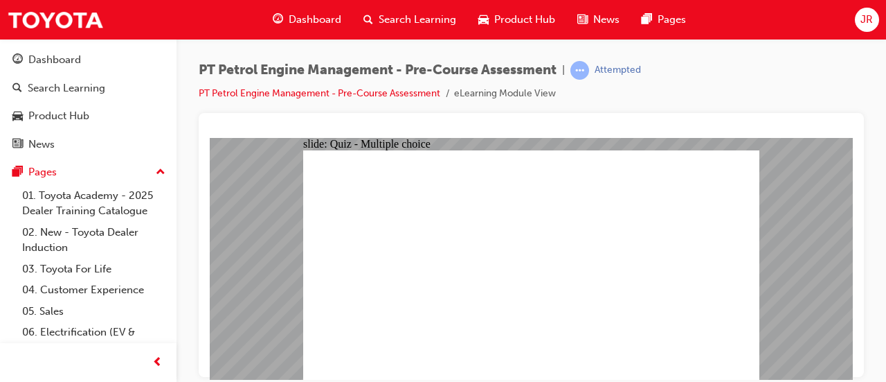
radio input "true"
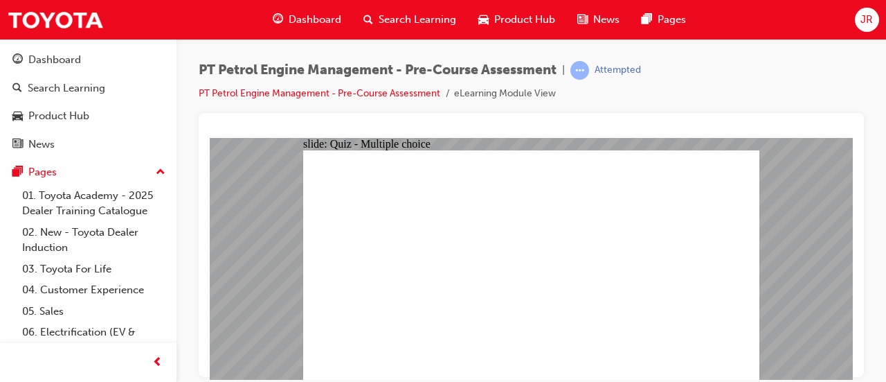
radio input "true"
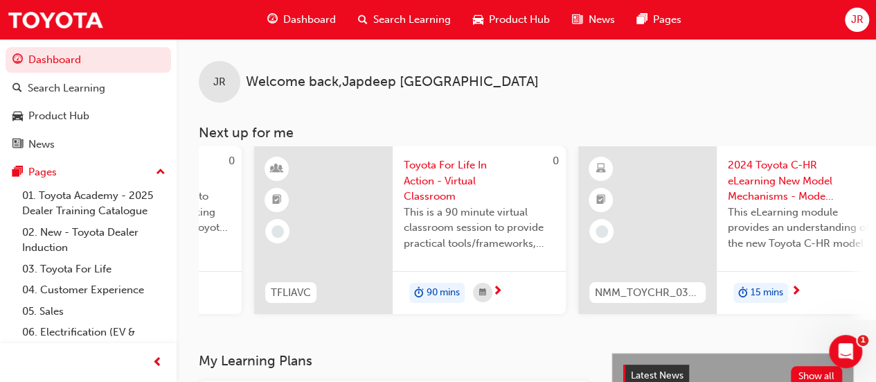
scroll to position [0, 1265]
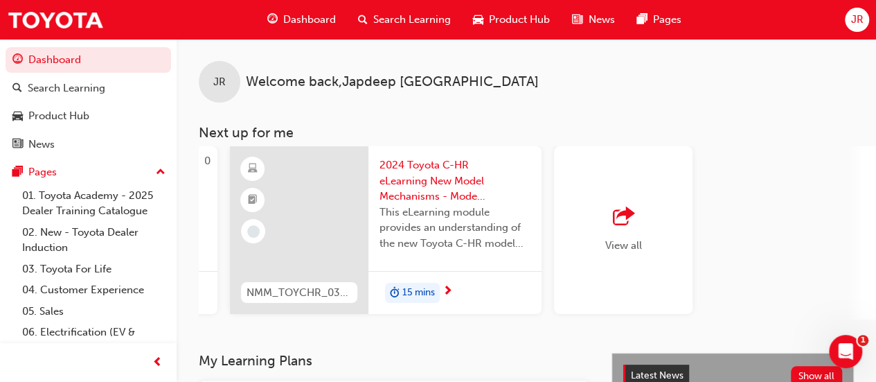
click at [620, 226] on span "outbound-icon" at bounding box center [623, 216] width 21 height 19
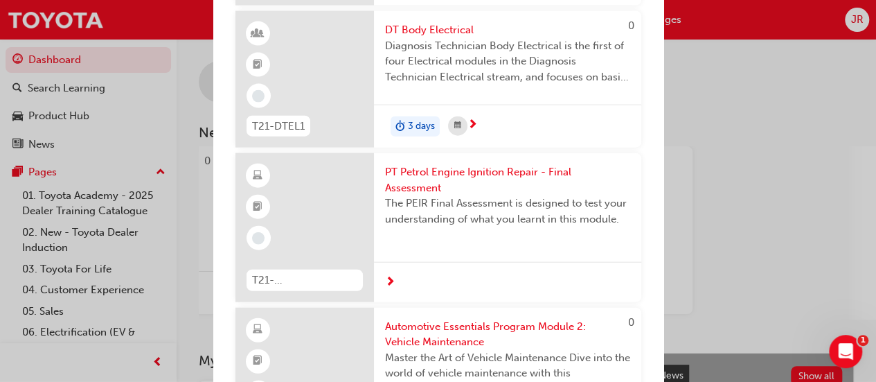
scroll to position [4163, 0]
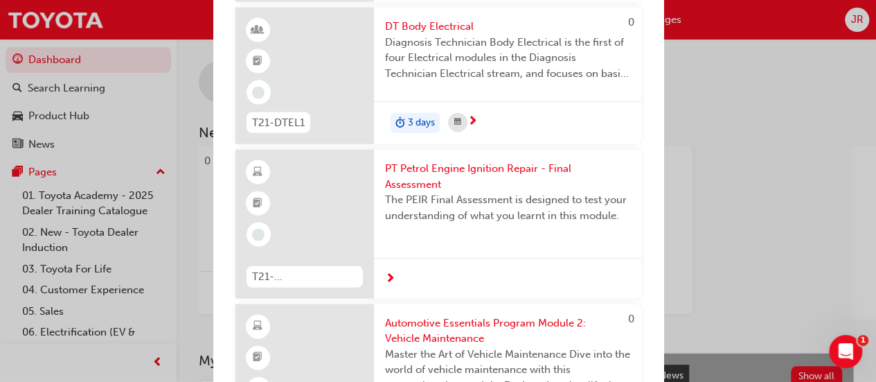
click at [433, 192] on span "PT Petrol Engine Ignition Repair - Final Assessment" at bounding box center [507, 176] width 245 height 31
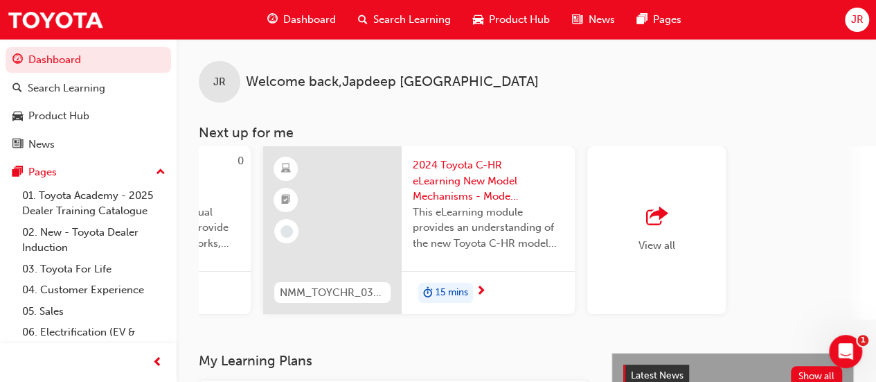
scroll to position [0, 1265]
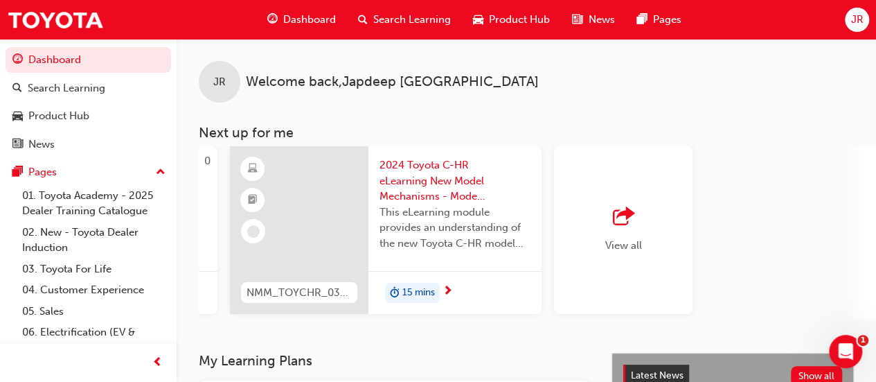
click at [605, 226] on div "View all" at bounding box center [623, 230] width 37 height 46
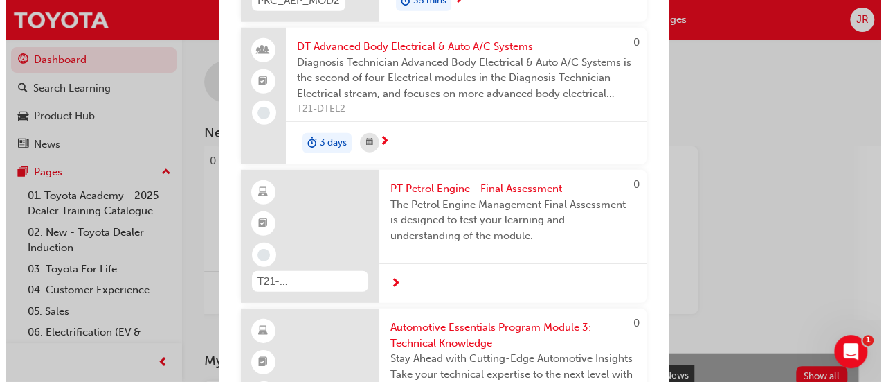
scroll to position [4597, 0]
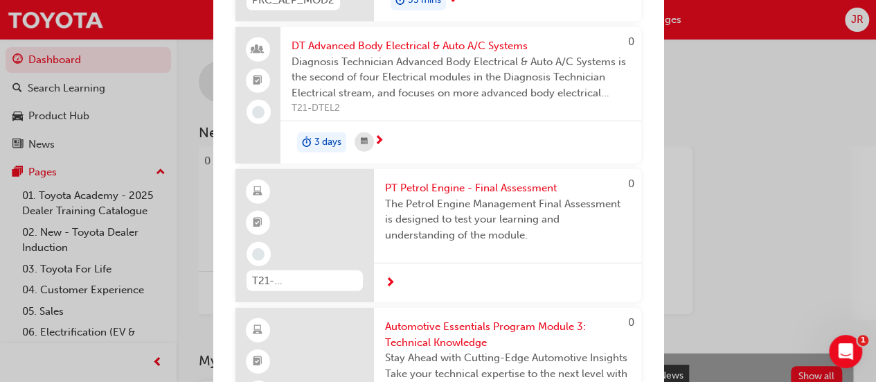
click at [556, 241] on span "The Petrol Engine Management Final Assessment is designed to test your learning…" at bounding box center [507, 219] width 245 height 47
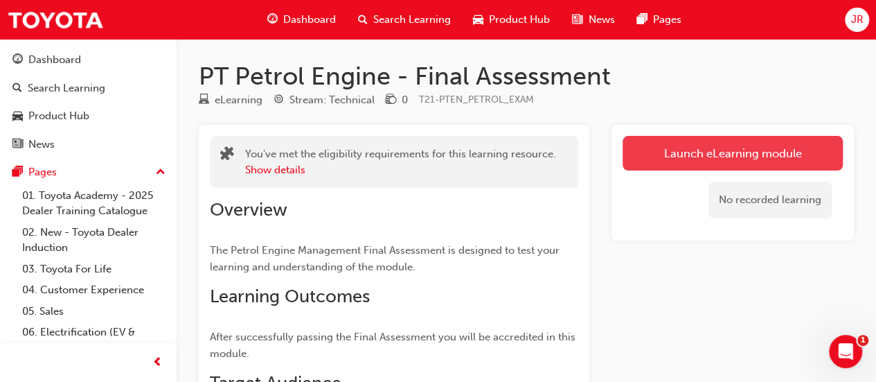
click at [757, 159] on link "Launch eLearning module" at bounding box center [732, 153] width 220 height 35
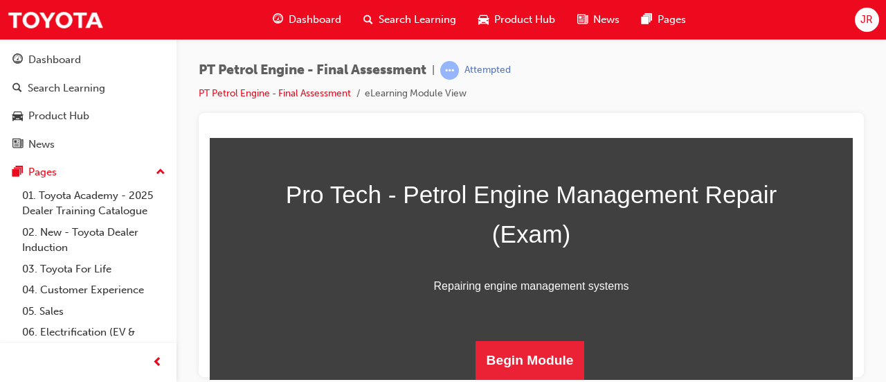
scroll to position [298, 0]
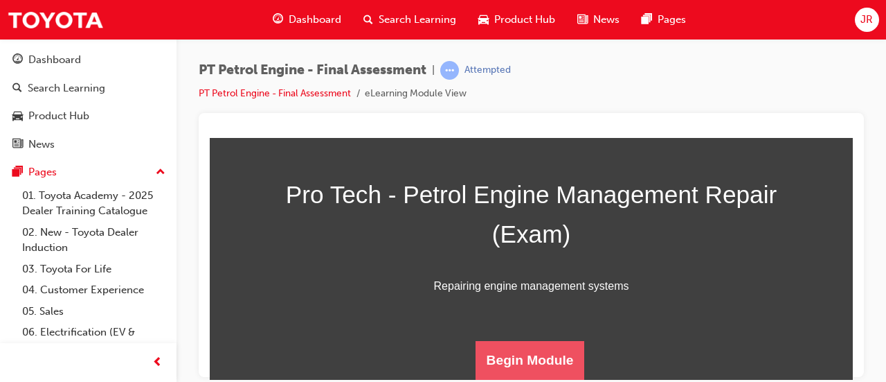
click at [515, 367] on button "Begin Module" at bounding box center [530, 359] width 109 height 39
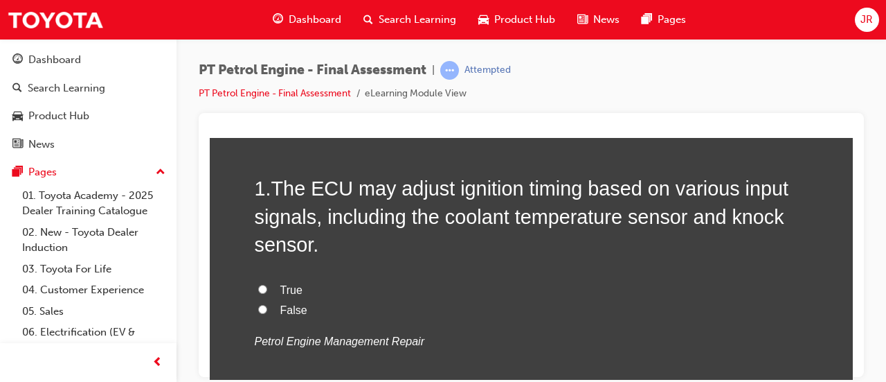
scroll to position [111, 0]
click at [273, 312] on label "False" at bounding box center [532, 308] width 554 height 20
click at [267, 312] on input "False" at bounding box center [262, 307] width 9 height 9
radio input "true"
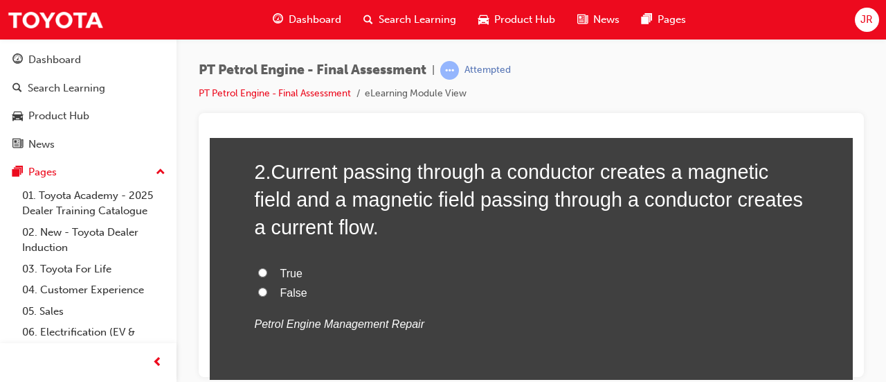
scroll to position [438, 0]
click at [282, 272] on span "True" at bounding box center [291, 273] width 22 height 12
click at [267, 272] on input "True" at bounding box center [262, 271] width 9 height 9
radio input "true"
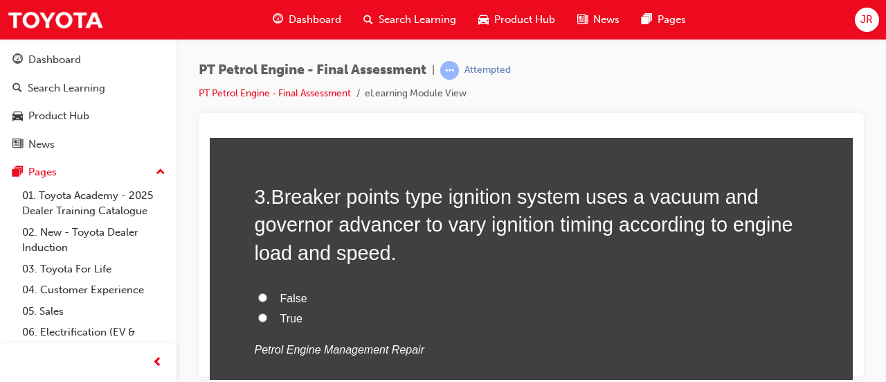
scroll to position [726, 0]
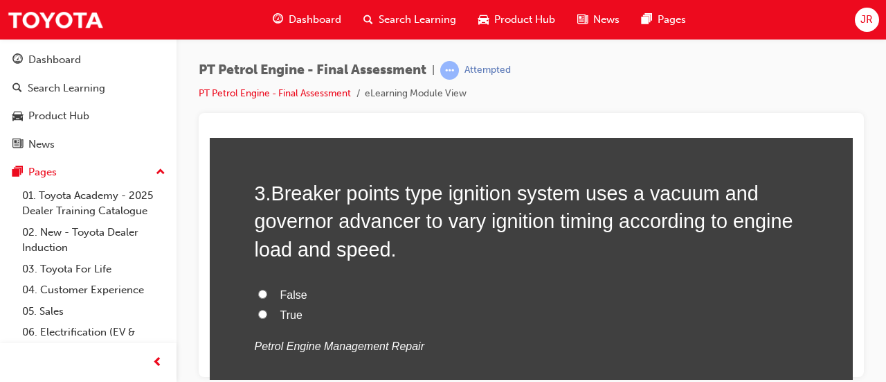
click at [260, 312] on input "True" at bounding box center [262, 313] width 9 height 9
radio input "true"
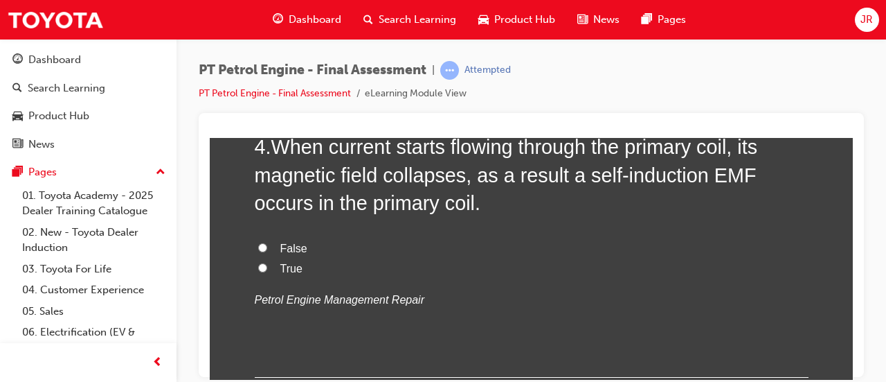
scroll to position [1084, 0]
click at [260, 244] on input "False" at bounding box center [262, 245] width 9 height 9
radio input "true"
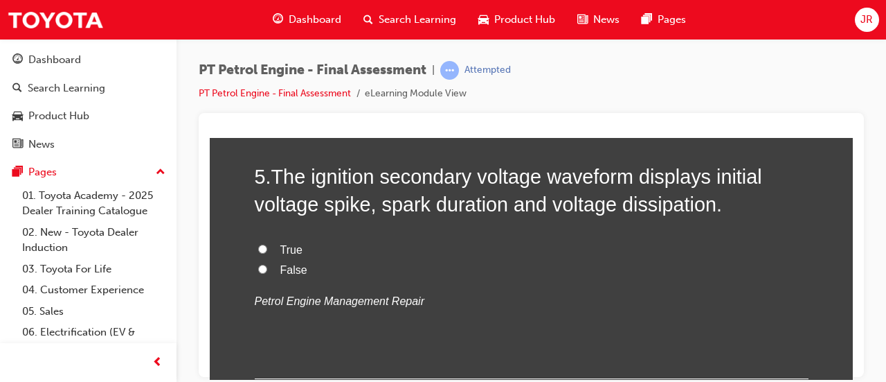
scroll to position [1365, 0]
click at [278, 255] on label "True" at bounding box center [532, 248] width 554 height 20
click at [267, 251] on input "True" at bounding box center [262, 246] width 9 height 9
radio input "true"
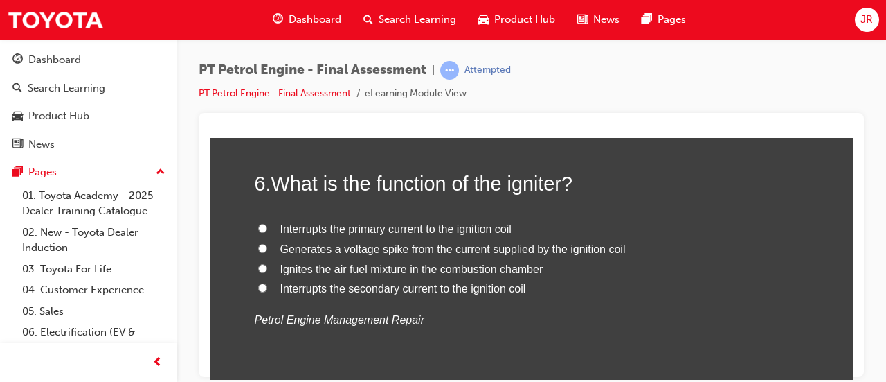
scroll to position [1639, 0]
click at [258, 246] on input "Generates a voltage spike from the current supplied by the ignition coil" at bounding box center [262, 248] width 9 height 9
radio input "true"
click at [280, 233] on span "Interrupts the primary current to the ignition coil" at bounding box center [395, 229] width 231 height 12
click at [267, 233] on input "Interrupts the primary current to the ignition coil" at bounding box center [262, 228] width 9 height 9
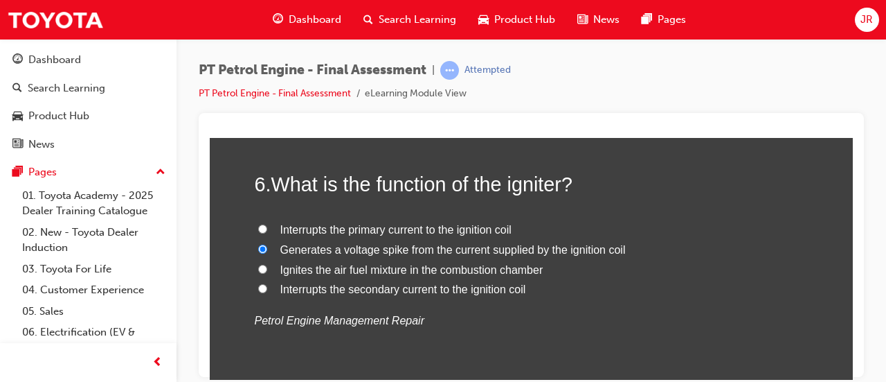
radio input "true"
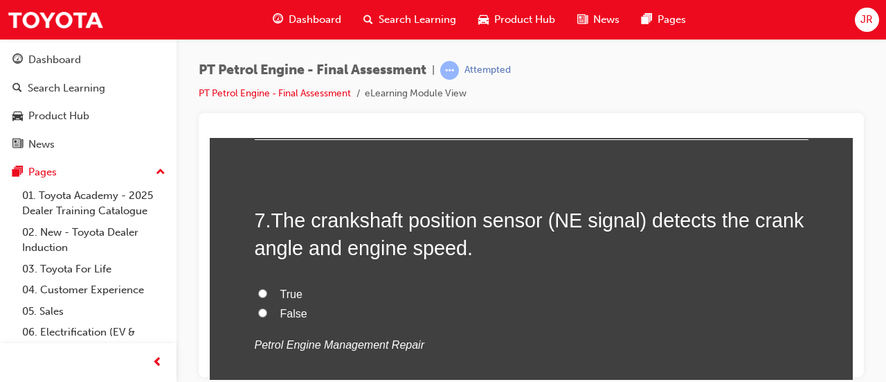
scroll to position [1911, 0]
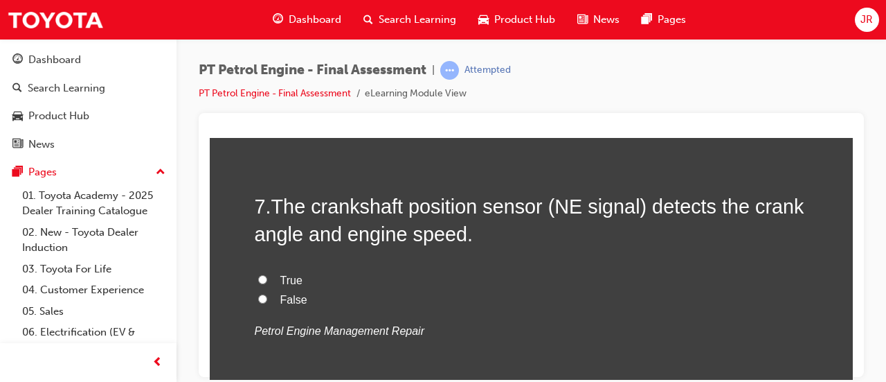
click at [260, 277] on input "True" at bounding box center [262, 278] width 9 height 9
radio input "true"
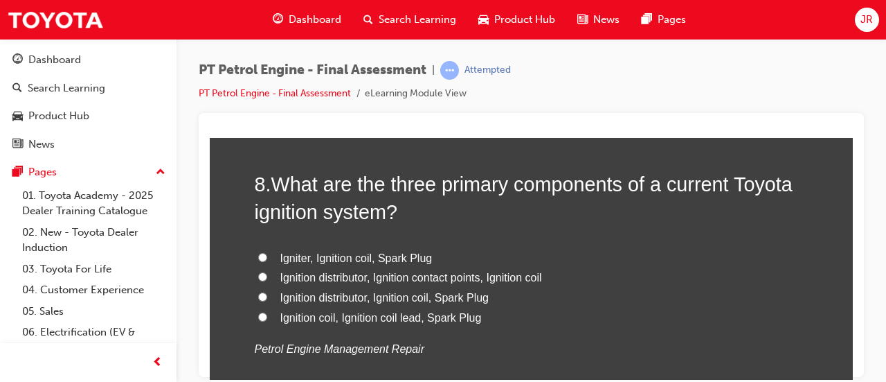
scroll to position [2217, 0]
click at [370, 258] on span "Igniter, Ignition coil, Spark Plug" at bounding box center [356, 256] width 152 height 12
click at [267, 258] on input "Igniter, Ignition coil, Spark Plug" at bounding box center [262, 255] width 9 height 9
radio input "true"
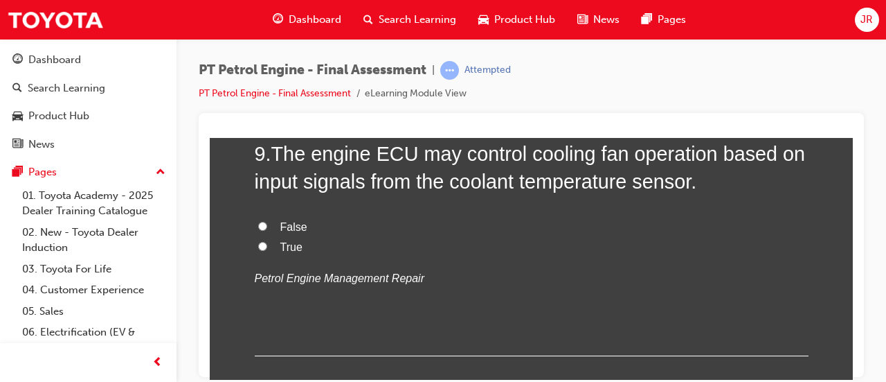
scroll to position [2569, 0]
click at [293, 240] on span "True" at bounding box center [291, 246] width 22 height 12
click at [267, 241] on input "True" at bounding box center [262, 245] width 9 height 9
radio input "true"
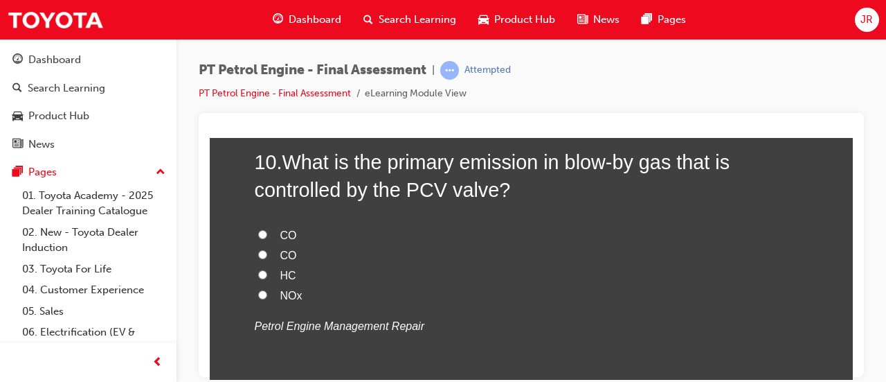
scroll to position [2842, 0]
click at [258, 272] on input "HC" at bounding box center [262, 275] width 9 height 9
radio input "true"
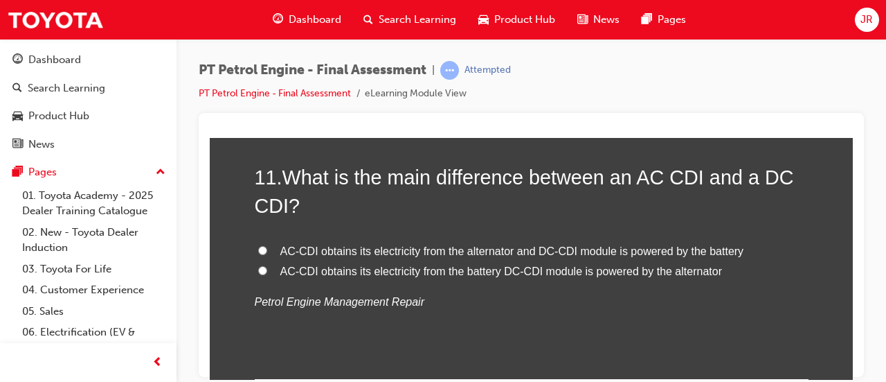
scroll to position [3154, 0]
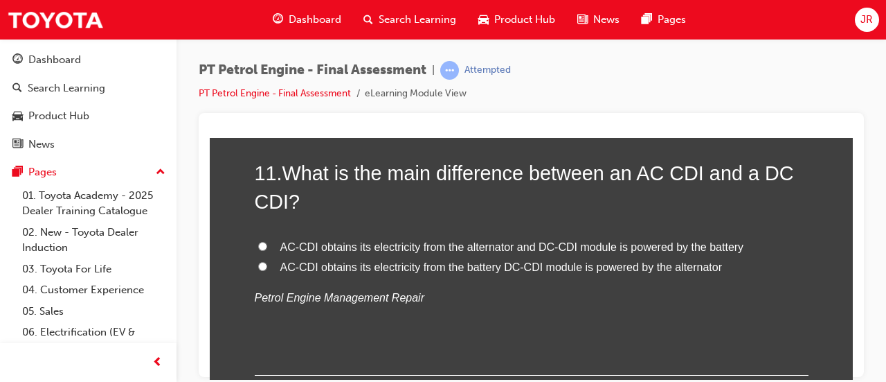
click at [634, 241] on span "AC-CDI obtains its electricity from the alternator and DC-CDI module is powered…" at bounding box center [512, 246] width 464 height 12
click at [267, 241] on input "AC-CDI obtains its electricity from the alternator and DC-CDI module is powered…" at bounding box center [262, 245] width 9 height 9
radio input "true"
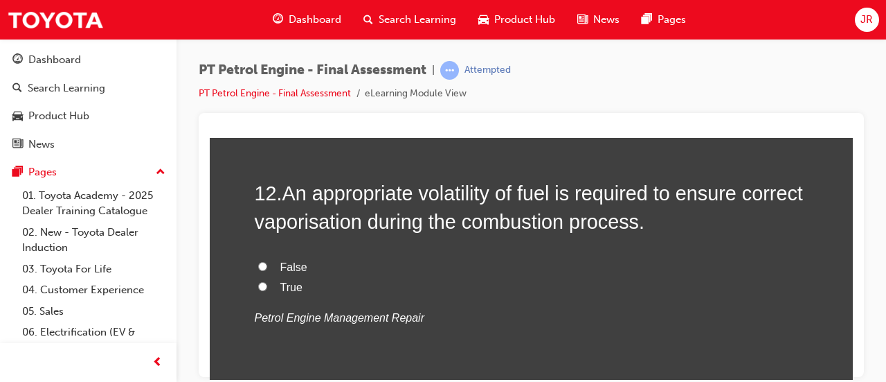
scroll to position [3419, 0]
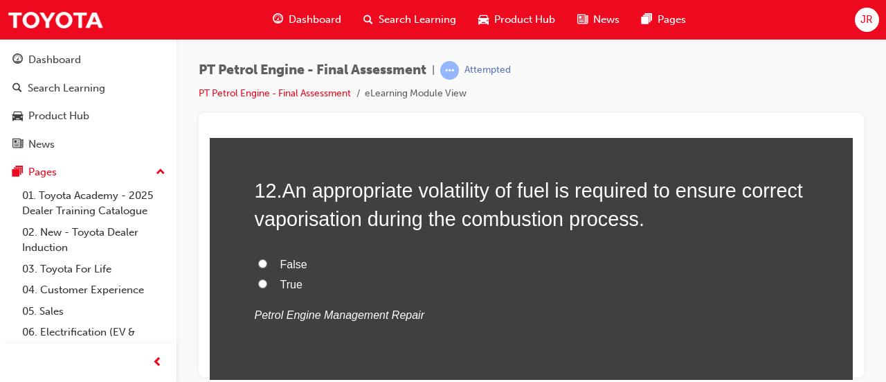
click at [280, 282] on span "True" at bounding box center [291, 284] width 22 height 12
click at [267, 282] on input "True" at bounding box center [262, 282] width 9 height 9
radio input "true"
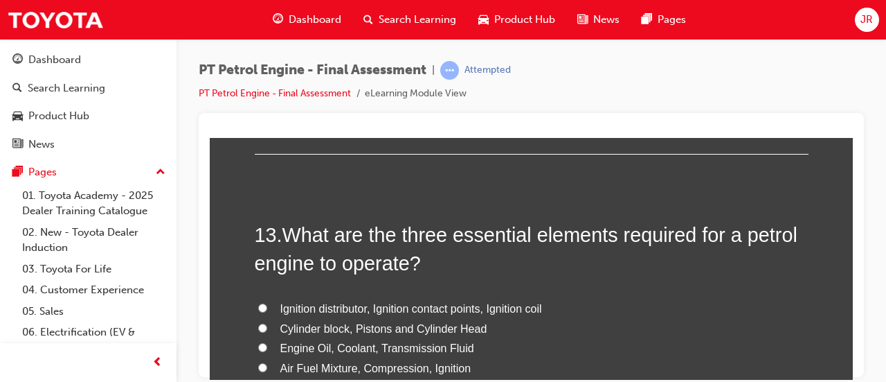
scroll to position [3697, 0]
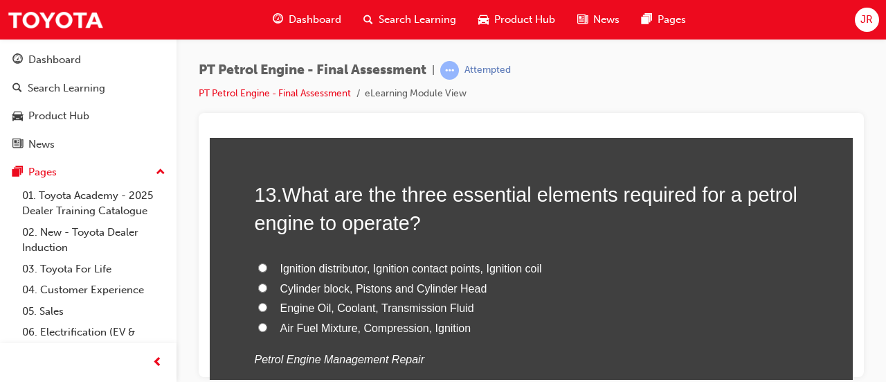
click at [339, 325] on span "Air Fuel Mixture, Compression, Ignition" at bounding box center [375, 327] width 191 height 12
click at [267, 325] on input "Air Fuel Mixture, Compression, Ignition" at bounding box center [262, 326] width 9 height 9
radio input "true"
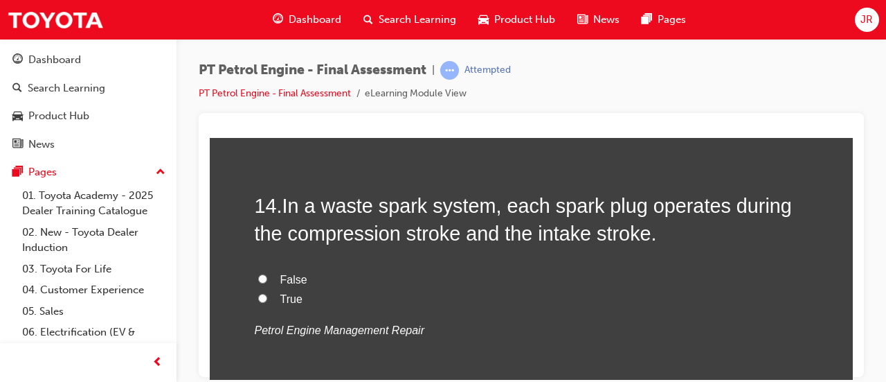
scroll to position [4011, 0]
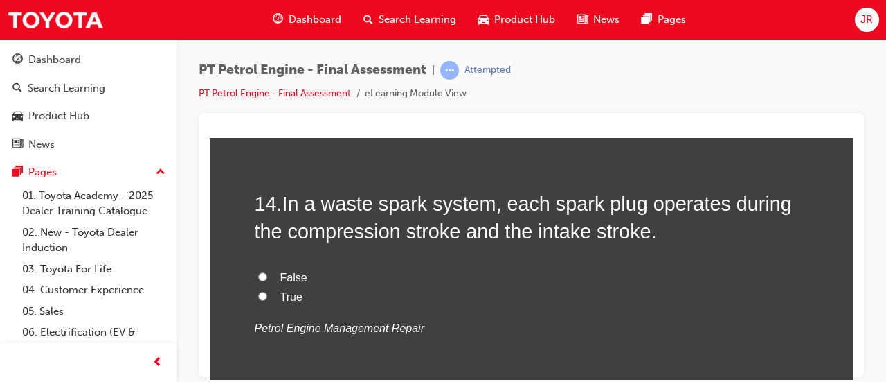
click at [282, 297] on span "True" at bounding box center [291, 296] width 22 height 12
click at [267, 297] on input "True" at bounding box center [262, 295] width 9 height 9
radio input "true"
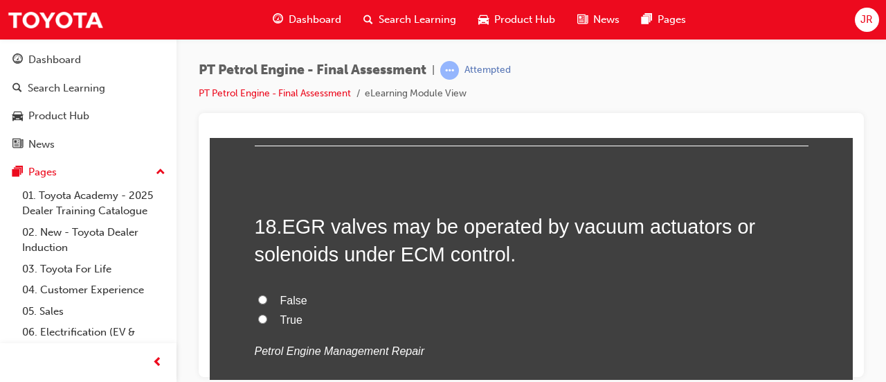
scroll to position [5117, 0]
click at [281, 314] on span "True" at bounding box center [291, 320] width 22 height 12
click at [267, 315] on input "True" at bounding box center [262, 319] width 9 height 9
radio input "true"
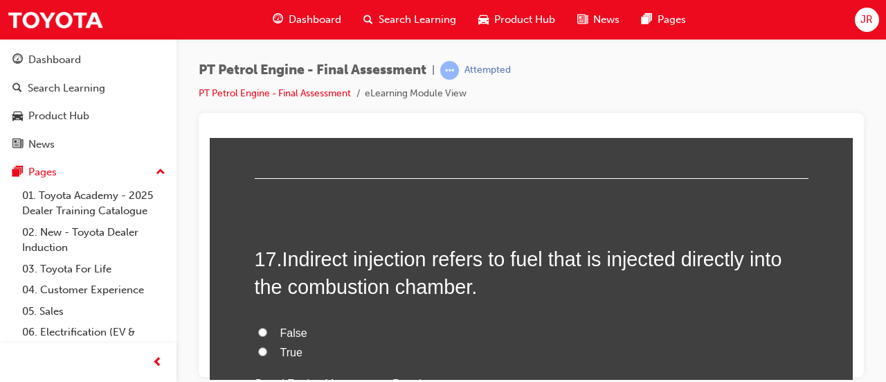
scroll to position [4808, 0]
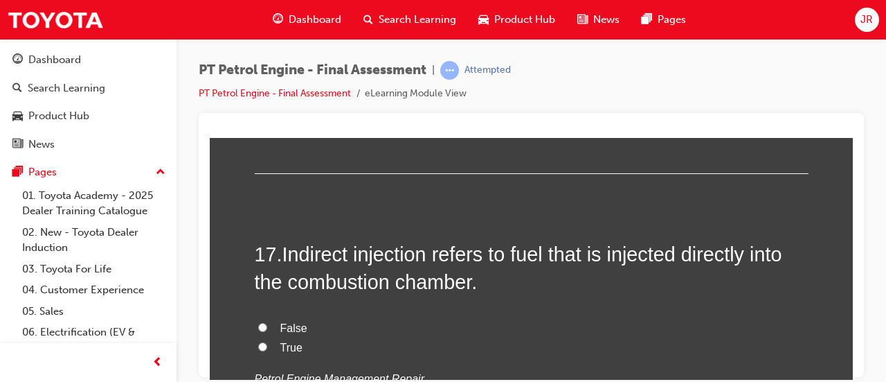
click at [303, 321] on label "False" at bounding box center [532, 328] width 554 height 20
click at [267, 322] on input "False" at bounding box center [262, 326] width 9 height 9
radio input "true"
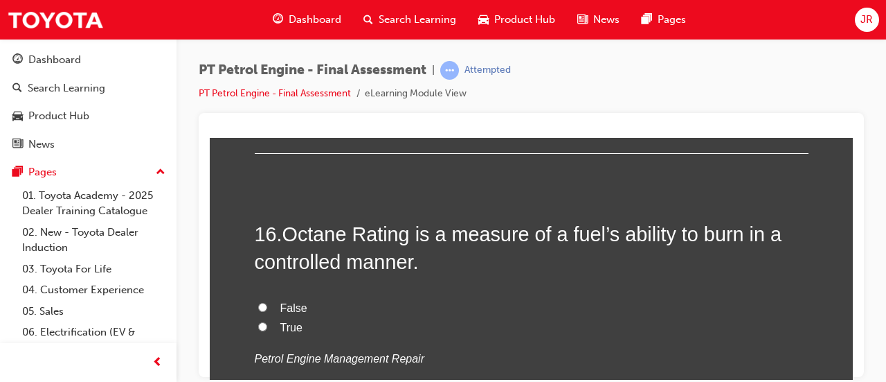
scroll to position [4545, 0]
click at [285, 323] on span "True" at bounding box center [291, 327] width 22 height 12
click at [267, 323] on input "True" at bounding box center [262, 326] width 9 height 9
radio input "true"
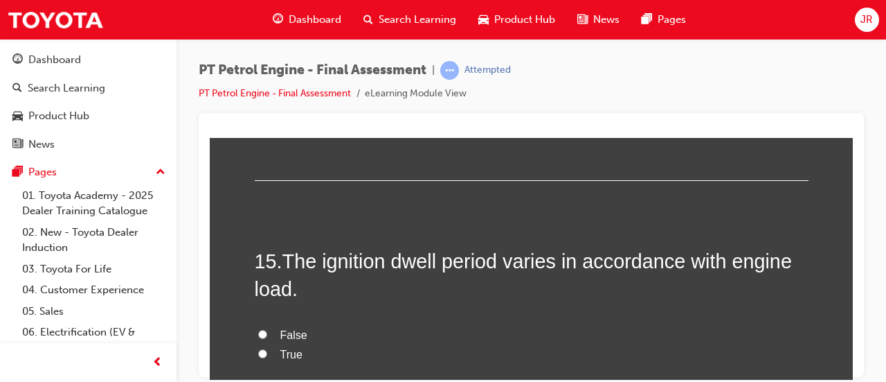
scroll to position [4249, 0]
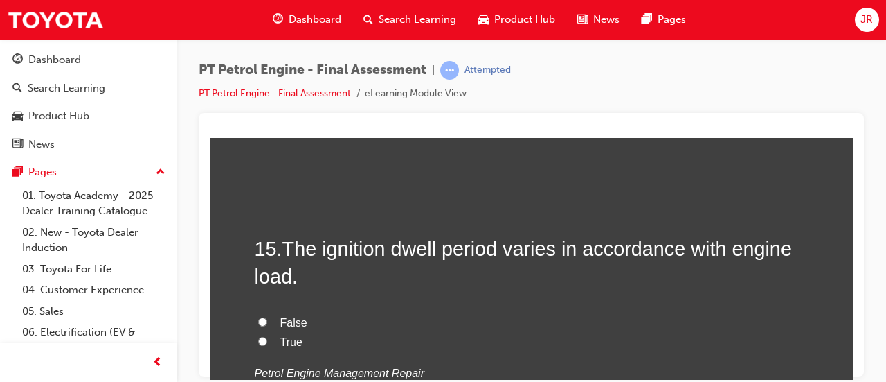
click at [316, 316] on label "False" at bounding box center [532, 322] width 554 height 20
click at [267, 316] on input "False" at bounding box center [262, 320] width 9 height 9
radio input "true"
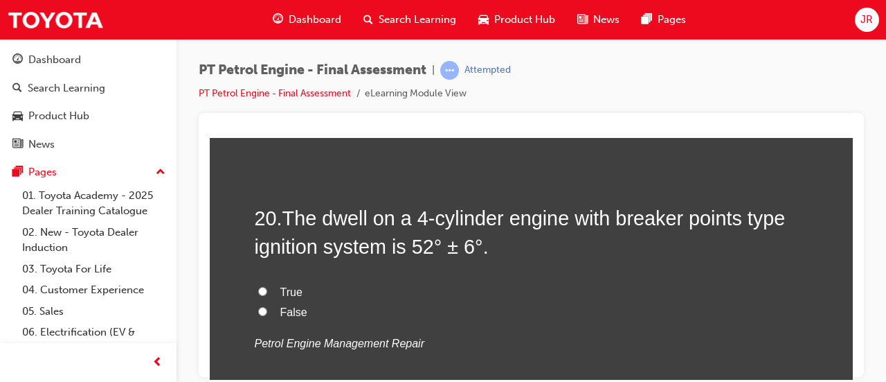
scroll to position [5715, 0]
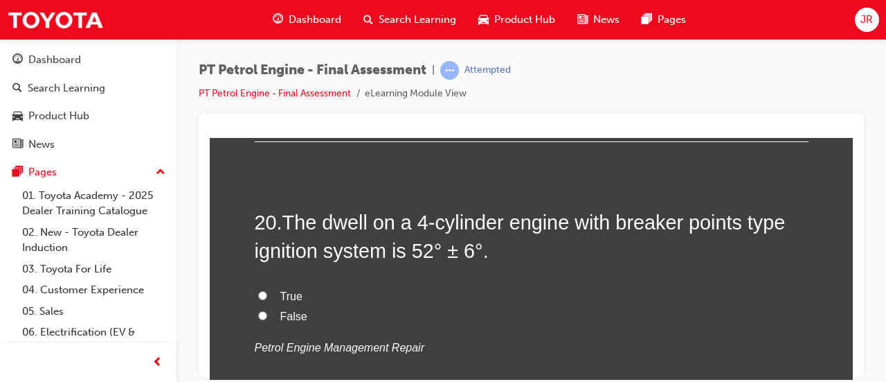
click at [299, 309] on span "False" at bounding box center [293, 315] width 27 height 12
click at [267, 310] on input "False" at bounding box center [262, 314] width 9 height 9
radio input "true"
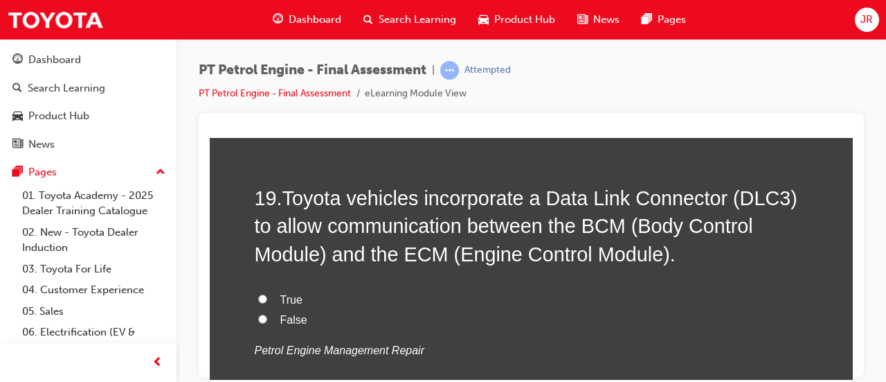
scroll to position [5427, 0]
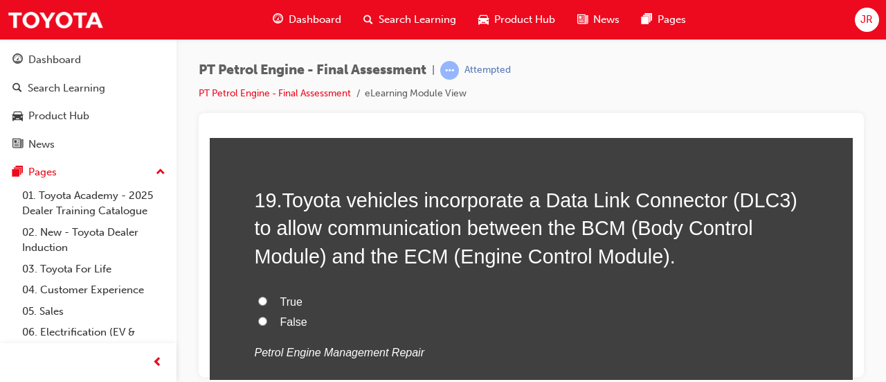
click at [260, 342] on p "Petrol Engine Management Repair" at bounding box center [532, 352] width 554 height 20
click at [258, 316] on input "False" at bounding box center [262, 320] width 9 height 9
radio input "true"
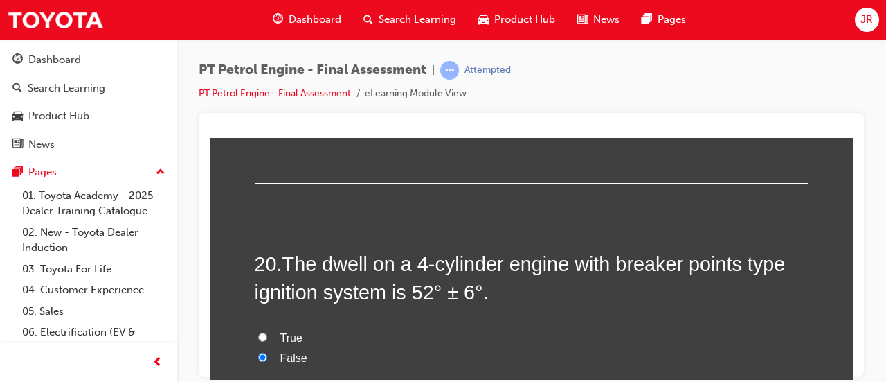
scroll to position [5860, 0]
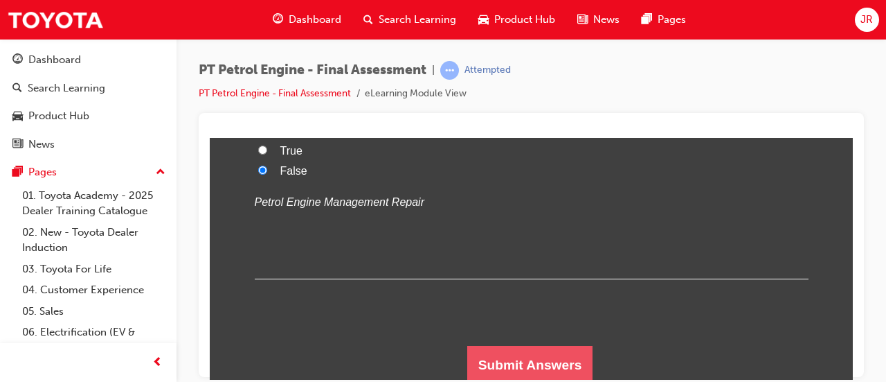
click at [507, 366] on button "Submit Answers" at bounding box center [530, 364] width 126 height 39
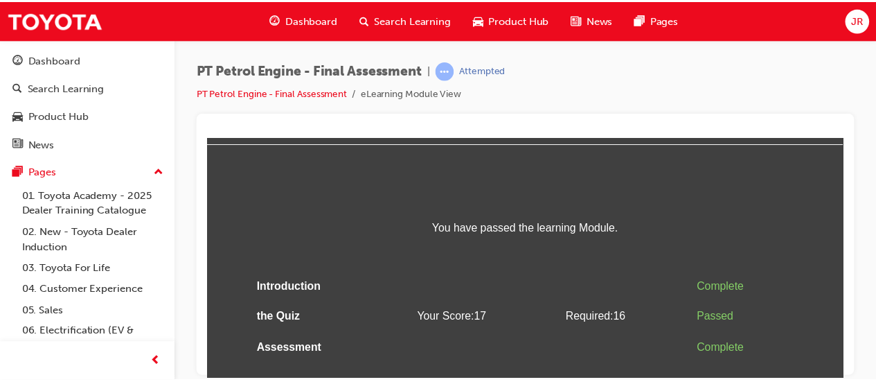
scroll to position [55, 0]
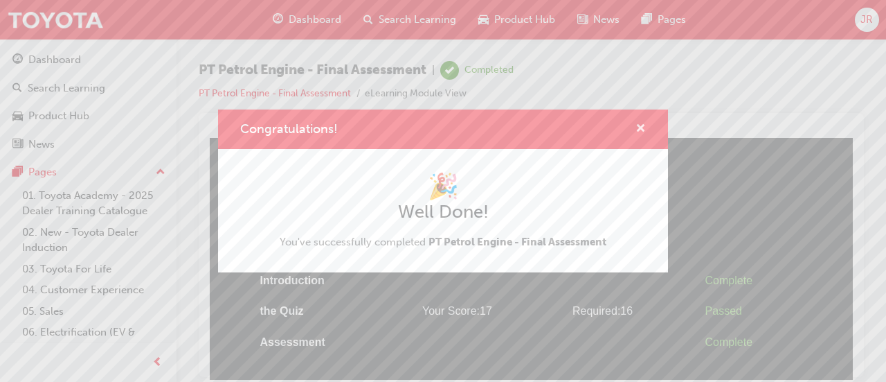
click at [643, 125] on span "cross-icon" at bounding box center [641, 129] width 10 height 12
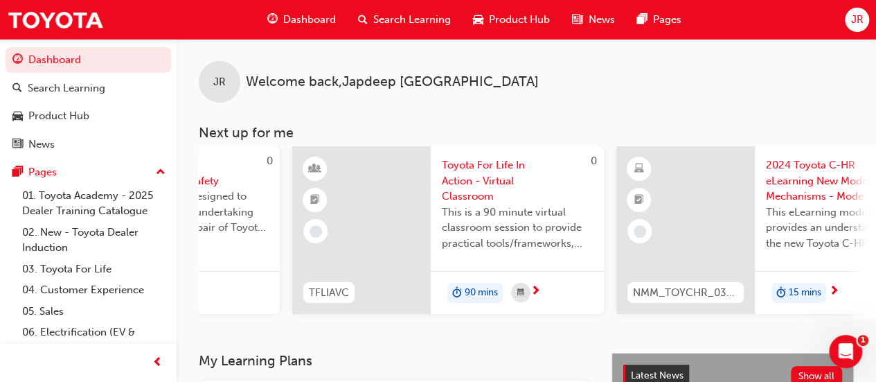
scroll to position [0, 1265]
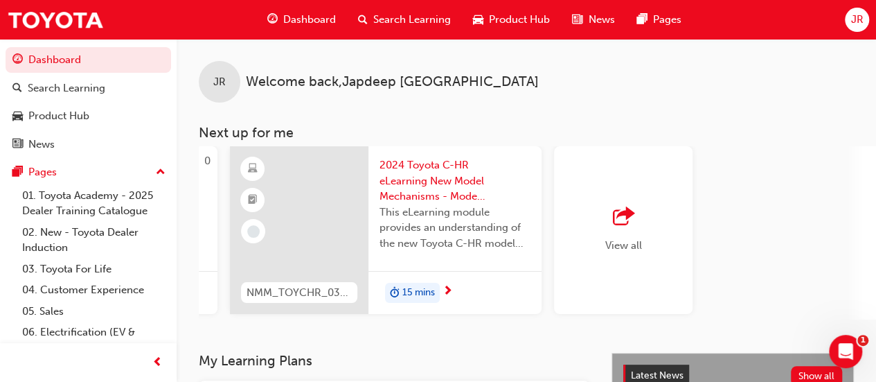
click at [631, 235] on div "View all" at bounding box center [623, 230] width 37 height 46
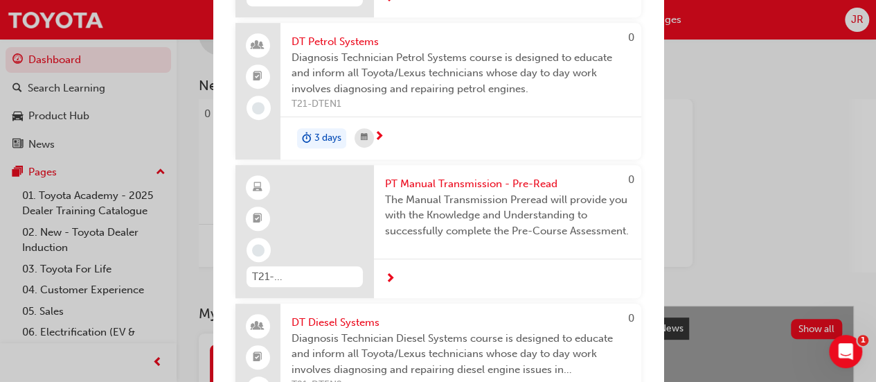
scroll to position [5651, 0]
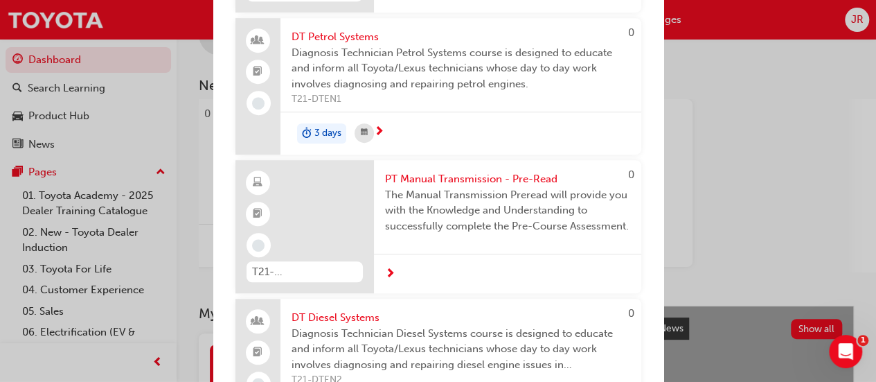
click at [561, 234] on span "The Manual Transmission Preread will provide you with the Knowledge and Underst…" at bounding box center [507, 210] width 245 height 47
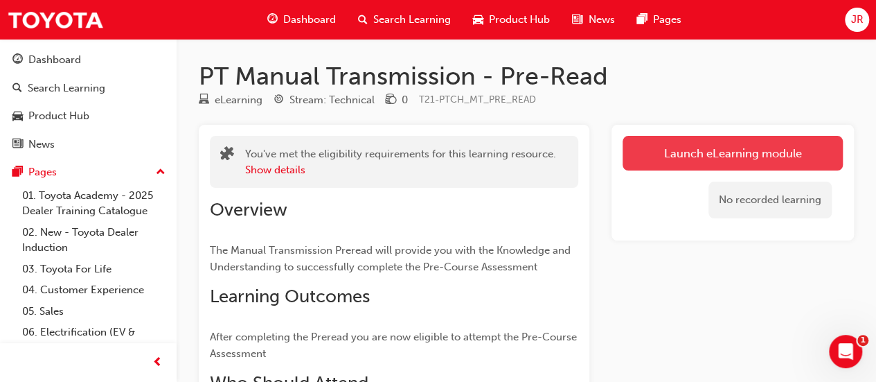
click at [740, 148] on link "Launch eLearning module" at bounding box center [732, 153] width 220 height 35
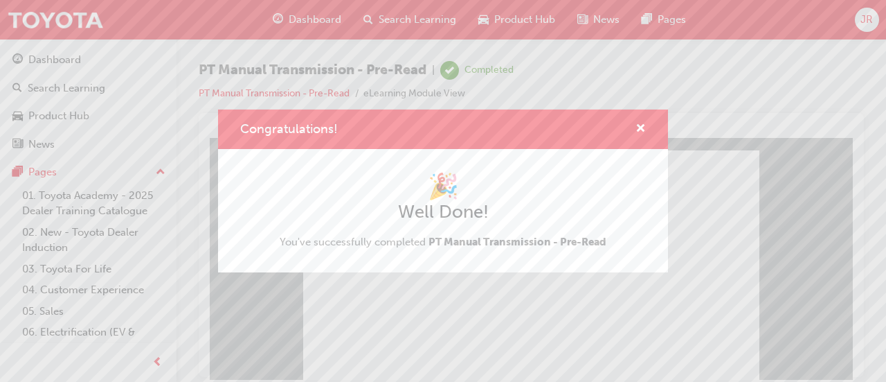
click at [449, 329] on div "Congratulations! 🎉 Well Done! You've successfully completed PT Manual Transmiss…" at bounding box center [443, 191] width 886 height 382
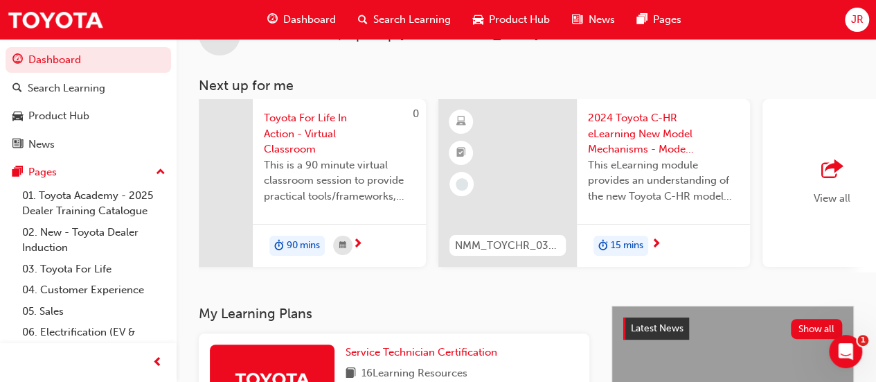
scroll to position [0, 1265]
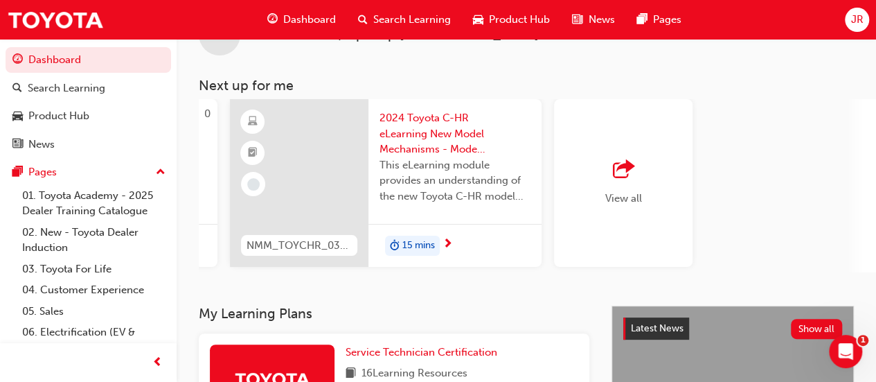
click at [631, 195] on span "View all" at bounding box center [623, 198] width 37 height 12
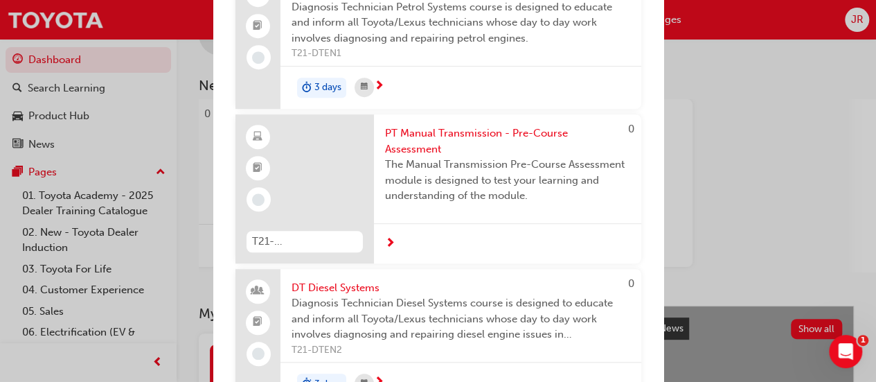
scroll to position [5709, 0]
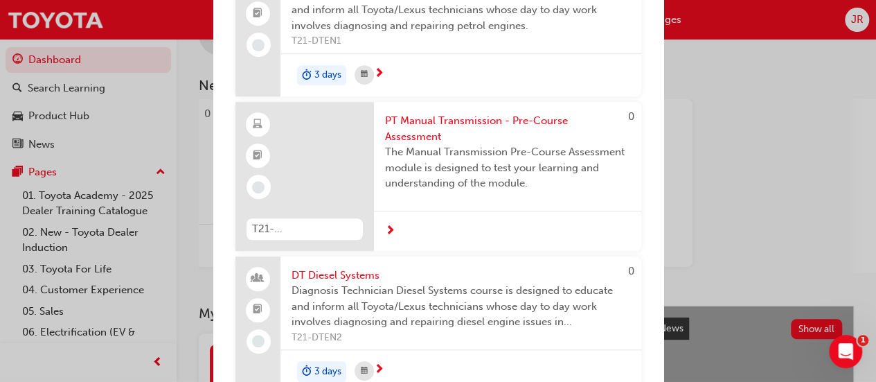
click at [568, 191] on span "The Manual Transmission Pre-Course Assessment module is designed to test your l…" at bounding box center [507, 167] width 245 height 47
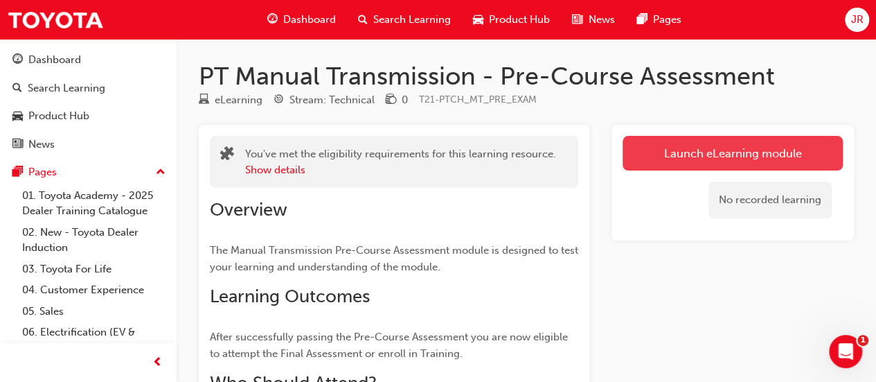
click at [706, 165] on link "Launch eLearning module" at bounding box center [732, 153] width 220 height 35
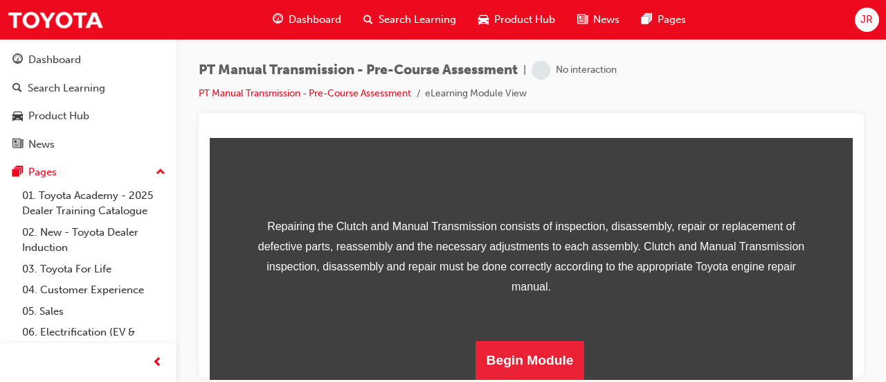
scroll to position [317, 0]
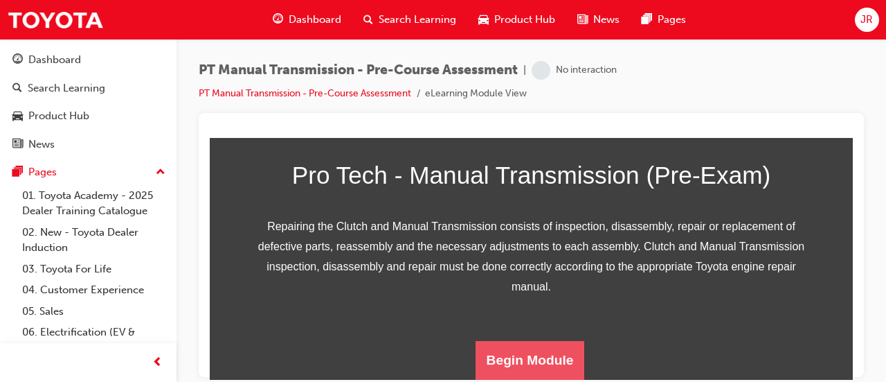
click at [537, 362] on button "Begin Module" at bounding box center [530, 359] width 109 height 39
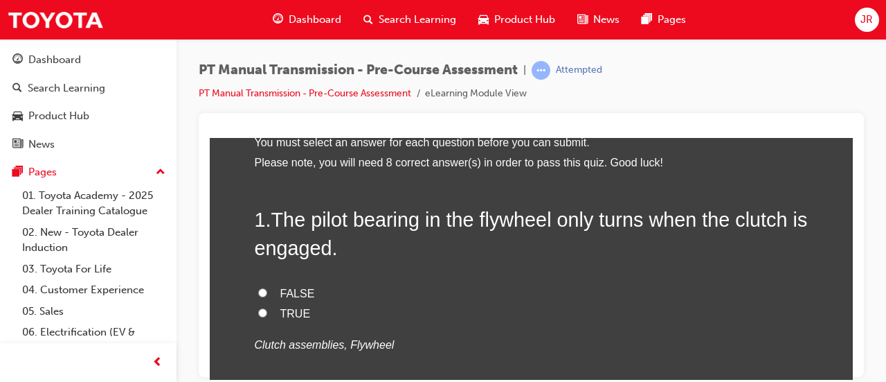
scroll to position [81, 0]
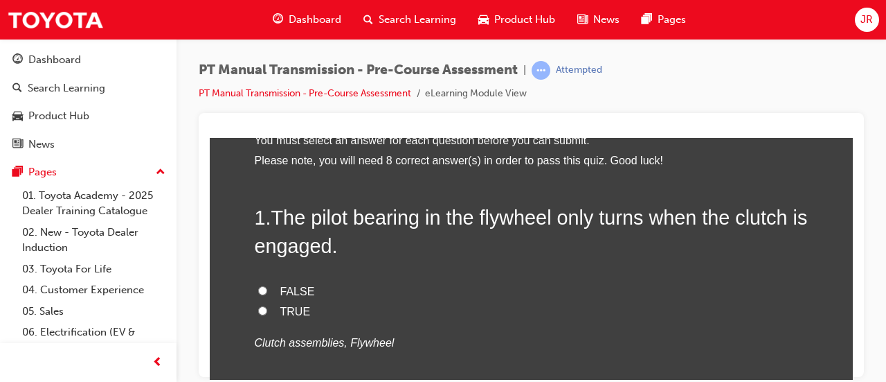
click at [303, 285] on span "FALSE" at bounding box center [297, 291] width 35 height 12
click at [267, 285] on input "FALSE" at bounding box center [262, 289] width 9 height 9
radio input "true"
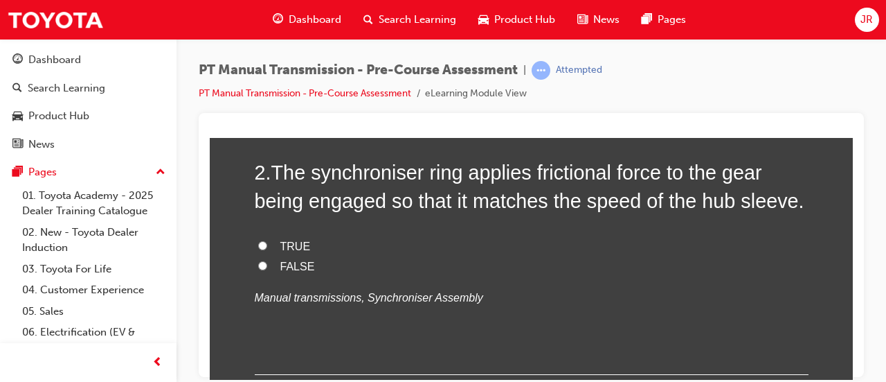
scroll to position [400, 0]
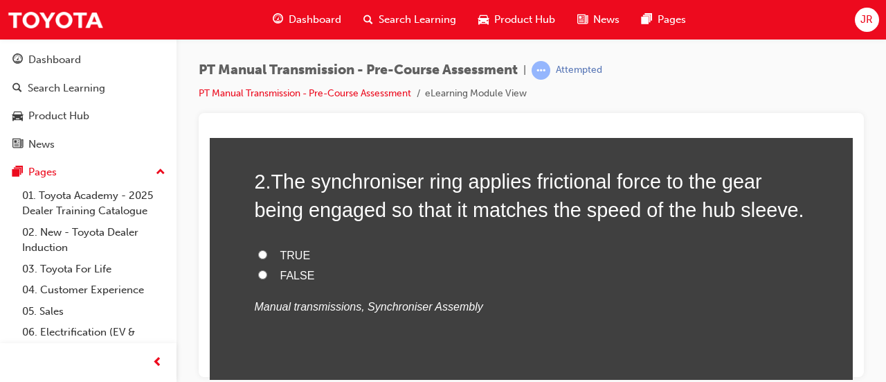
click at [307, 249] on label "TRUE" at bounding box center [532, 255] width 554 height 20
click at [267, 249] on input "TRUE" at bounding box center [262, 253] width 9 height 9
radio input "true"
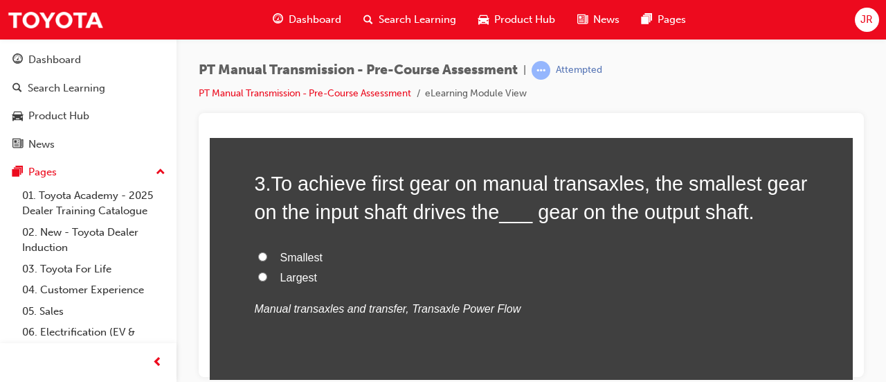
scroll to position [682, 0]
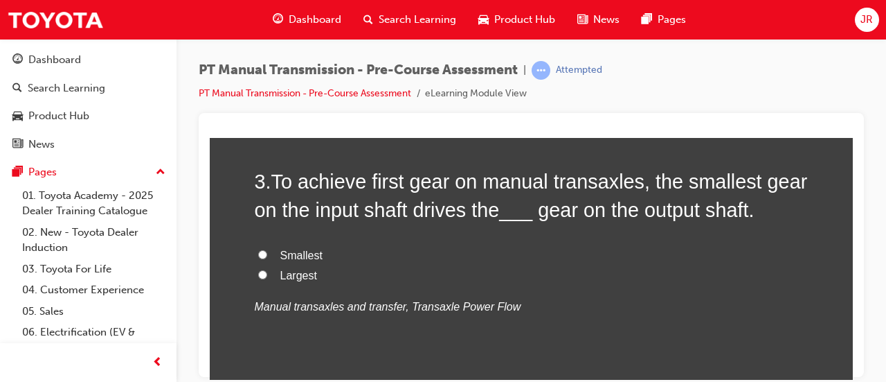
click at [303, 277] on span "Largest" at bounding box center [298, 275] width 37 height 12
click at [267, 277] on input "Largest" at bounding box center [262, 273] width 9 height 9
radio input "true"
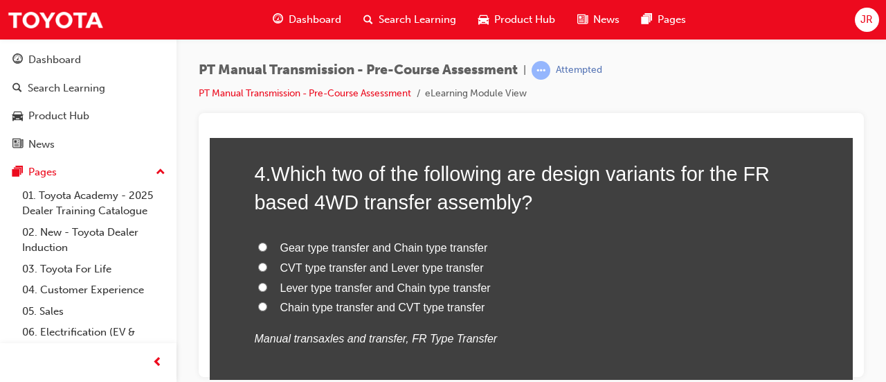
scroll to position [974, 0]
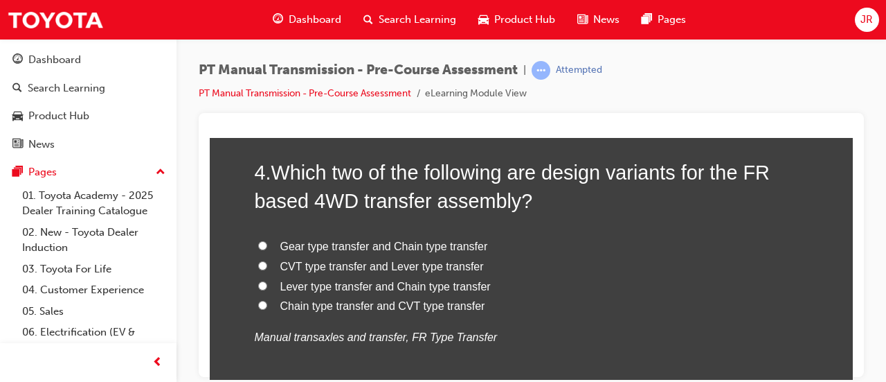
click at [425, 246] on span "Gear type transfer and Chain type transfer" at bounding box center [384, 246] width 208 height 12
click at [267, 246] on input "Gear type transfer and Chain type transfer" at bounding box center [262, 244] width 9 height 9
radio input "true"
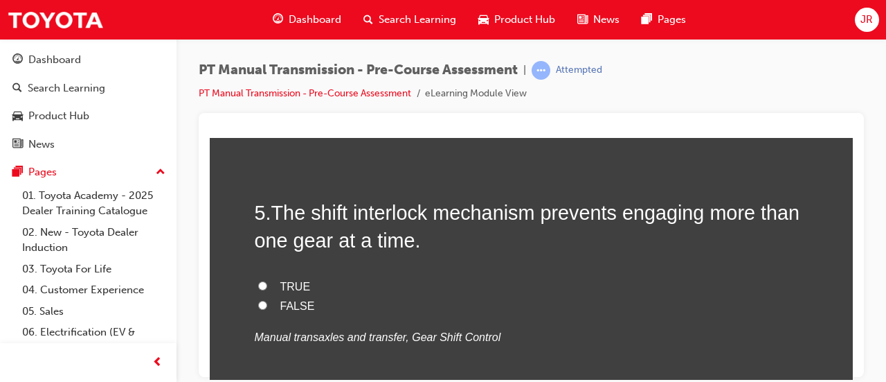
scroll to position [1258, 0]
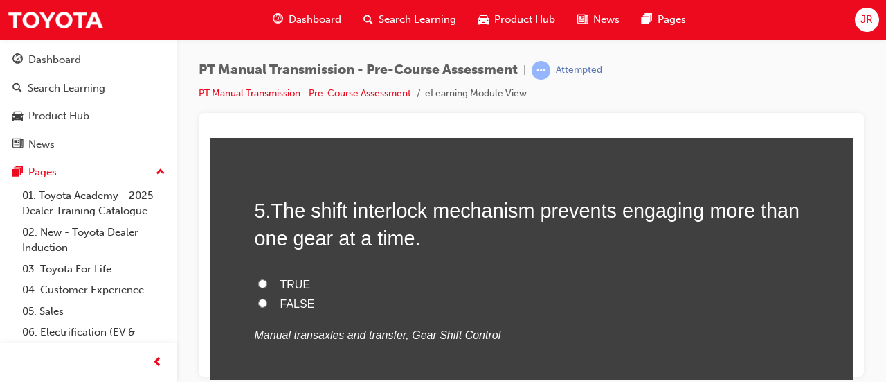
click at [288, 278] on span "TRUE" at bounding box center [295, 284] width 30 height 12
click at [267, 278] on input "TRUE" at bounding box center [262, 282] width 9 height 9
radio input "true"
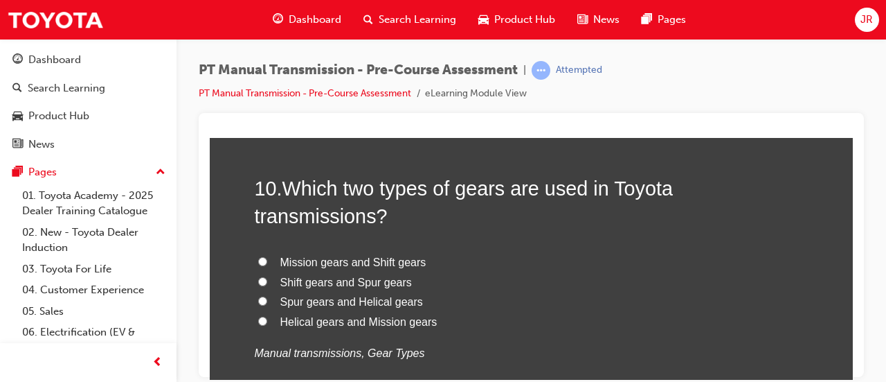
scroll to position [2792, 0]
click at [401, 300] on span "Spur gears and Helical gears" at bounding box center [351, 302] width 143 height 12
click at [267, 300] on input "Spur gears and Helical gears" at bounding box center [262, 300] width 9 height 9
radio input "true"
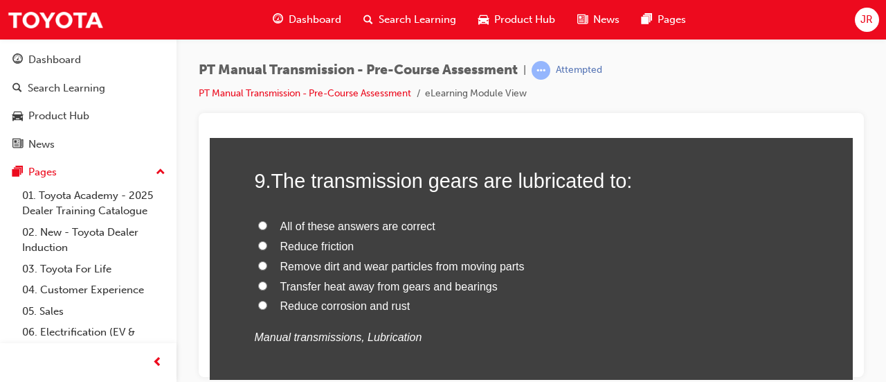
scroll to position [2483, 0]
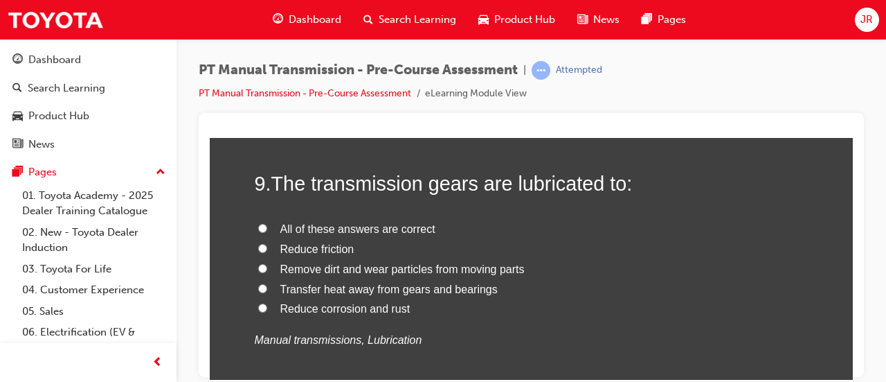
click at [469, 292] on span "Transfer heat away from gears and bearings" at bounding box center [388, 288] width 217 height 12
click at [267, 292] on input "Transfer heat away from gears and bearings" at bounding box center [262, 287] width 9 height 9
radio input "true"
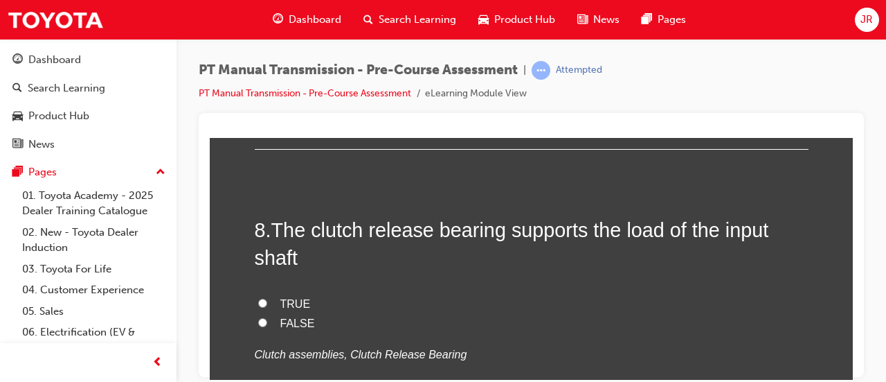
scroll to position [2158, 0]
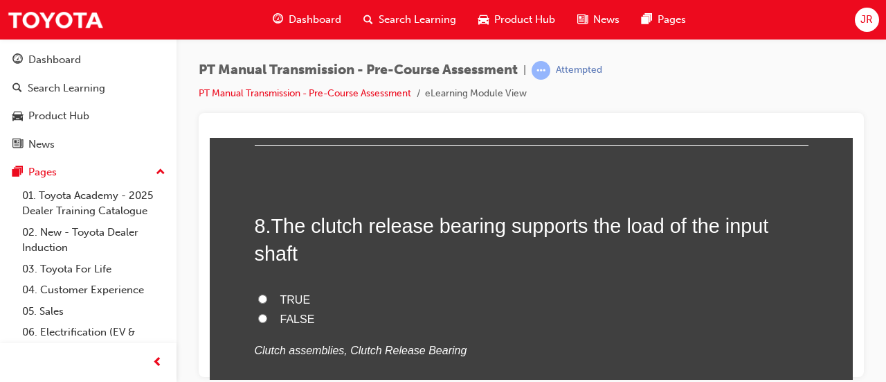
click at [294, 317] on span "FALSE" at bounding box center [297, 318] width 35 height 12
click at [267, 317] on input "FALSE" at bounding box center [262, 317] width 9 height 9
radio input "true"
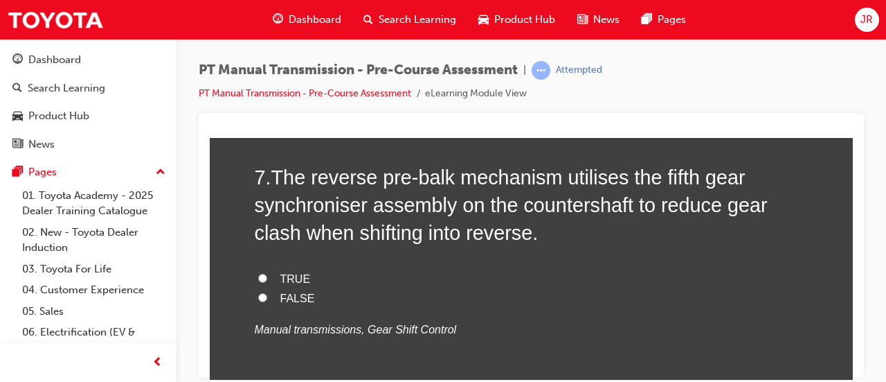
scroll to position [1896, 0]
click at [301, 278] on label "TRUE" at bounding box center [532, 279] width 554 height 20
click at [267, 278] on input "TRUE" at bounding box center [262, 277] width 9 height 9
radio input "true"
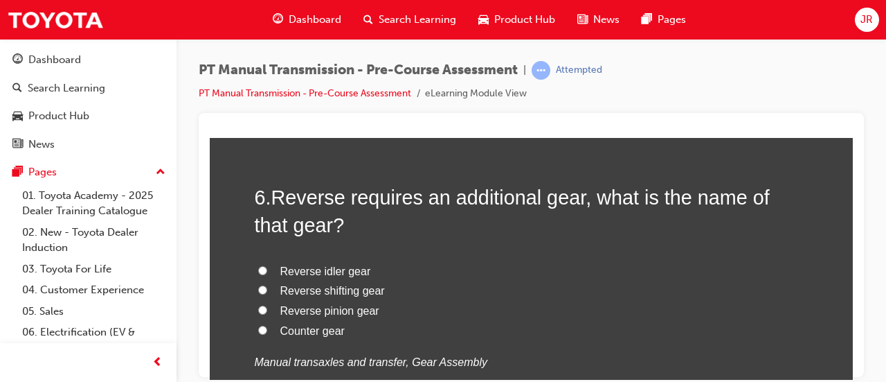
scroll to position [1556, 0]
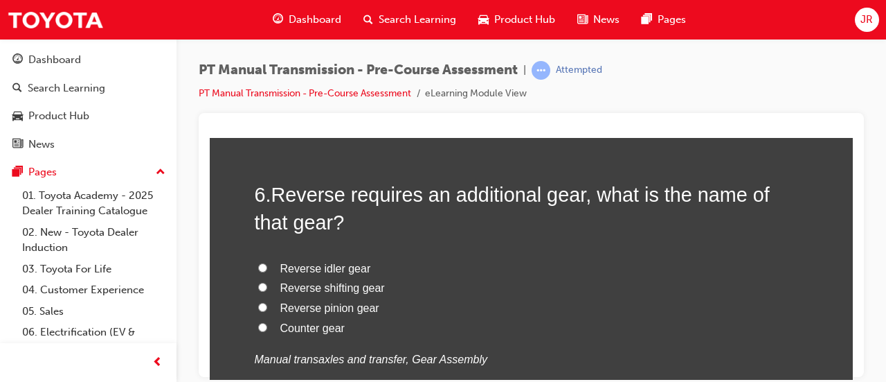
click at [352, 264] on span "Reverse idler gear" at bounding box center [325, 268] width 91 height 12
click at [267, 264] on input "Reverse idler gear" at bounding box center [262, 266] width 9 height 9
radio input "true"
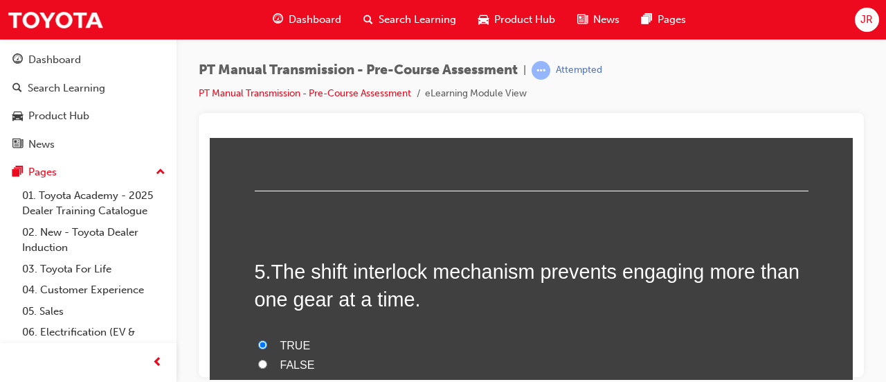
scroll to position [1199, 0]
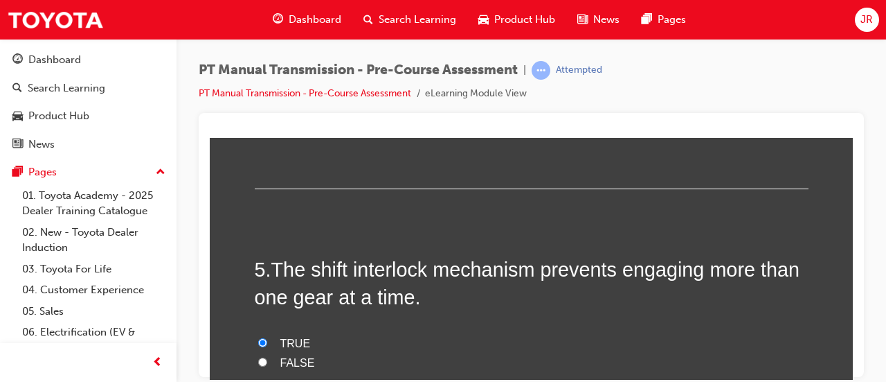
click at [298, 343] on span "TRUE" at bounding box center [295, 343] width 30 height 12
click at [267, 343] on input "TRUE" at bounding box center [262, 341] width 9 height 9
click at [296, 343] on span "TRUE" at bounding box center [295, 343] width 30 height 12
click at [267, 343] on input "TRUE" at bounding box center [262, 341] width 9 height 9
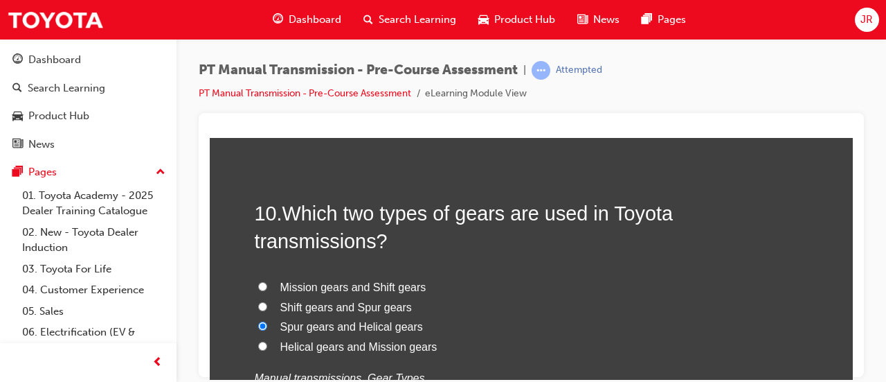
scroll to position [2945, 0]
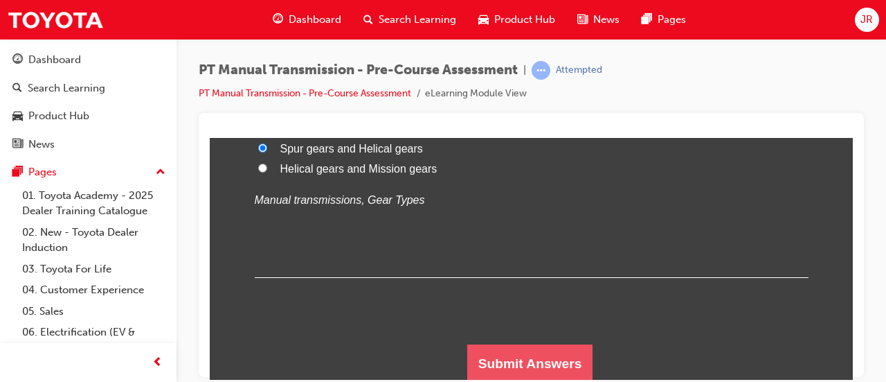
click at [530, 364] on button "Submit Answers" at bounding box center [530, 362] width 126 height 39
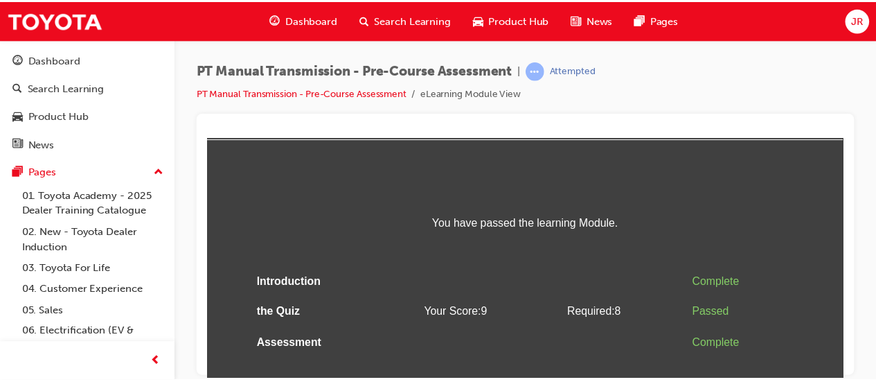
scroll to position [55, 0]
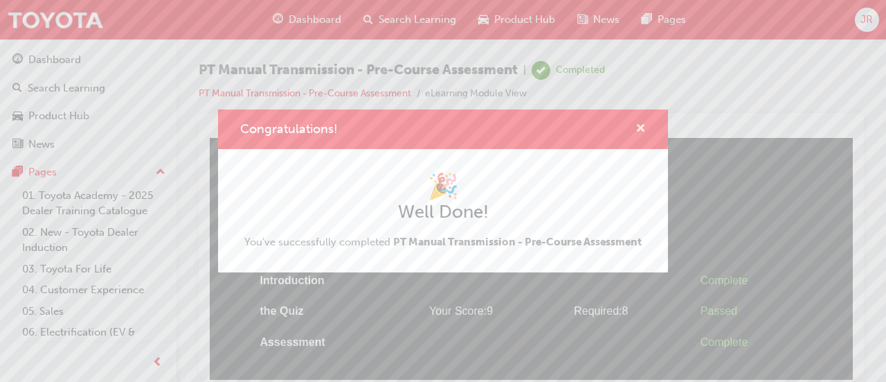
click at [640, 127] on span "cross-icon" at bounding box center [641, 129] width 10 height 12
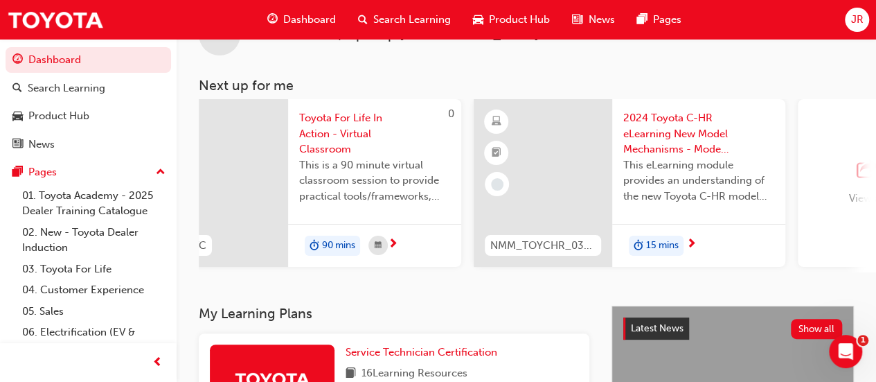
scroll to position [0, 1265]
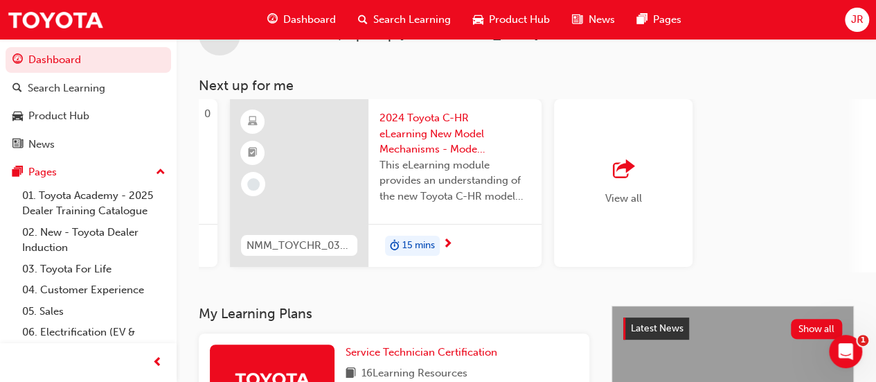
click at [630, 183] on div "View all" at bounding box center [623, 183] width 37 height 46
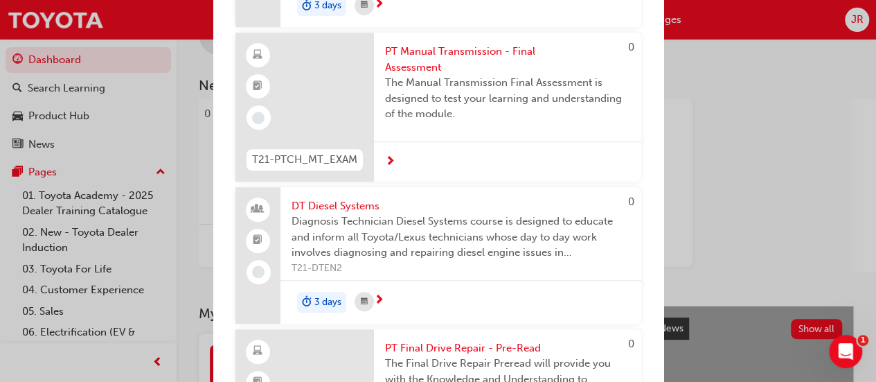
scroll to position [5772, 0]
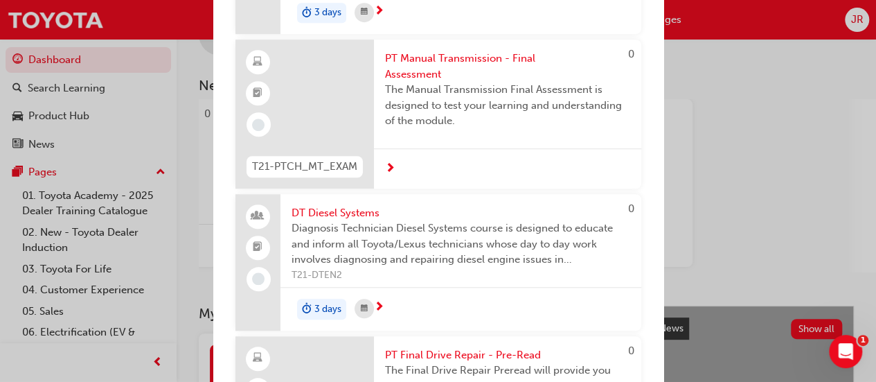
click at [508, 82] on span "PT Manual Transmission - Final Assessment" at bounding box center [507, 66] width 245 height 31
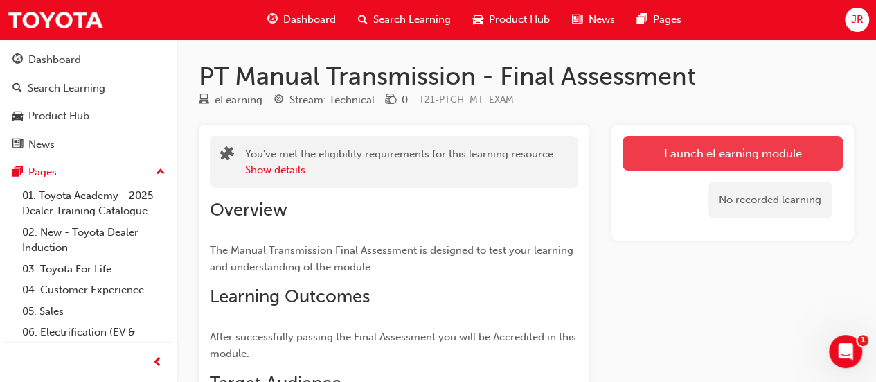
click at [746, 156] on link "Launch eLearning module" at bounding box center [732, 153] width 220 height 35
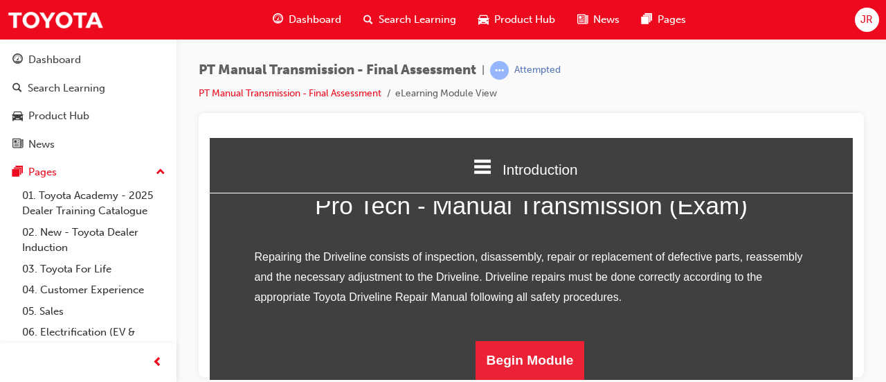
scroll to position [224, 0]
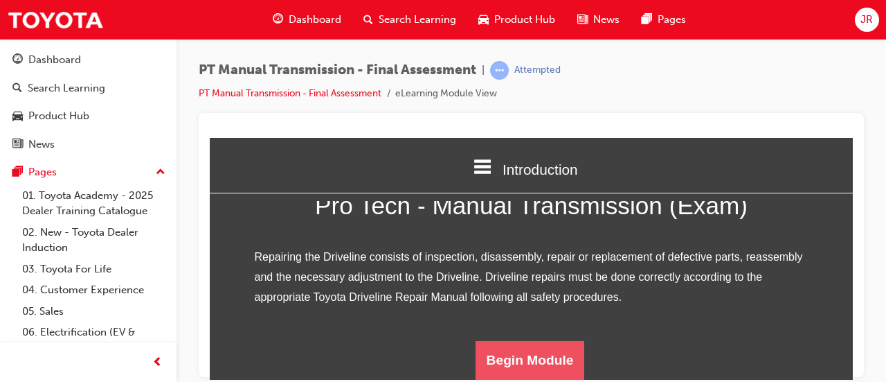
click at [537, 359] on button "Begin Module" at bounding box center [530, 359] width 109 height 39
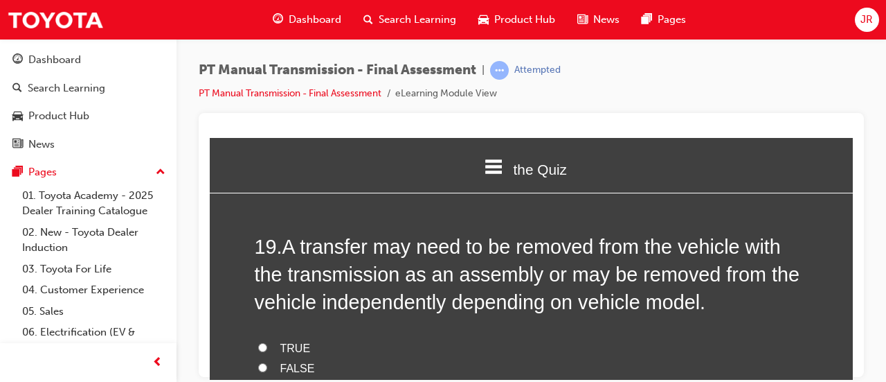
scroll to position [5944, 0]
click at [296, 341] on span "TRUE" at bounding box center [295, 347] width 30 height 12
click at [267, 341] on input "TRUE" at bounding box center [262, 345] width 9 height 9
radio input "true"
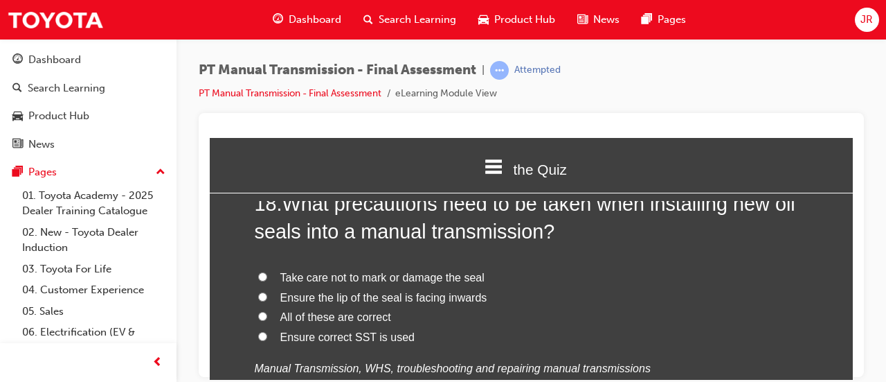
scroll to position [5665, 0]
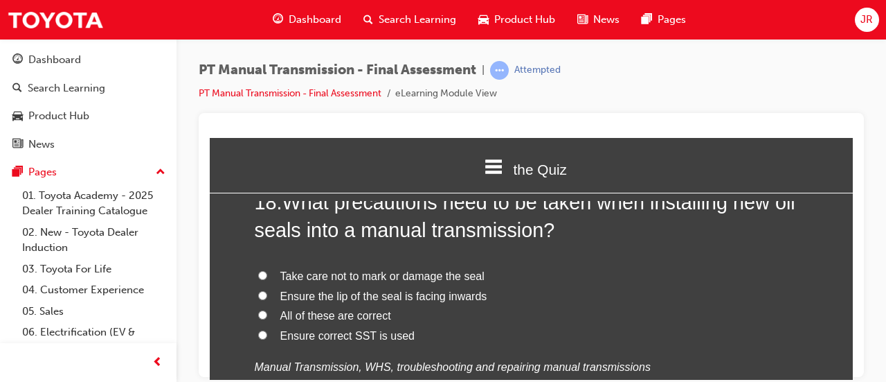
click at [382, 329] on span "Ensure correct SST is used" at bounding box center [347, 335] width 134 height 12
click at [267, 330] on input "Ensure correct SST is used" at bounding box center [262, 334] width 9 height 9
radio input "true"
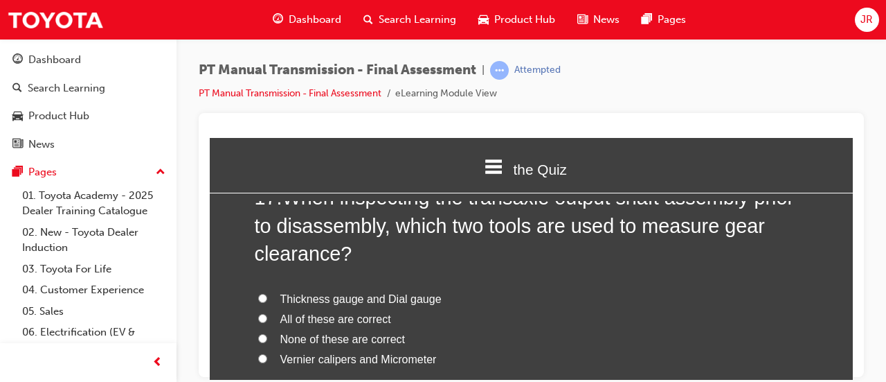
scroll to position [5322, 0]
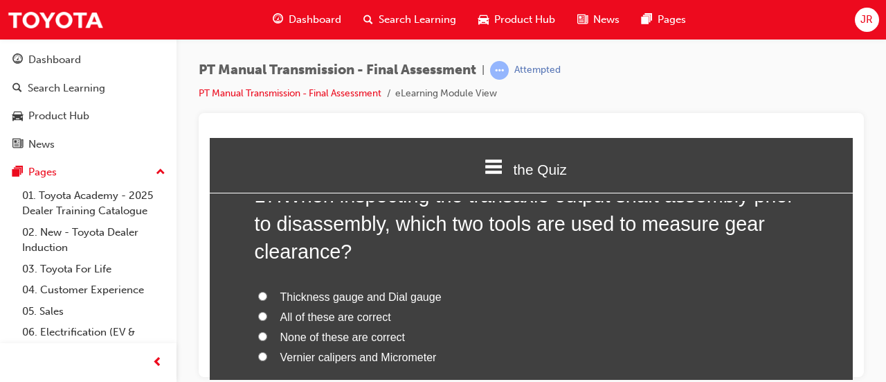
click at [372, 290] on span "Thickness gauge and Dial gauge" at bounding box center [360, 296] width 161 height 12
click at [267, 291] on input "Thickness gauge and Dial gauge" at bounding box center [262, 295] width 9 height 9
radio input "true"
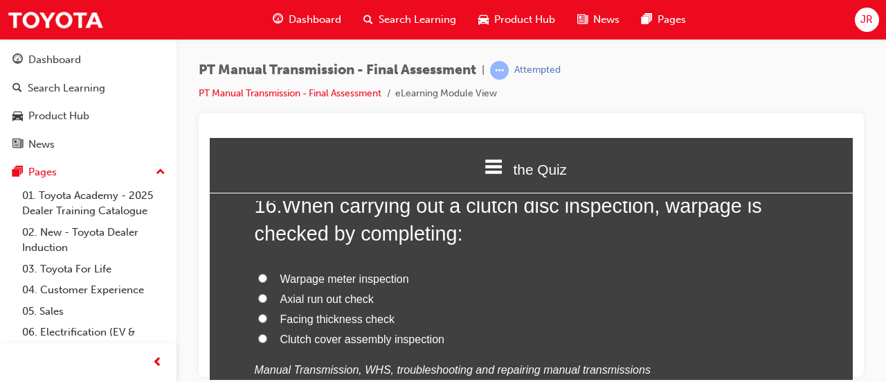
scroll to position [4991, 0]
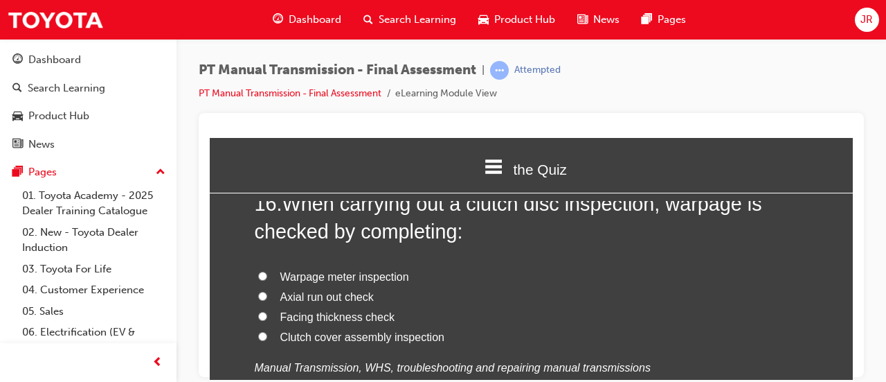
click at [350, 290] on span "Axial run out check" at bounding box center [326, 296] width 93 height 12
click at [267, 291] on input "Axial run out check" at bounding box center [262, 295] width 9 height 9
radio input "true"
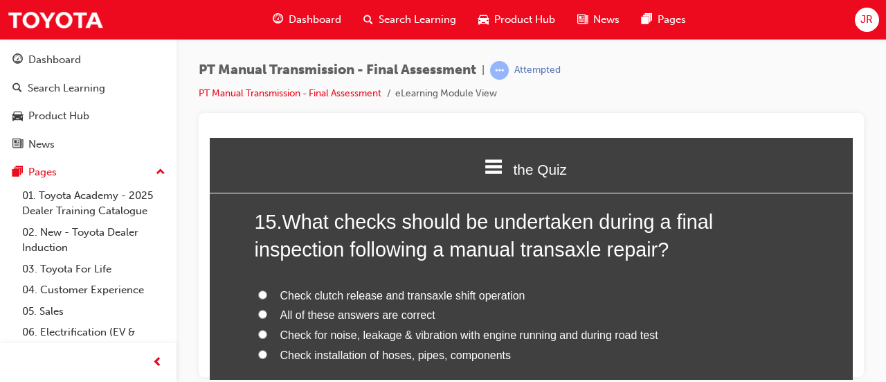
scroll to position [4653, 0]
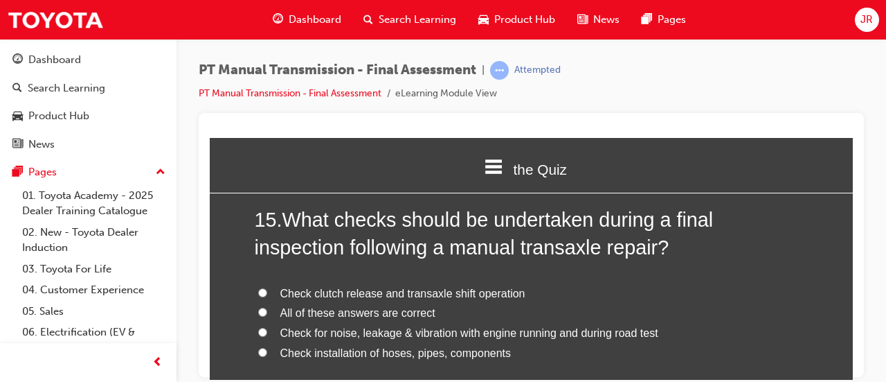
click at [395, 326] on span "Check for noise, leakage & vibration with engine running and during road test" at bounding box center [469, 332] width 378 height 12
click at [267, 327] on input "Check for noise, leakage & vibration with engine running and during road test" at bounding box center [262, 331] width 9 height 9
radio input "true"
click at [408, 306] on span "All of these answers are correct" at bounding box center [357, 312] width 155 height 12
click at [267, 307] on input "All of these answers are correct" at bounding box center [262, 311] width 9 height 9
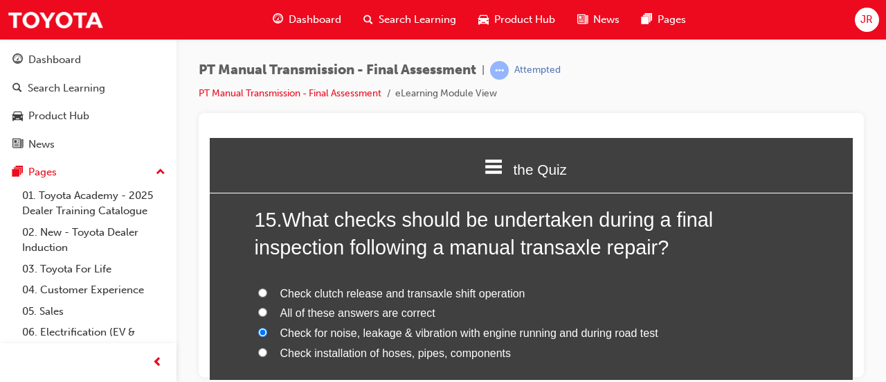
radio input "true"
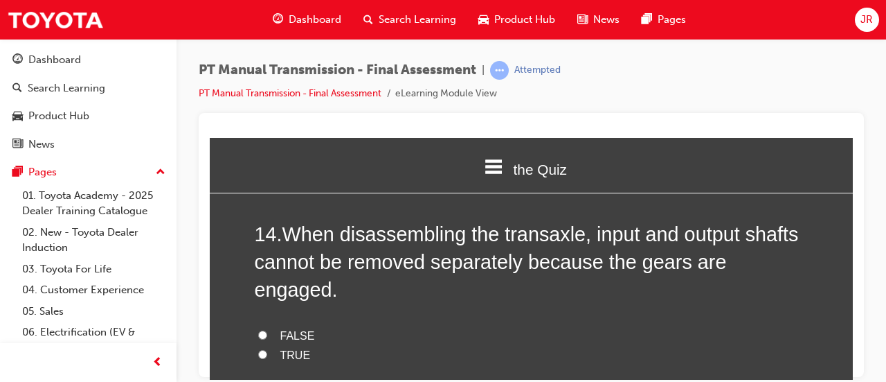
scroll to position [4329, 0]
click at [314, 325] on label "FALSE" at bounding box center [532, 335] width 554 height 20
click at [267, 329] on input "FALSE" at bounding box center [262, 333] width 9 height 9
radio input "true"
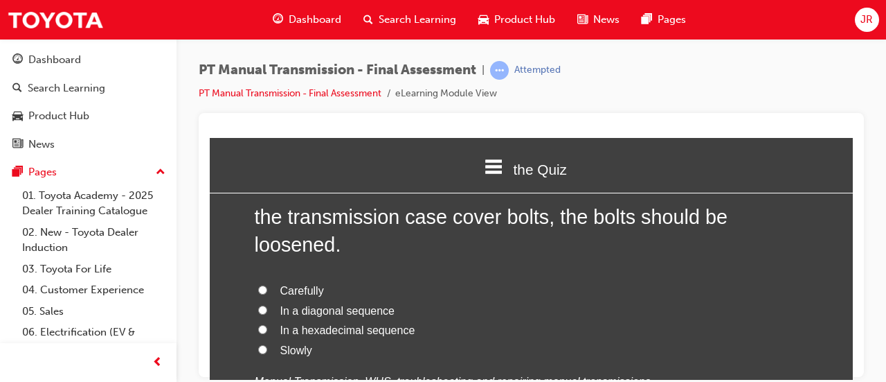
scroll to position [4025, 0]
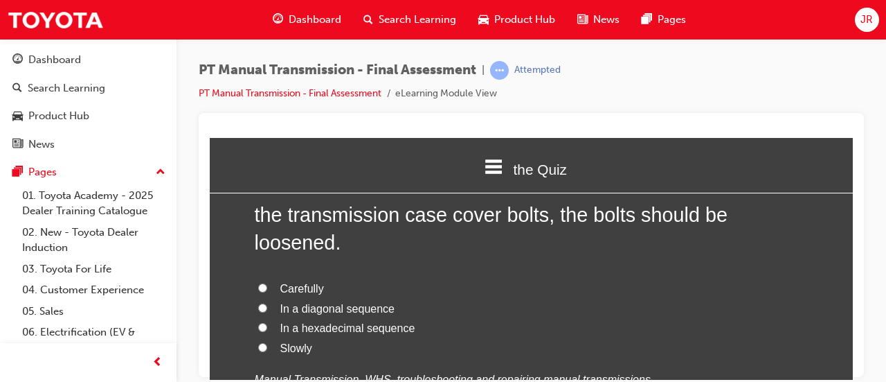
click at [370, 307] on span "In a diagonal sequence" at bounding box center [337, 308] width 114 height 12
click at [267, 307] on input "In a diagonal sequence" at bounding box center [262, 307] width 9 height 9
radio input "true"
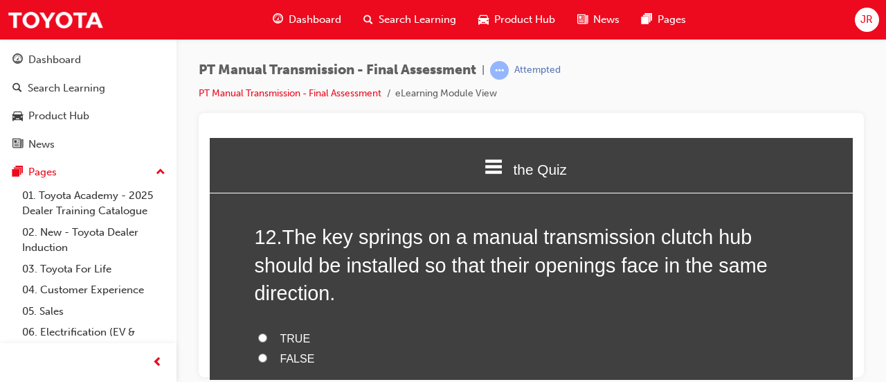
scroll to position [3661, 0]
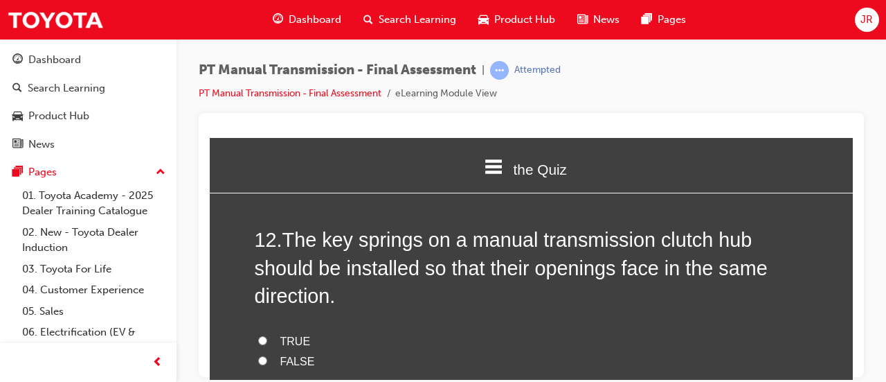
click at [296, 341] on span "TRUE" at bounding box center [295, 340] width 30 height 12
click at [267, 341] on input "TRUE" at bounding box center [262, 339] width 9 height 9
radio input "true"
click at [301, 358] on span "FALSE" at bounding box center [297, 361] width 35 height 12
click at [267, 358] on input "FALSE" at bounding box center [262, 359] width 9 height 9
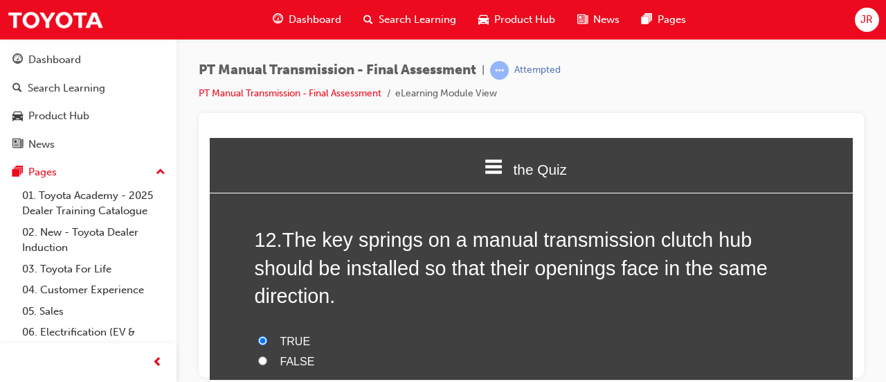
radio input "true"
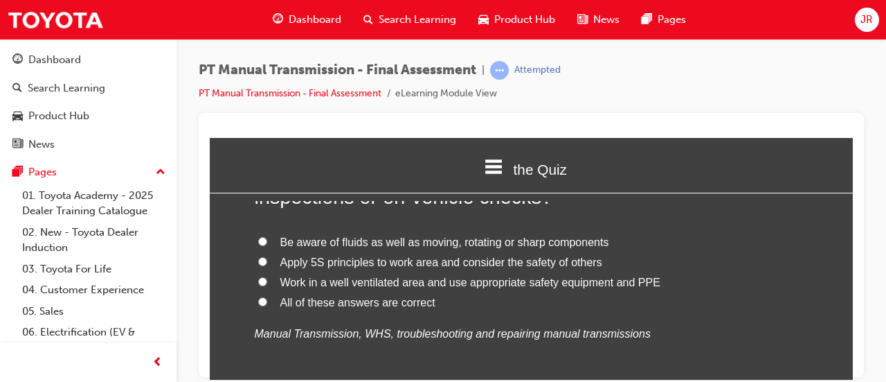
scroll to position [3411, 0]
click at [373, 303] on span "All of these answers are correct" at bounding box center [357, 300] width 155 height 12
click at [267, 303] on input "All of these answers are correct" at bounding box center [262, 299] width 9 height 9
radio input "true"
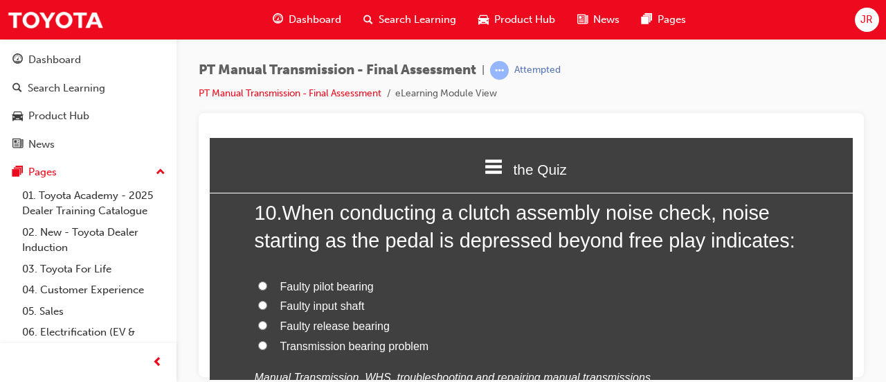
scroll to position [3014, 0]
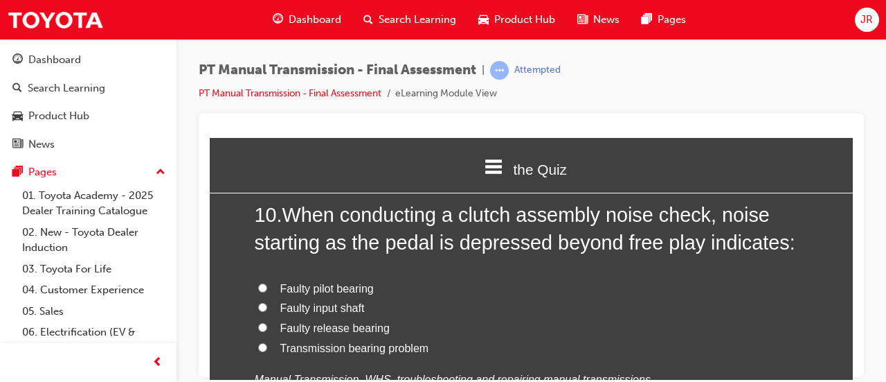
click at [355, 327] on span "Faulty release bearing" at bounding box center [334, 327] width 109 height 12
click at [267, 327] on input "Faulty release bearing" at bounding box center [262, 326] width 9 height 9
radio input "true"
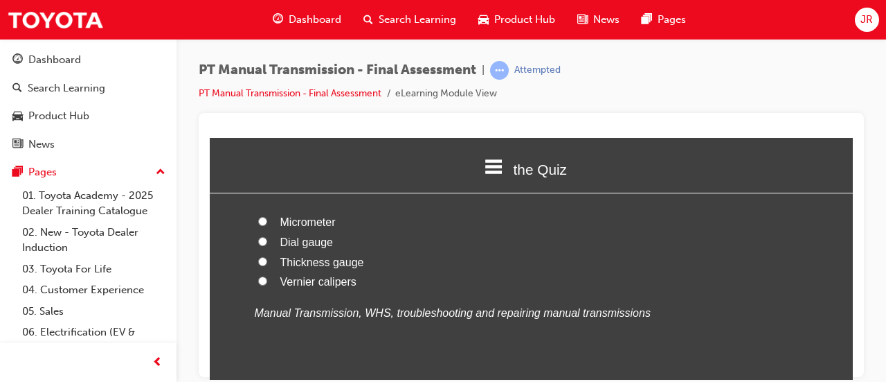
scroll to position [2759, 0]
click at [325, 222] on span "Micrometer" at bounding box center [307, 220] width 55 height 12
click at [267, 222] on input "Micrometer" at bounding box center [262, 219] width 9 height 9
radio input "true"
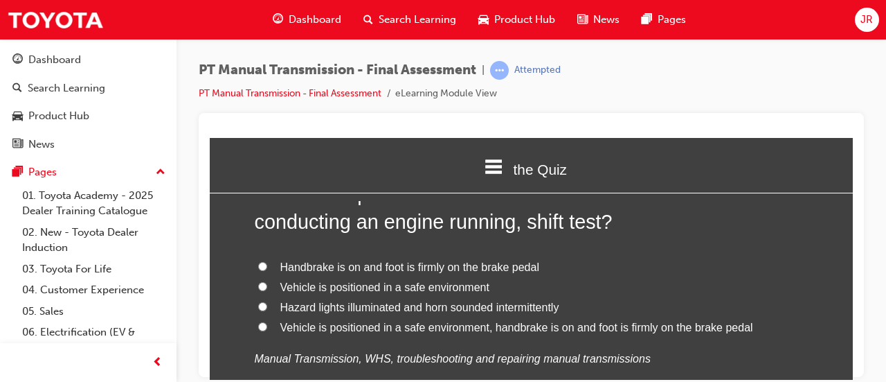
scroll to position [2392, 0]
click at [525, 328] on span "Vehicle is positioned in a safe environment, handbrake is on and foot is firmly…" at bounding box center [516, 325] width 473 height 12
click at [267, 328] on input "Vehicle is positioned in a safe environment, handbrake is on and foot is firmly…" at bounding box center [262, 324] width 9 height 9
radio input "true"
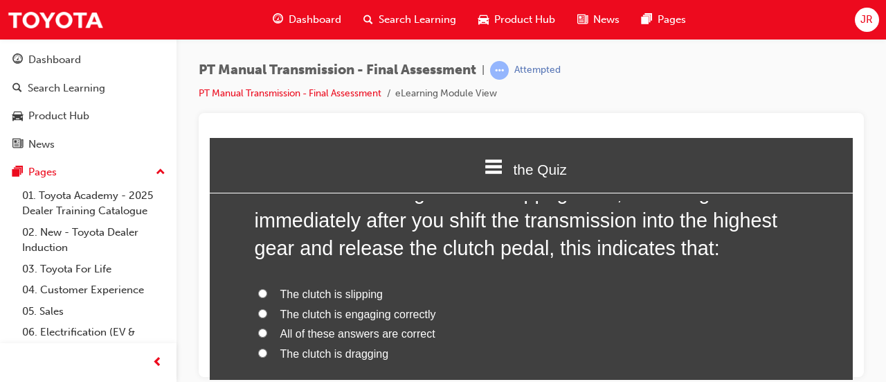
scroll to position [2043, 0]
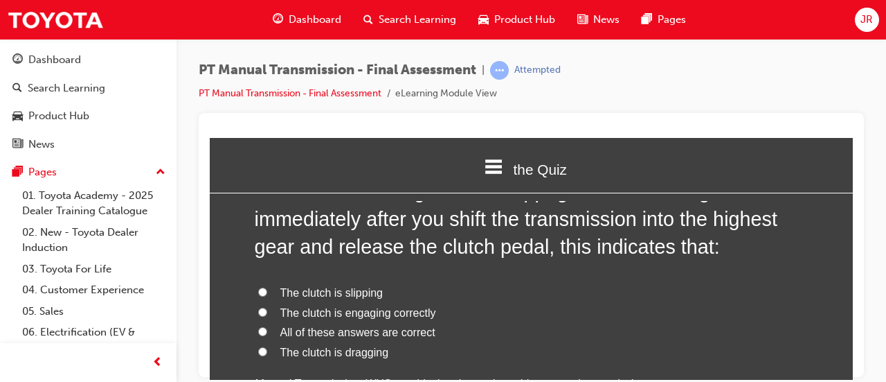
click at [407, 337] on span "All of these answers are correct" at bounding box center [357, 331] width 155 height 12
click at [267, 335] on input "All of these answers are correct" at bounding box center [262, 330] width 9 height 9
radio input "true"
click at [419, 314] on span "The clutch is engaging correctly" at bounding box center [358, 312] width 156 height 12
click at [267, 314] on input "The clutch is engaging correctly" at bounding box center [262, 311] width 9 height 9
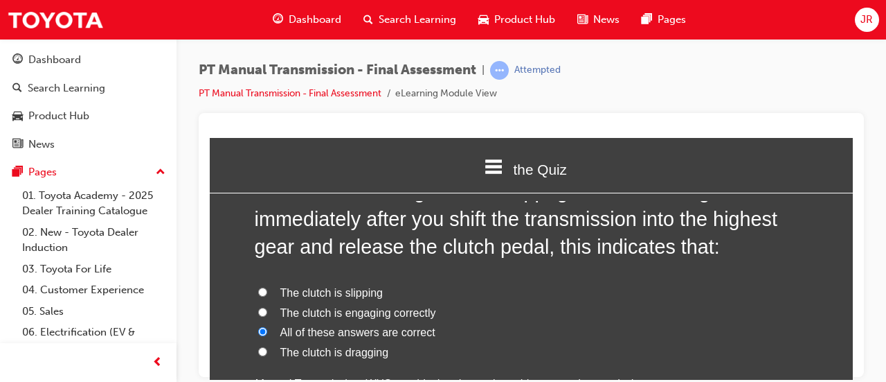
radio input "true"
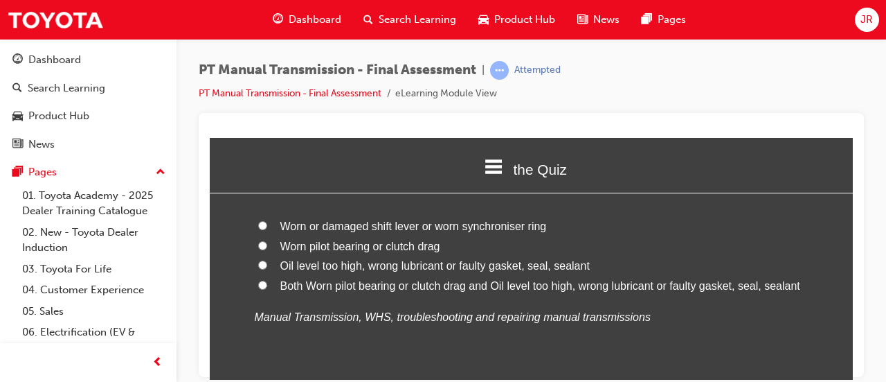
scroll to position [1775, 0]
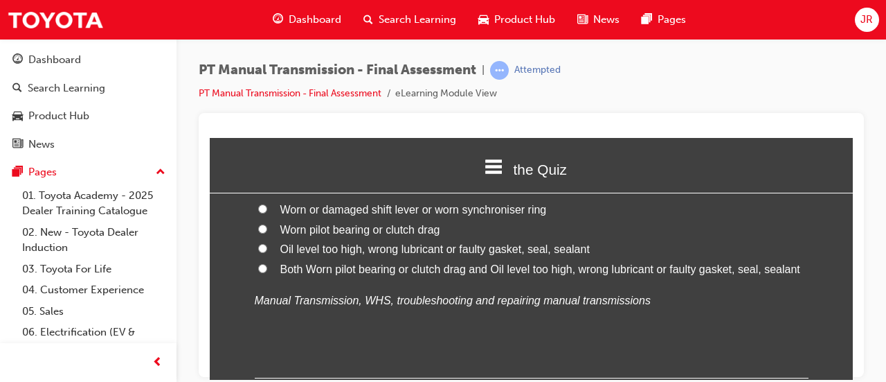
click at [550, 252] on span "Oil level too high, wrong lubricant or faulty gasket, seal, sealant" at bounding box center [434, 248] width 309 height 12
click at [267, 252] on input "Oil level too high, wrong lubricant or faulty gasket, seal, sealant" at bounding box center [262, 247] width 9 height 9
radio input "true"
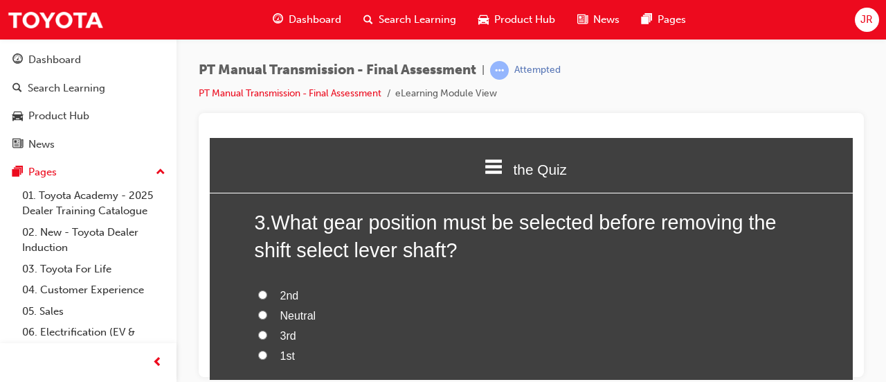
scroll to position [731, 0]
click at [302, 325] on label "3rd" at bounding box center [532, 334] width 554 height 20
click at [267, 328] on input "3rd" at bounding box center [262, 332] width 9 height 9
radio input "true"
click at [291, 312] on span "Neutral" at bounding box center [298, 313] width 36 height 12
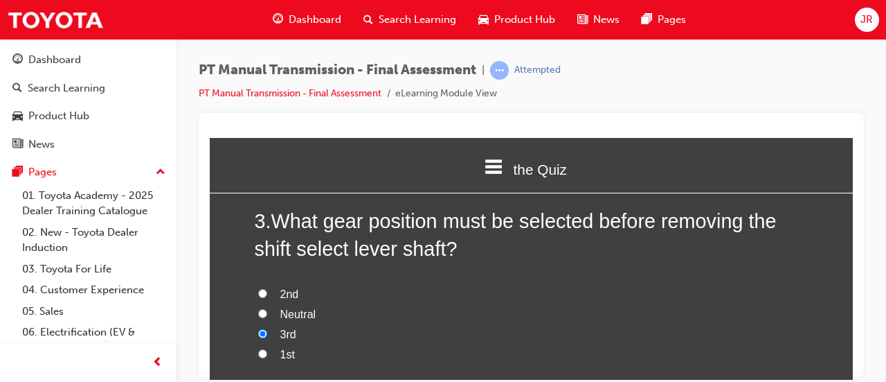
click at [267, 312] on input "Neutral" at bounding box center [262, 312] width 9 height 9
radio input "true"
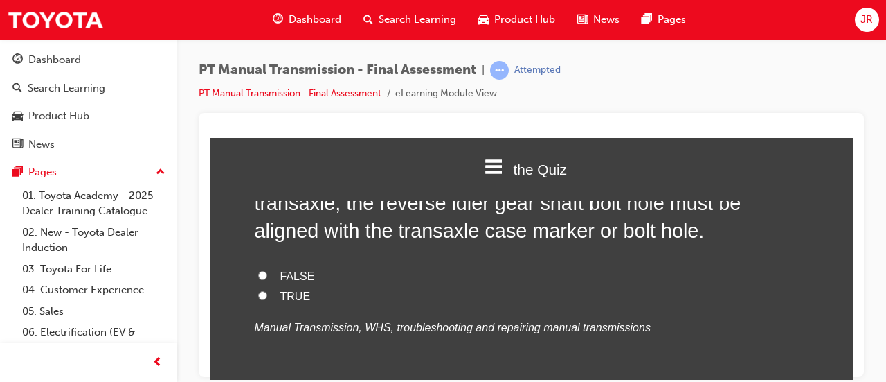
scroll to position [467, 0]
click at [300, 300] on span "TRUE" at bounding box center [295, 295] width 30 height 12
click at [267, 299] on input "TRUE" at bounding box center [262, 294] width 9 height 9
radio input "true"
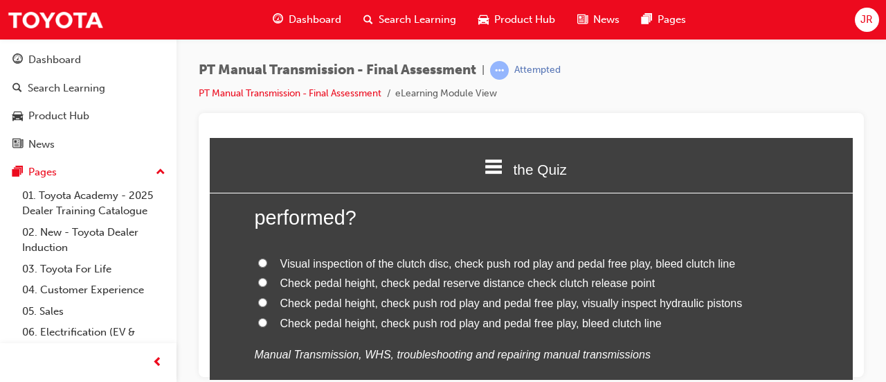
scroll to position [136, 0]
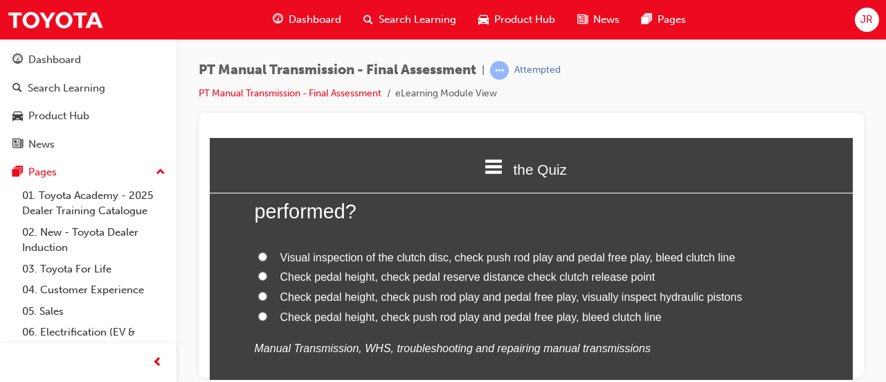
click at [624, 319] on span "Check pedal height, check push rod play and pedal free play, bleed clutch line" at bounding box center [471, 316] width 382 height 12
click at [267, 319] on input "Check pedal height, check push rod play and pedal free play, bleed clutch line" at bounding box center [262, 315] width 9 height 9
radio input "true"
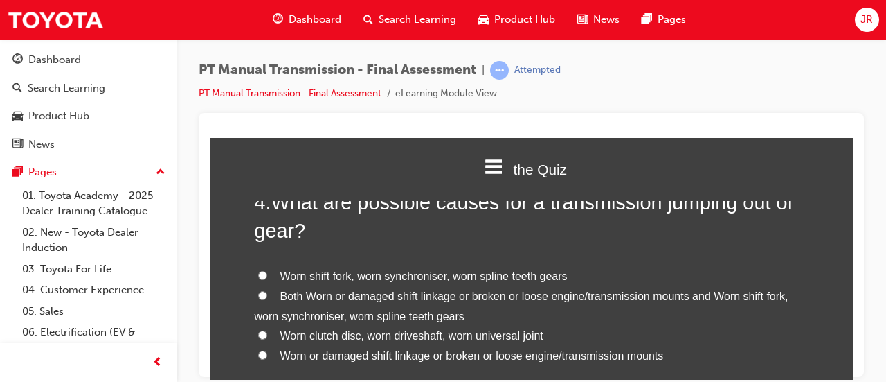
scroll to position [1072, 0]
click at [258, 294] on input "Both Worn or damaged shift linkage or broken or loose engine/transmission mount…" at bounding box center [262, 294] width 9 height 9
radio input "true"
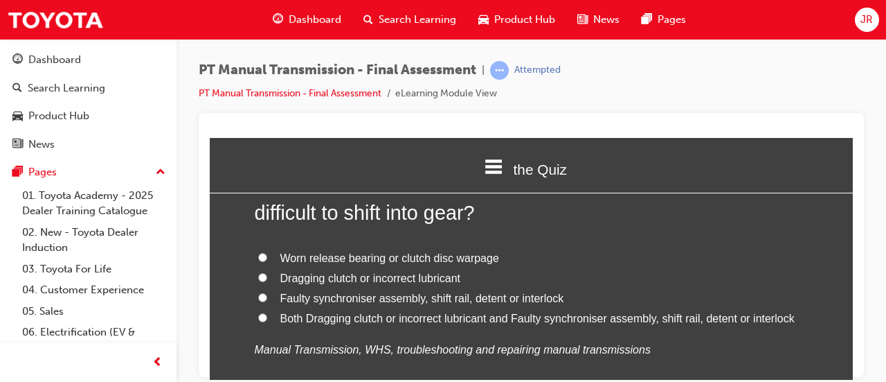
scroll to position [1433, 0]
click at [529, 319] on span "Both Dragging clutch or incorrect lubricant and Faulty synchroniser assembly, s…" at bounding box center [537, 316] width 514 height 12
click at [267, 319] on input "Both Dragging clutch or incorrect lubricant and Faulty synchroniser assembly, s…" at bounding box center [262, 315] width 9 height 9
radio input "true"
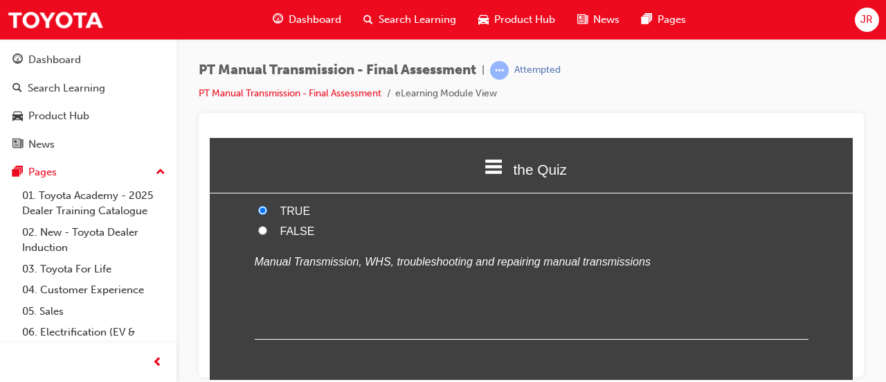
scroll to position [6114, 0]
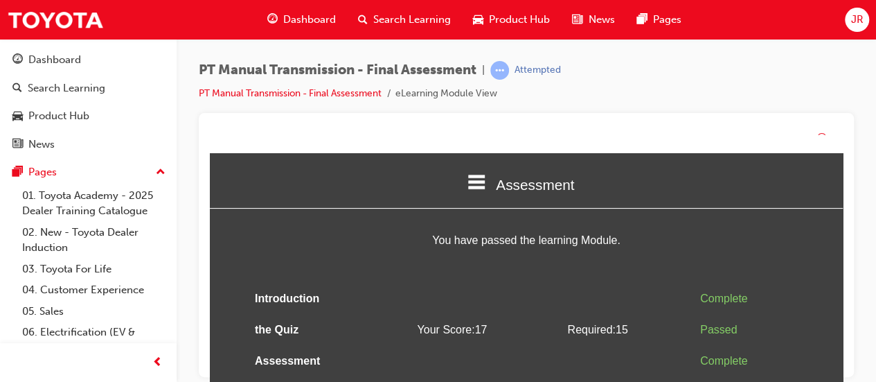
scroll to position [55, 0]
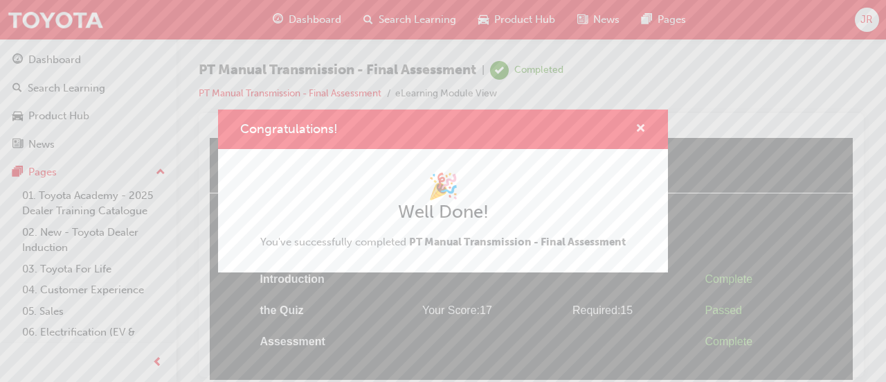
click at [643, 124] on span "cross-icon" at bounding box center [641, 129] width 10 height 12
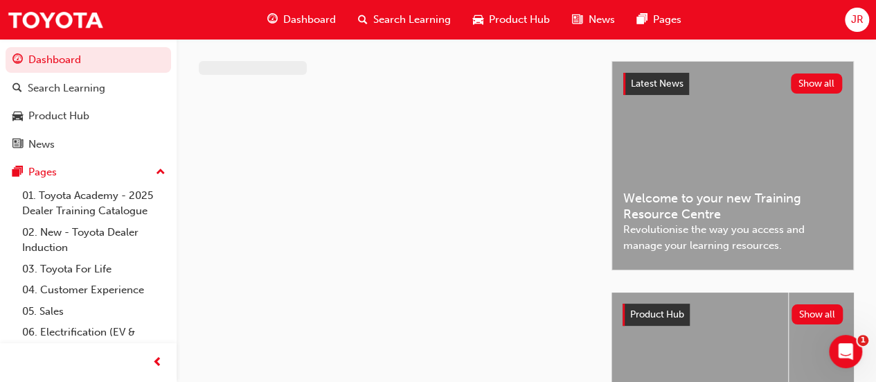
scroll to position [47, 0]
